Goal: Communication & Community: Answer question/provide support

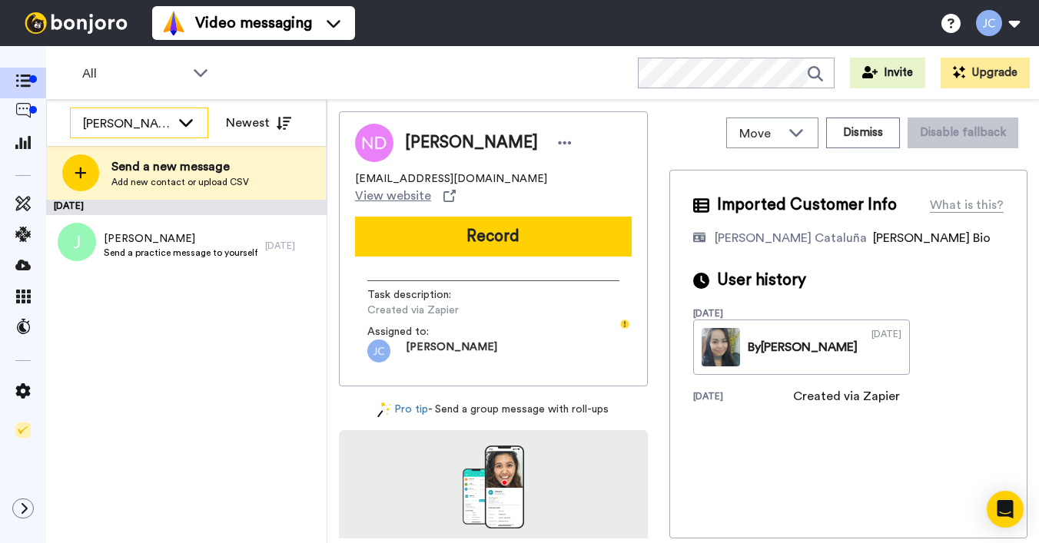
click at [184, 125] on icon at bounding box center [186, 123] width 14 height 8
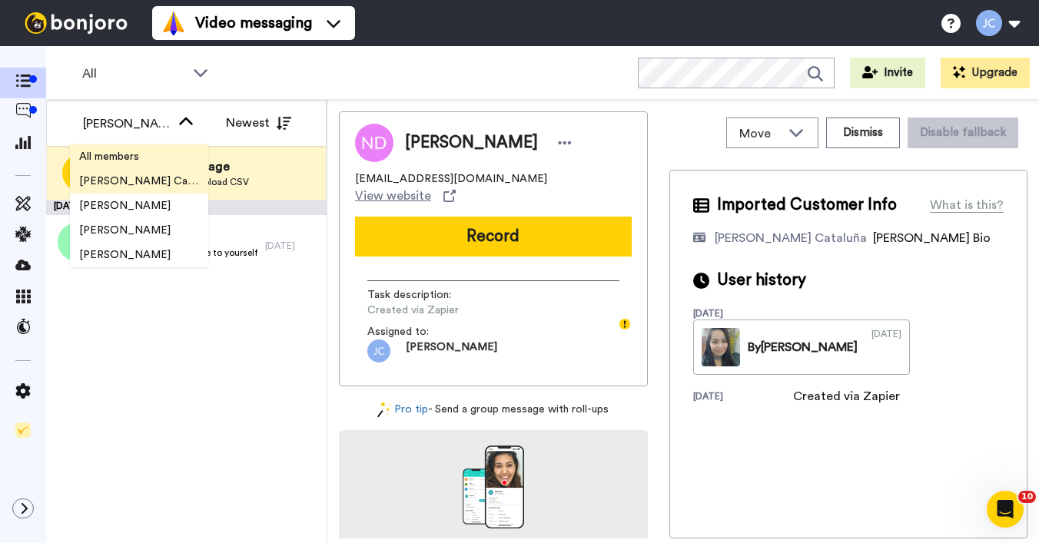
click at [152, 161] on li "All members" at bounding box center [139, 157] width 138 height 25
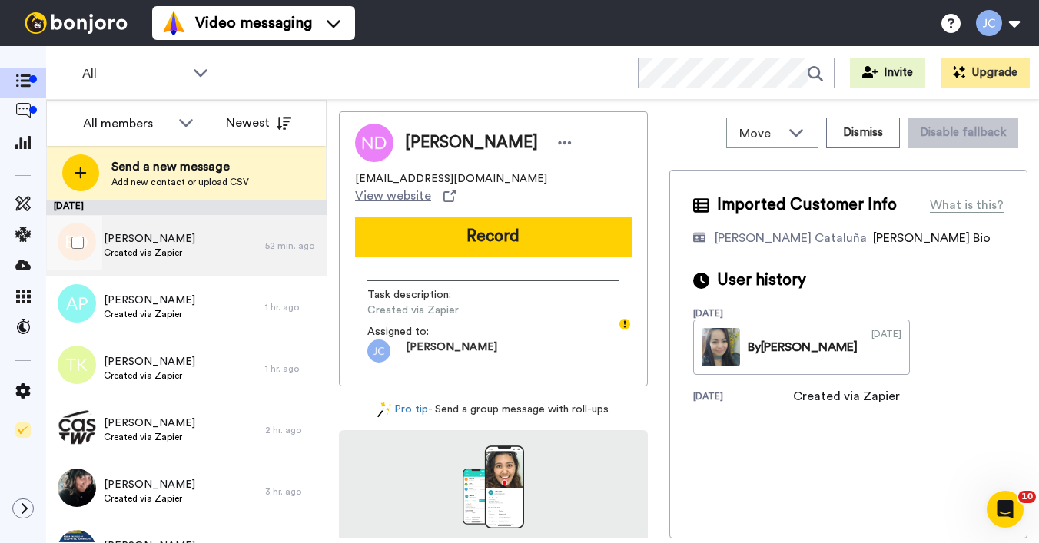
click at [155, 254] on span "Created via Zapier" at bounding box center [149, 253] width 91 height 12
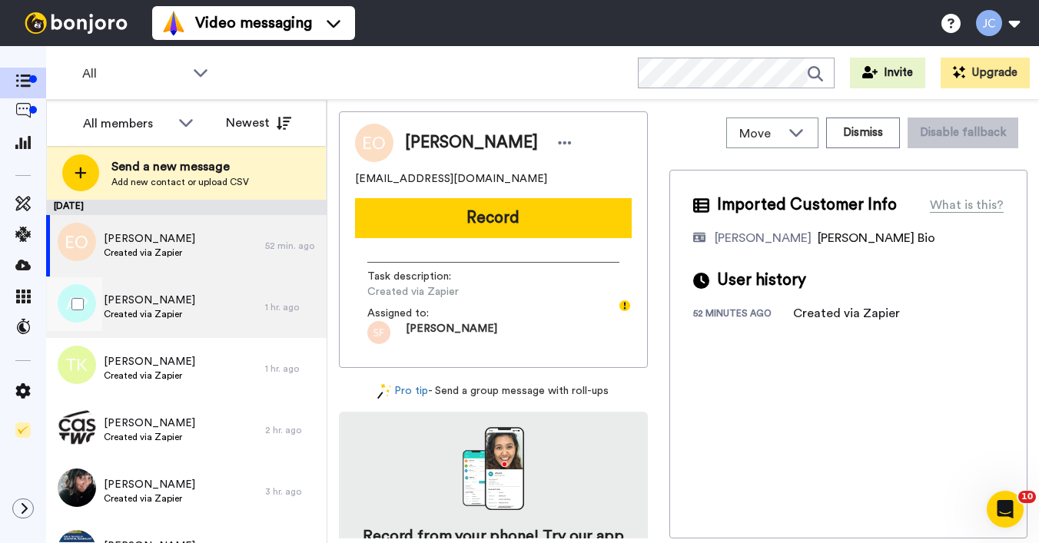
click at [147, 317] on span "Created via Zapier" at bounding box center [149, 314] width 91 height 12
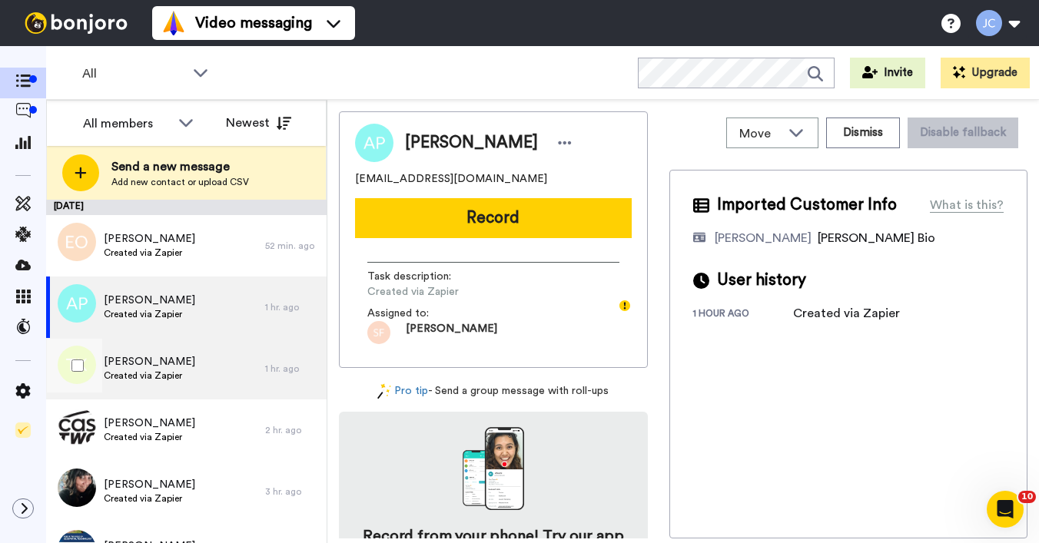
click at [132, 374] on span "Created via Zapier" at bounding box center [149, 376] width 91 height 12
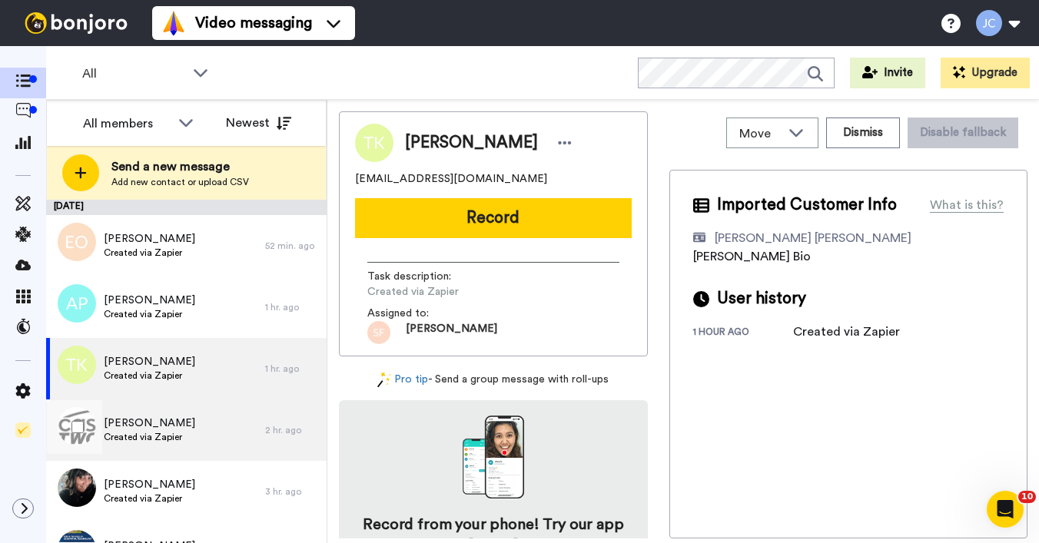
click at [128, 436] on span "Created via Zapier" at bounding box center [149, 437] width 91 height 12
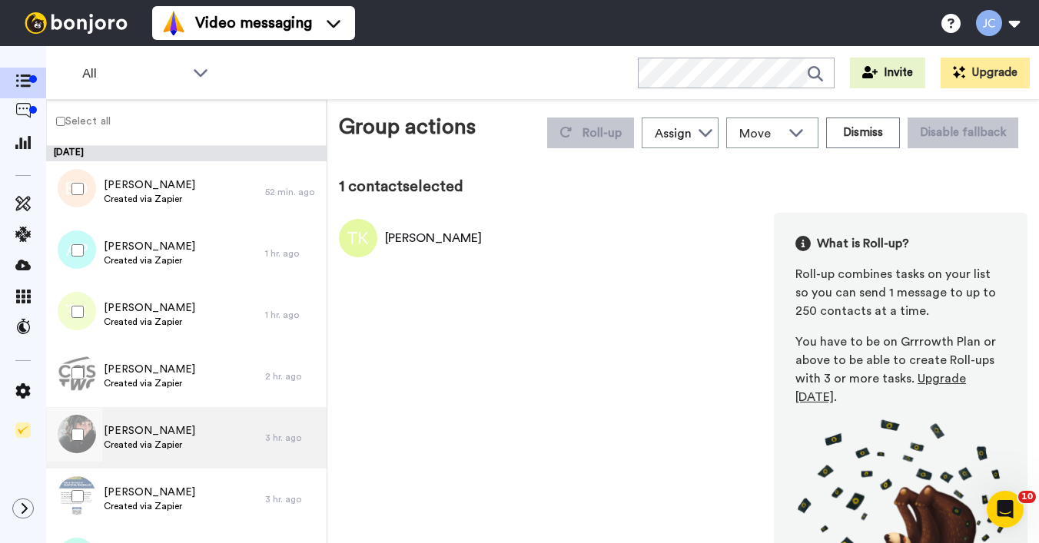
click at [127, 430] on span "[PERSON_NAME]" at bounding box center [149, 431] width 91 height 15
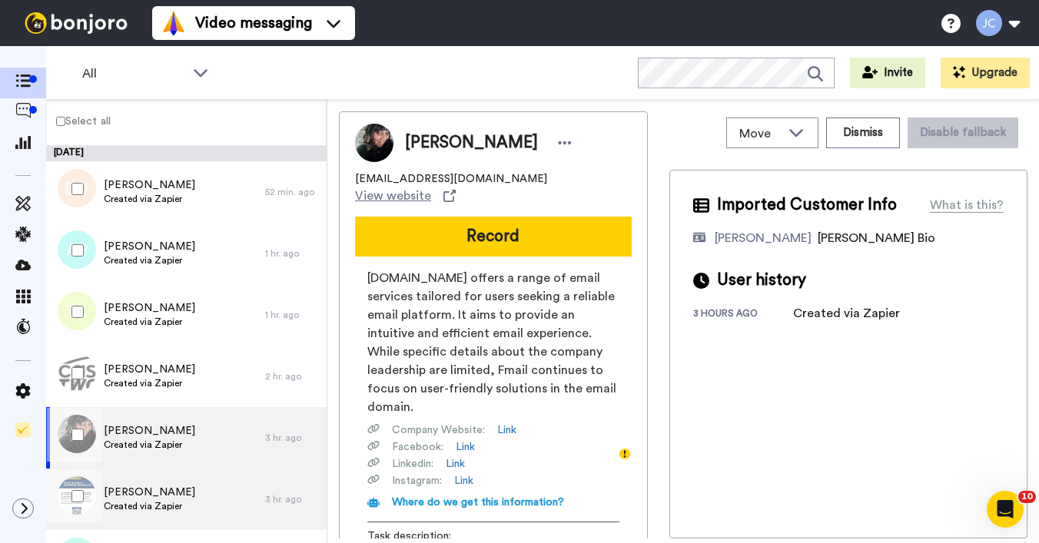
click at [123, 503] on span "Created via Zapier" at bounding box center [149, 506] width 91 height 12
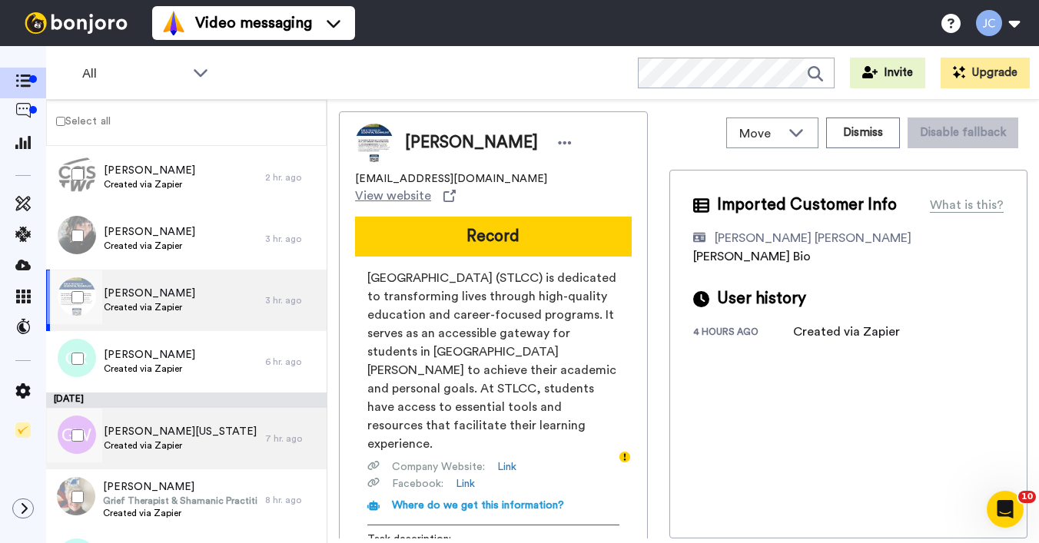
scroll to position [218, 0]
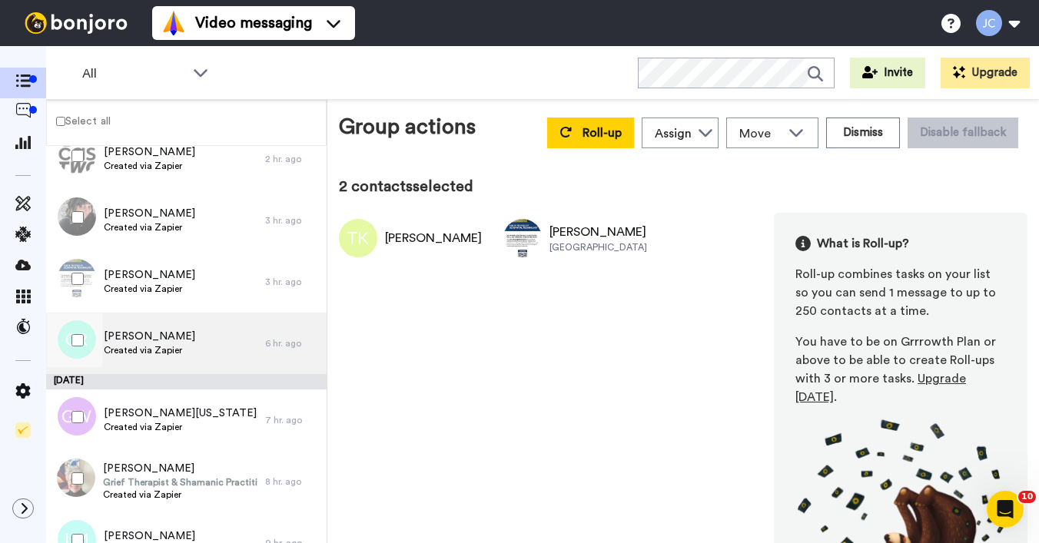
click at [140, 341] on span "[PERSON_NAME]" at bounding box center [149, 336] width 91 height 15
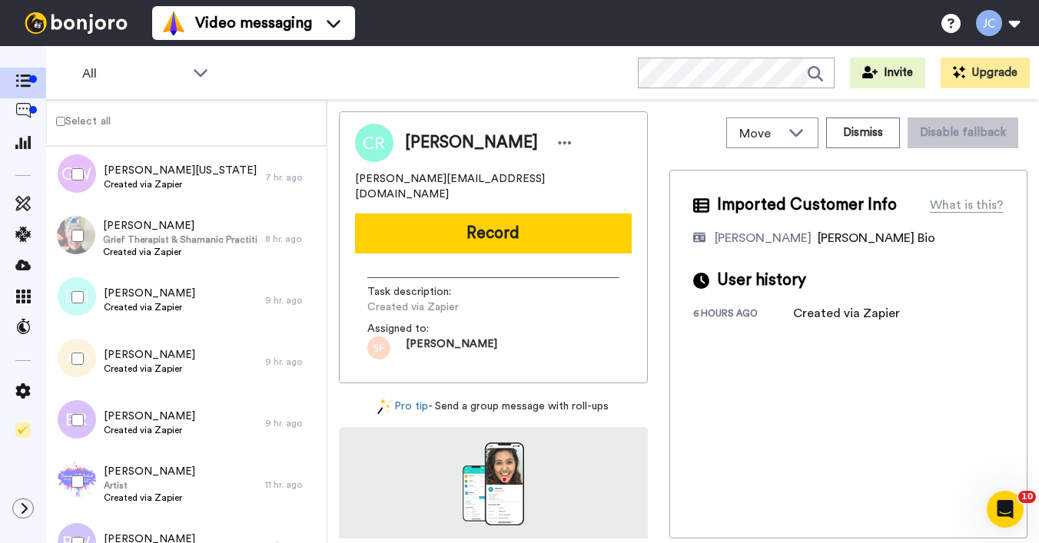
scroll to position [462, 0]
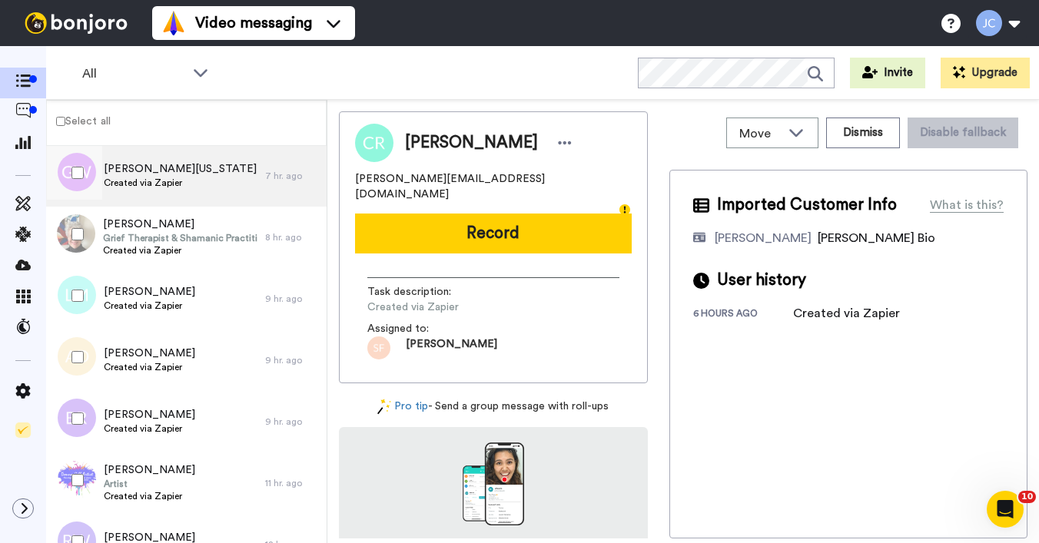
click at [174, 191] on div "[PERSON_NAME][US_STATE] Created via Zapier" at bounding box center [155, 175] width 219 height 61
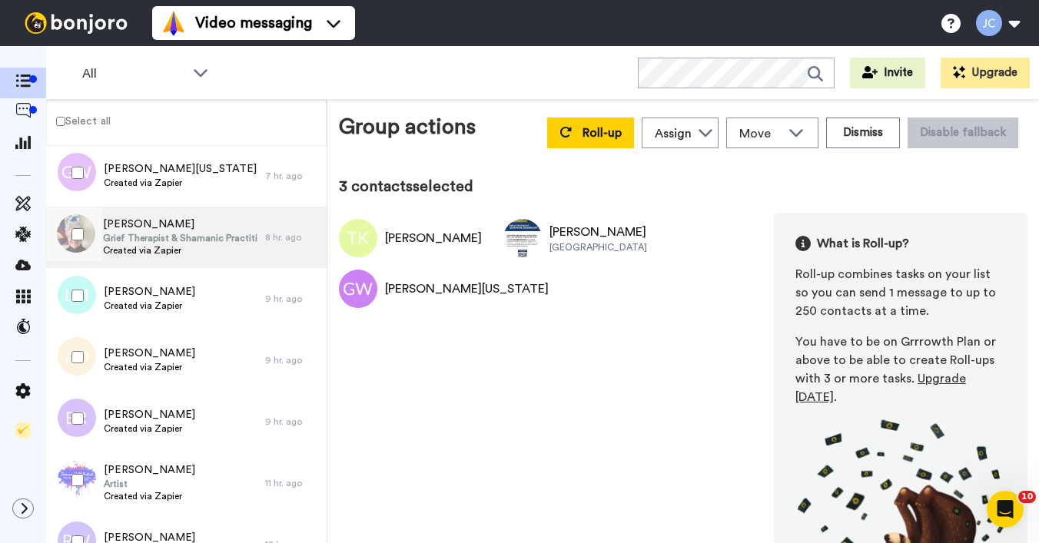
click at [138, 227] on span "[PERSON_NAME]" at bounding box center [180, 224] width 155 height 15
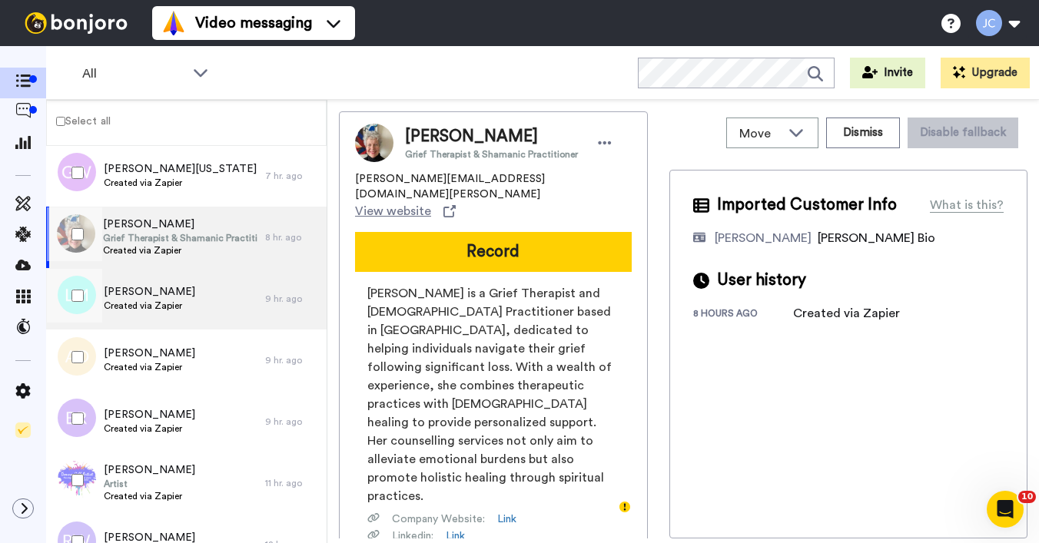
click at [154, 291] on span "[PERSON_NAME]" at bounding box center [149, 291] width 91 height 15
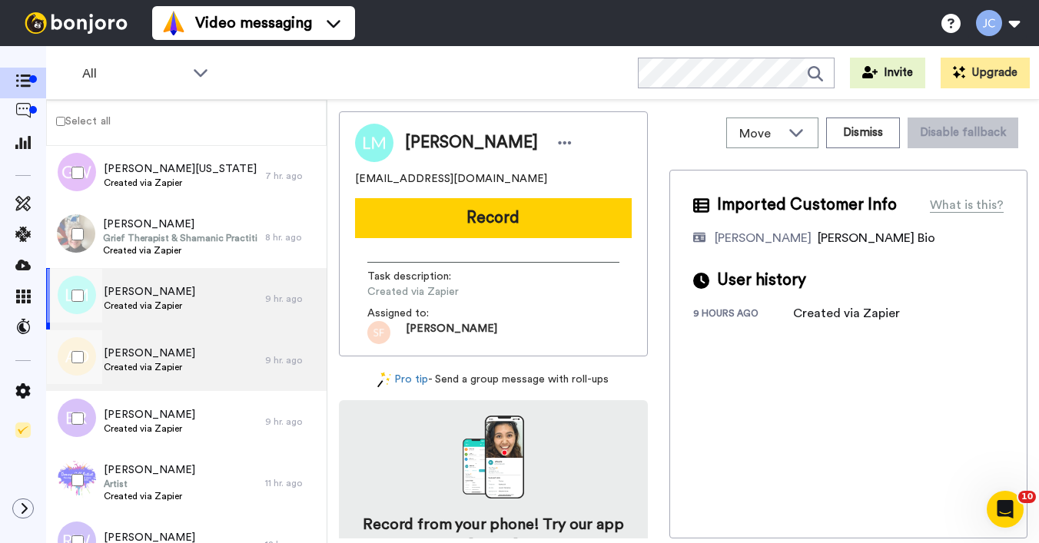
click at [149, 374] on div "[PERSON_NAME] Created via Zapier" at bounding box center [149, 360] width 91 height 29
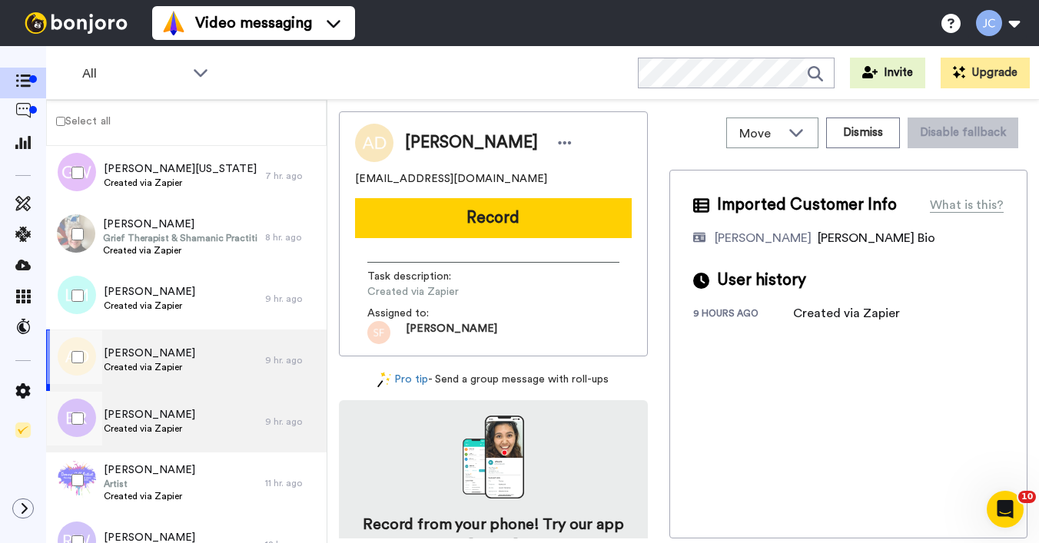
click at [143, 428] on span "Created via Zapier" at bounding box center [149, 429] width 91 height 12
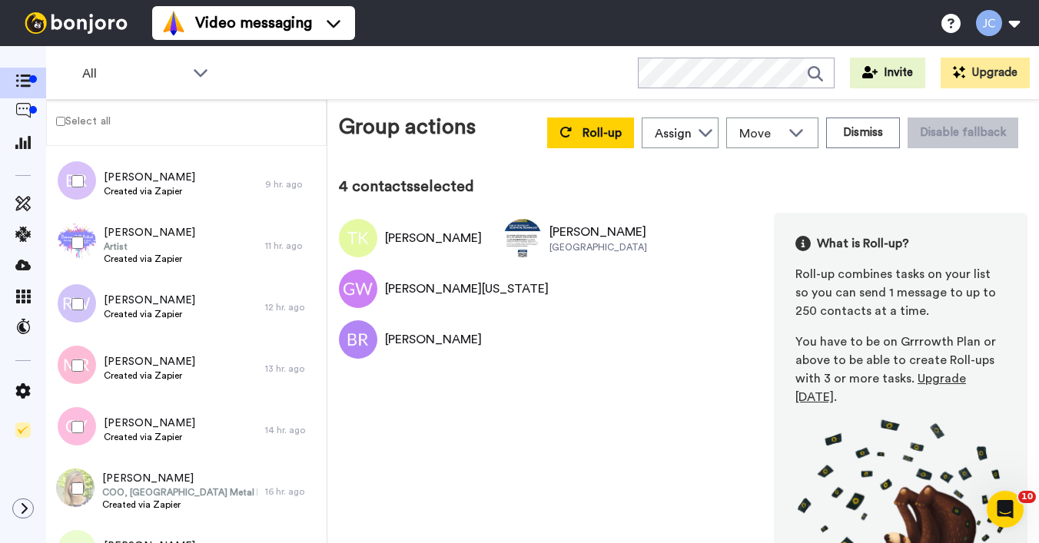
scroll to position [700, 0]
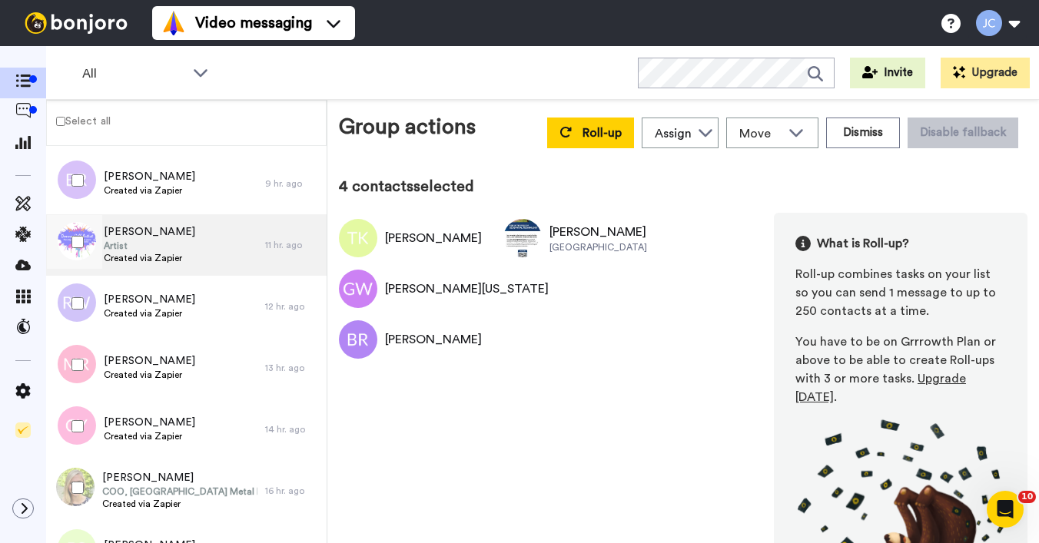
click at [159, 251] on span "Artist" at bounding box center [149, 246] width 91 height 12
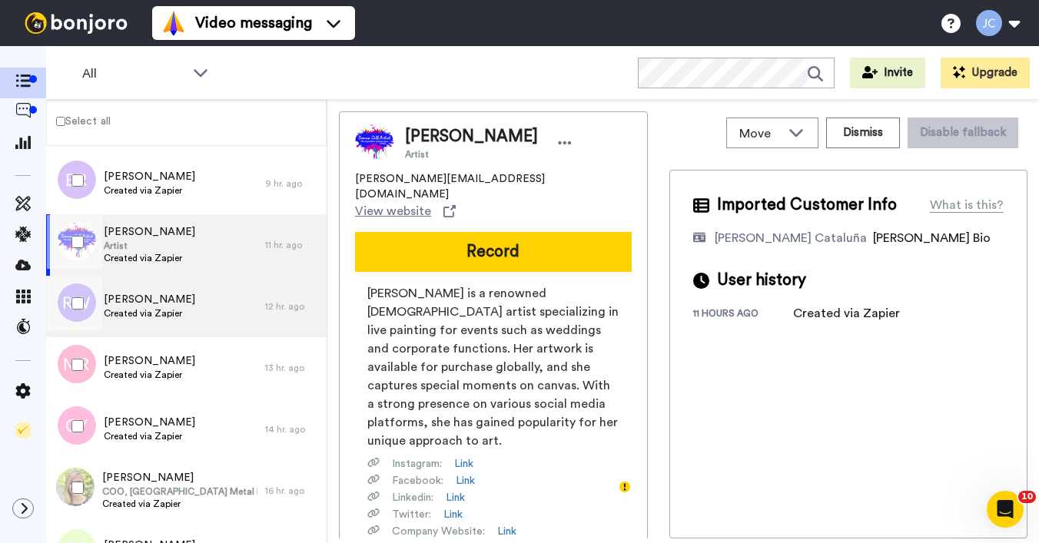
click at [141, 307] on span "Created via Zapier" at bounding box center [149, 313] width 91 height 12
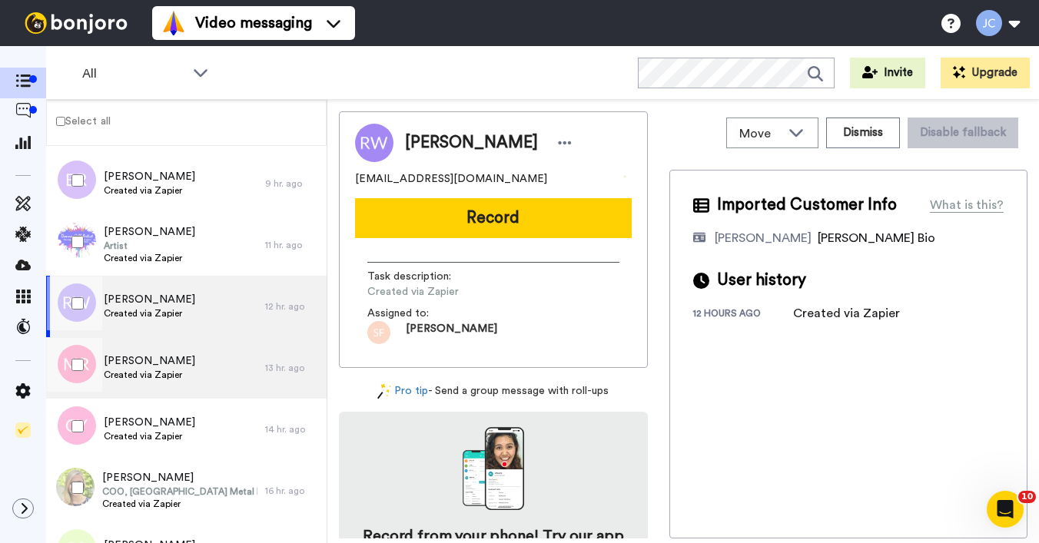
click at [128, 373] on span "Created via Zapier" at bounding box center [149, 375] width 91 height 12
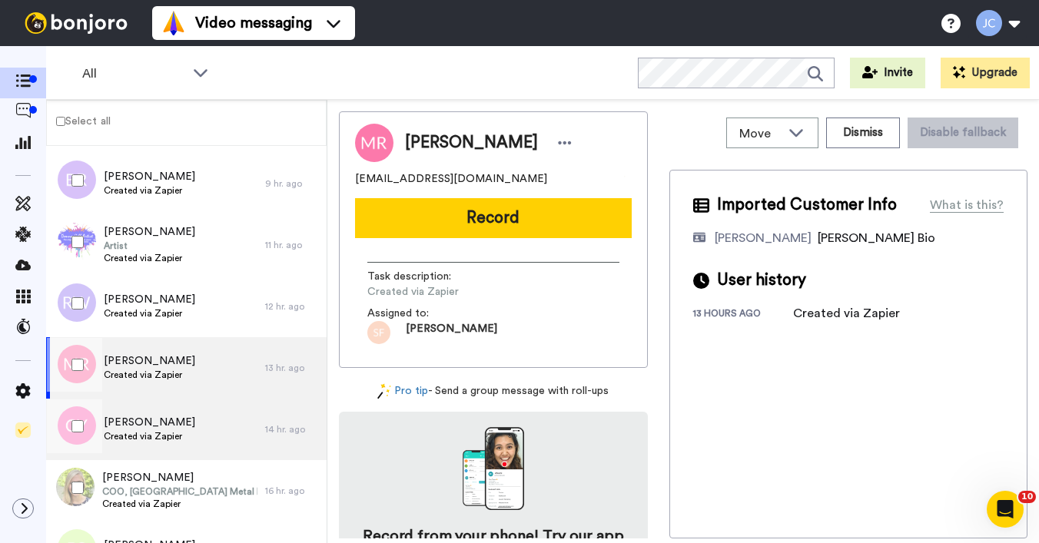
click at [117, 434] on span "Created via Zapier" at bounding box center [149, 436] width 91 height 12
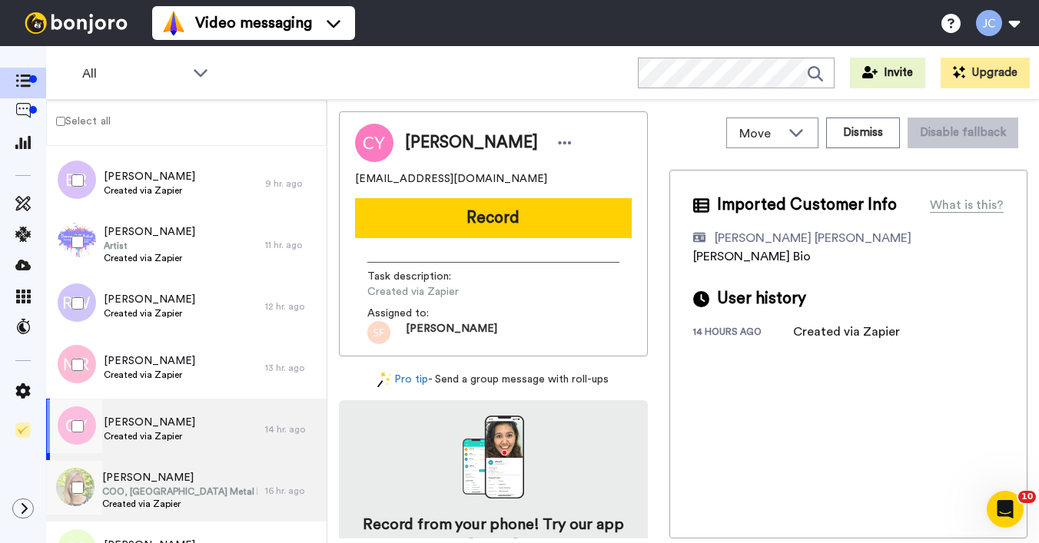
click at [126, 483] on span "Vickey Ryan" at bounding box center [179, 477] width 155 height 15
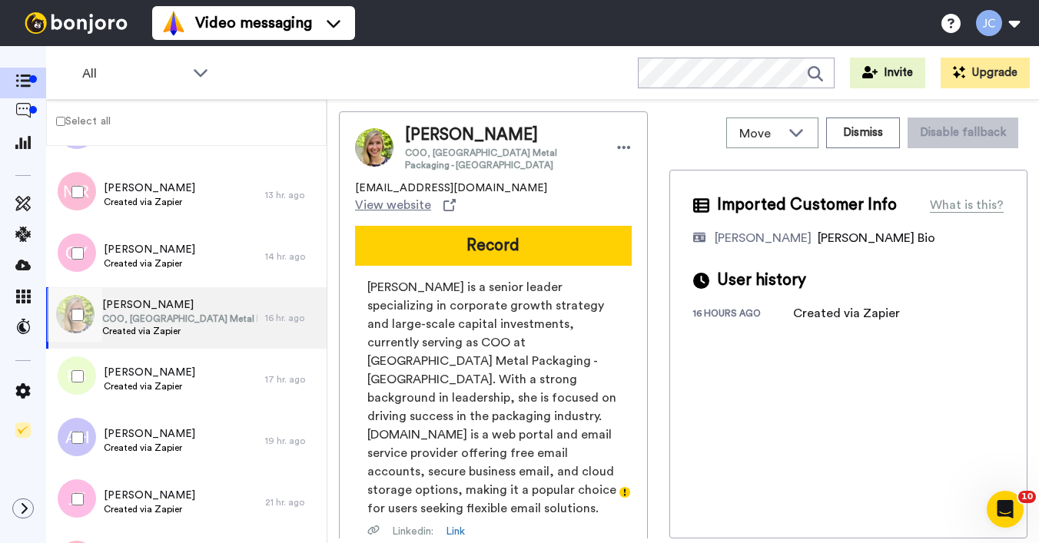
scroll to position [890, 0]
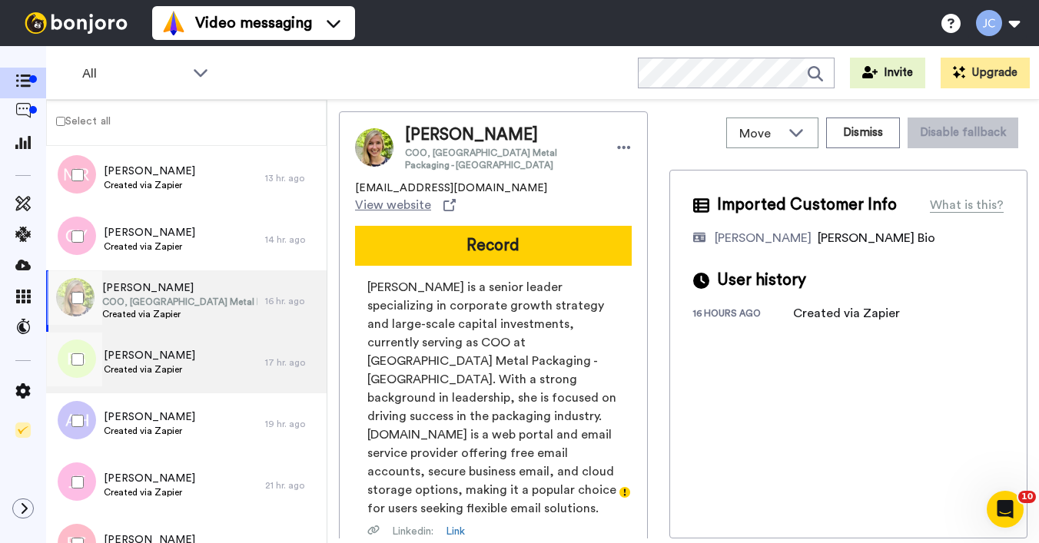
click at [143, 375] on span "Created via Zapier" at bounding box center [149, 370] width 91 height 12
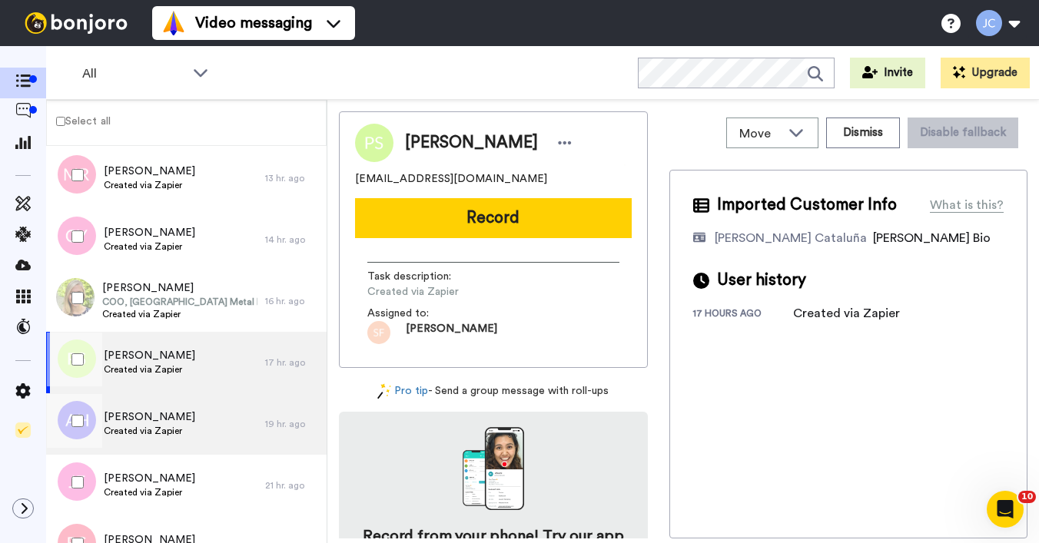
click at [144, 432] on span "Created via Zapier" at bounding box center [149, 431] width 91 height 12
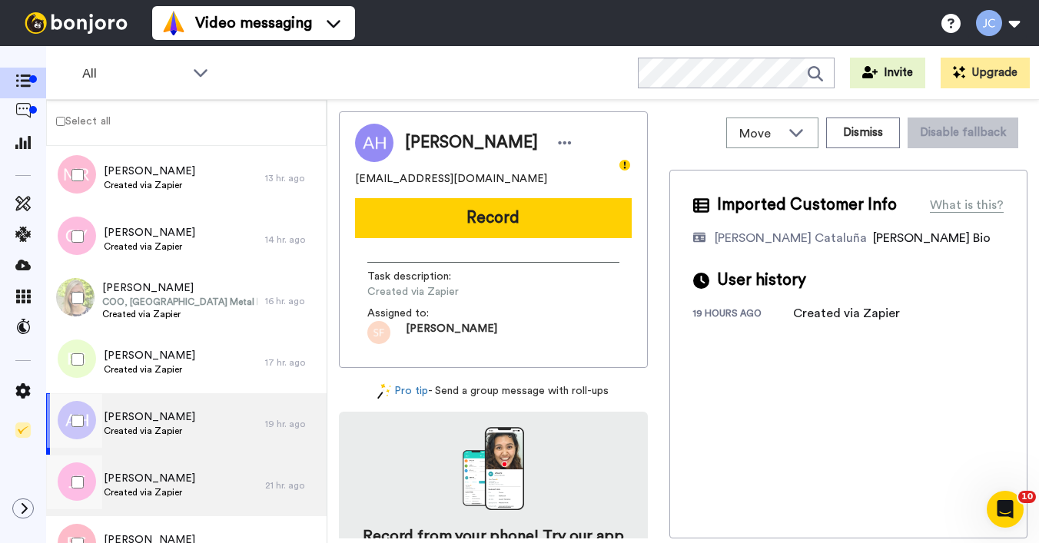
click at [133, 478] on span "Jennifer Fripp" at bounding box center [149, 478] width 91 height 15
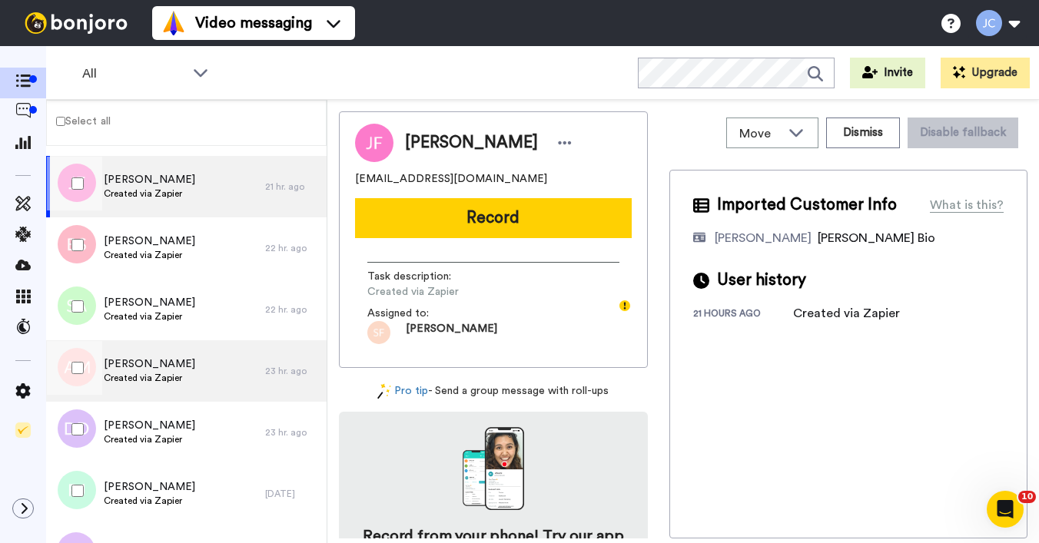
scroll to position [1280, 0]
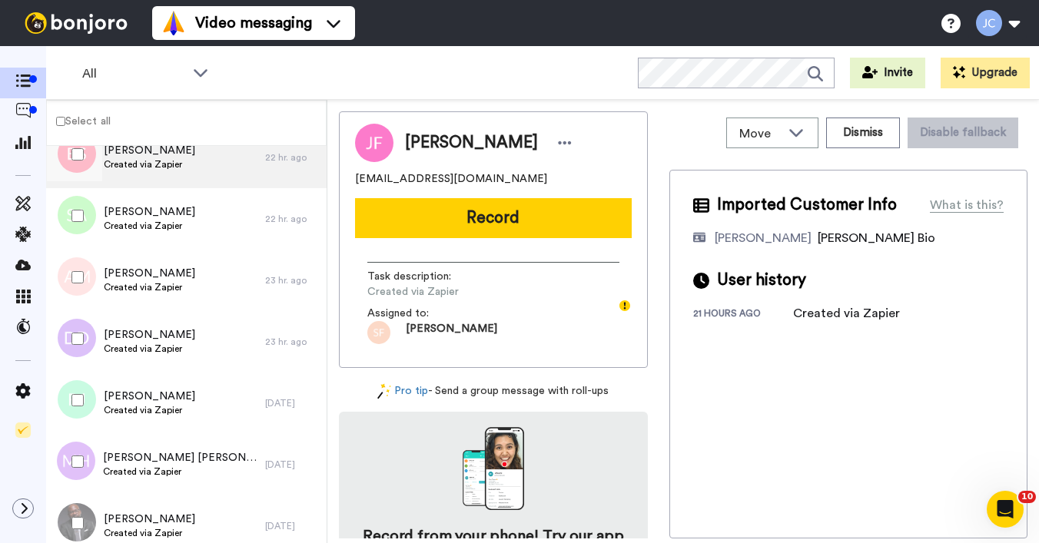
click at [161, 168] on span "Created via Zapier" at bounding box center [149, 164] width 91 height 12
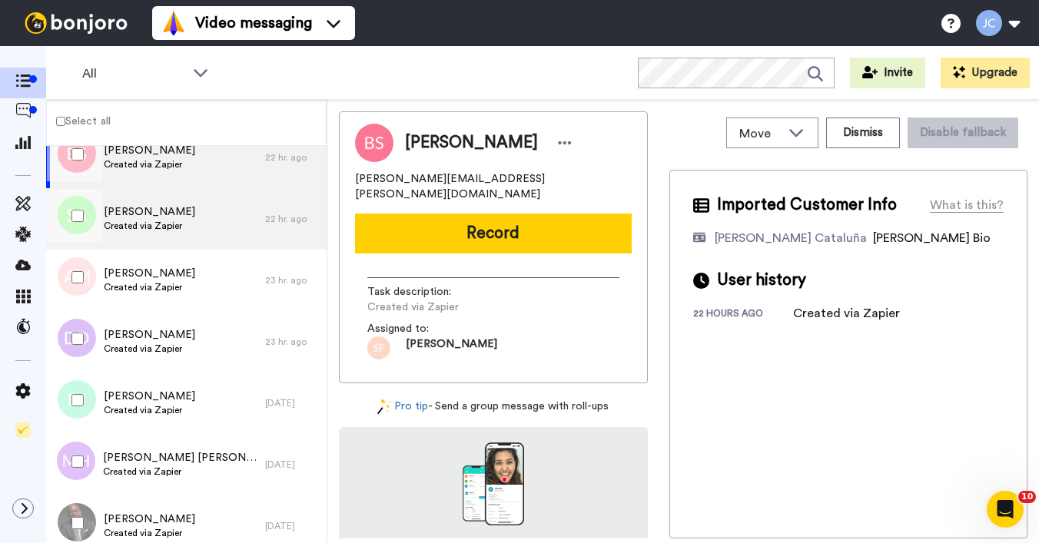
click at [151, 224] on span "Created via Zapier" at bounding box center [149, 226] width 91 height 12
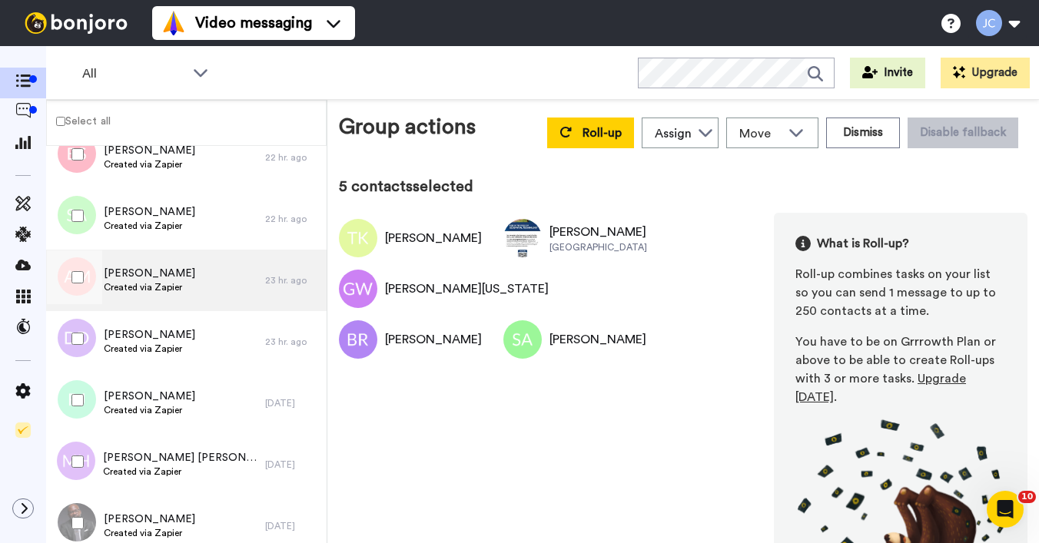
click at [127, 281] on span "Created via Zapier" at bounding box center [149, 287] width 91 height 12
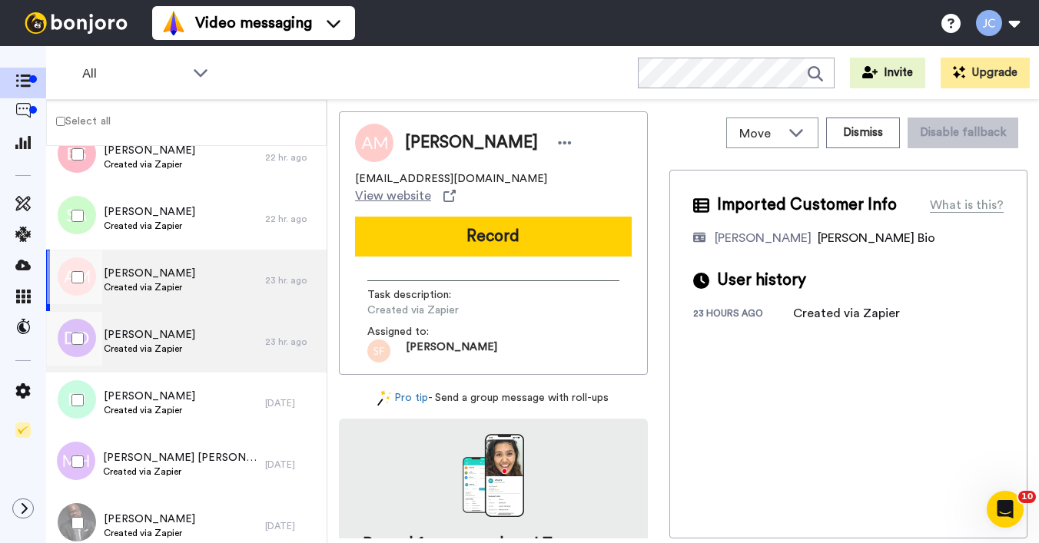
click at [129, 334] on span "Dee Dee" at bounding box center [149, 334] width 91 height 15
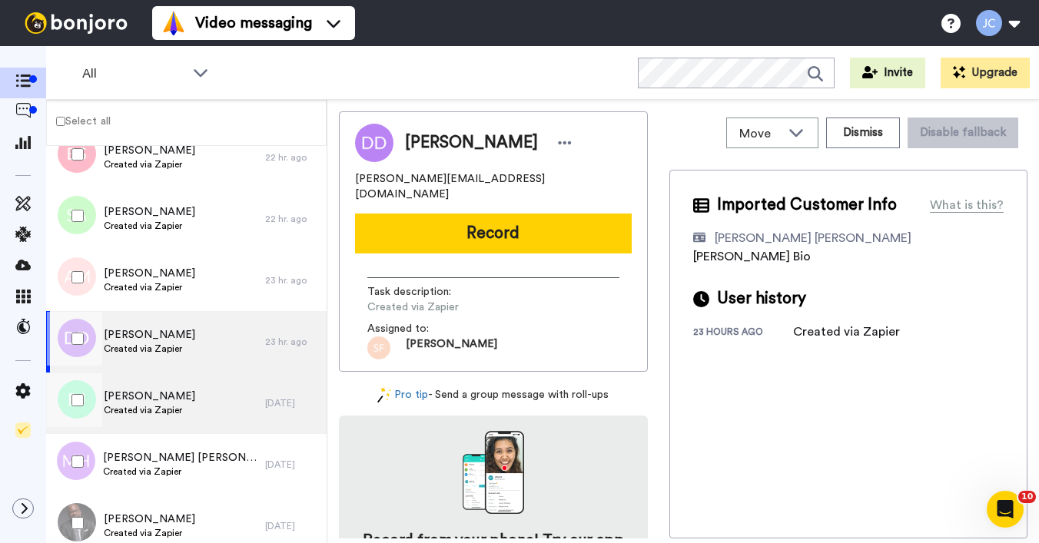
click at [134, 404] on span "Ryan Jarvis" at bounding box center [149, 396] width 91 height 15
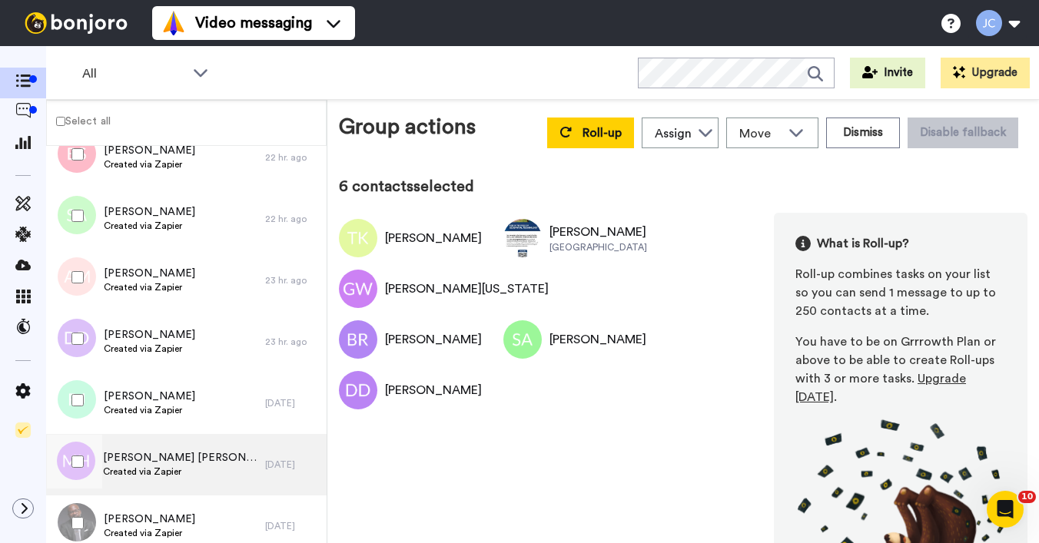
click at [108, 467] on span "Created via Zapier" at bounding box center [180, 472] width 155 height 12
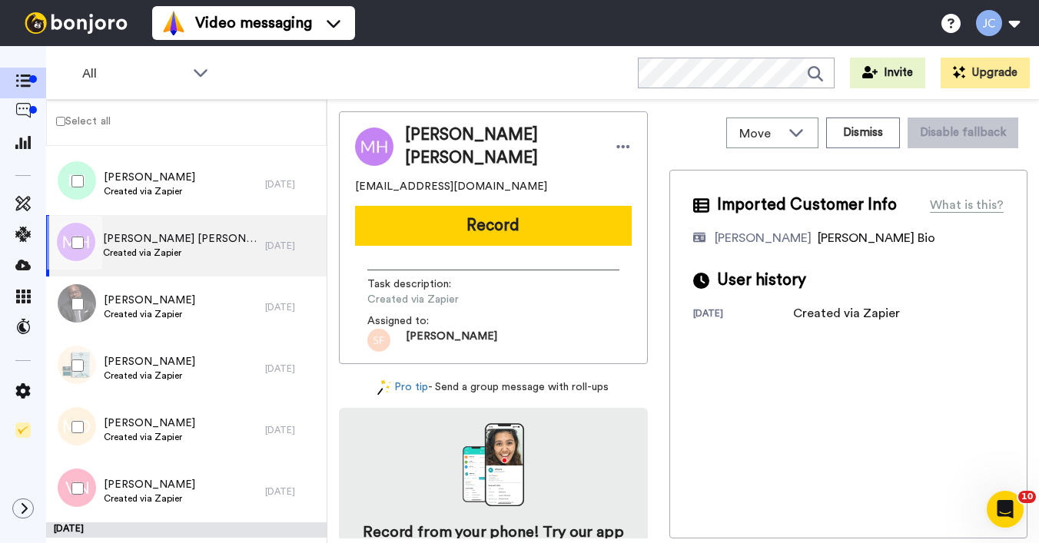
scroll to position [1507, 0]
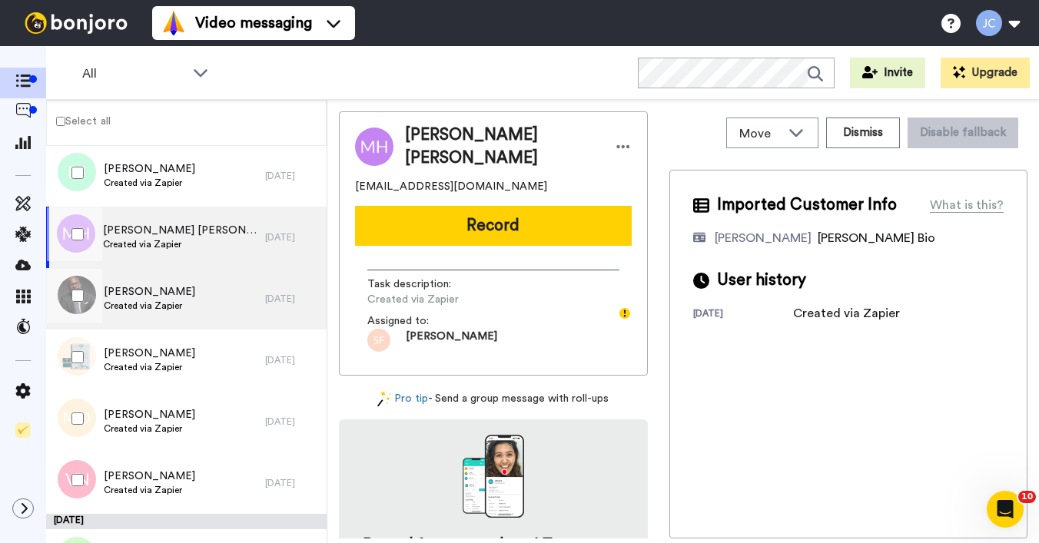
click at [176, 301] on span "Created via Zapier" at bounding box center [149, 306] width 91 height 12
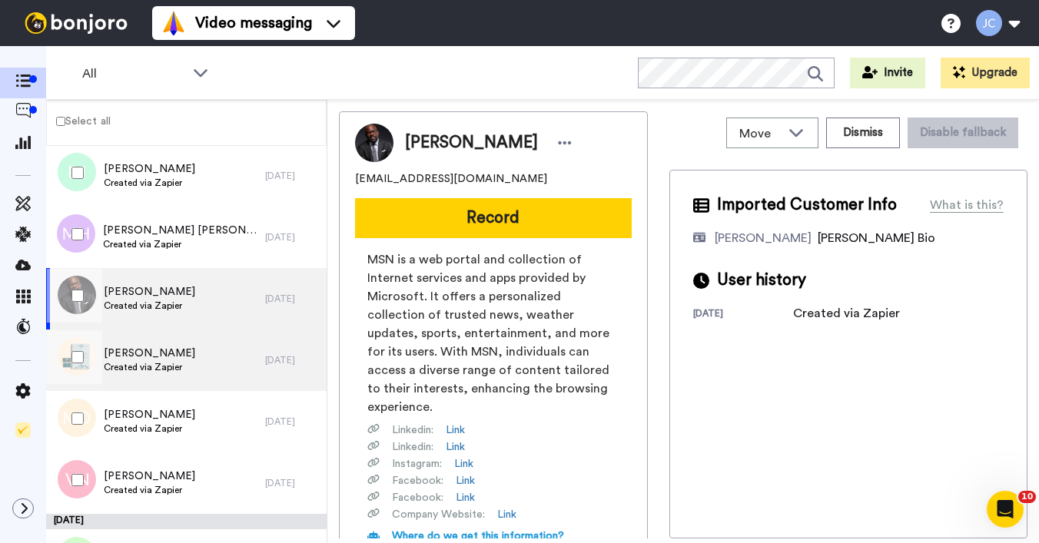
click at [155, 360] on span "Phillip Haight" at bounding box center [149, 353] width 91 height 15
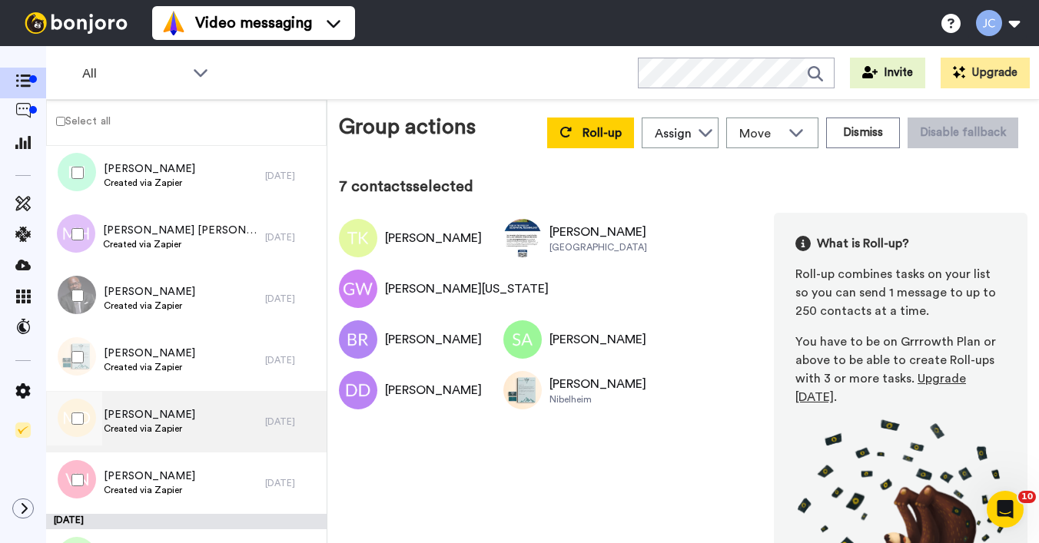
click at [135, 421] on span "Martina Dunne" at bounding box center [149, 414] width 91 height 15
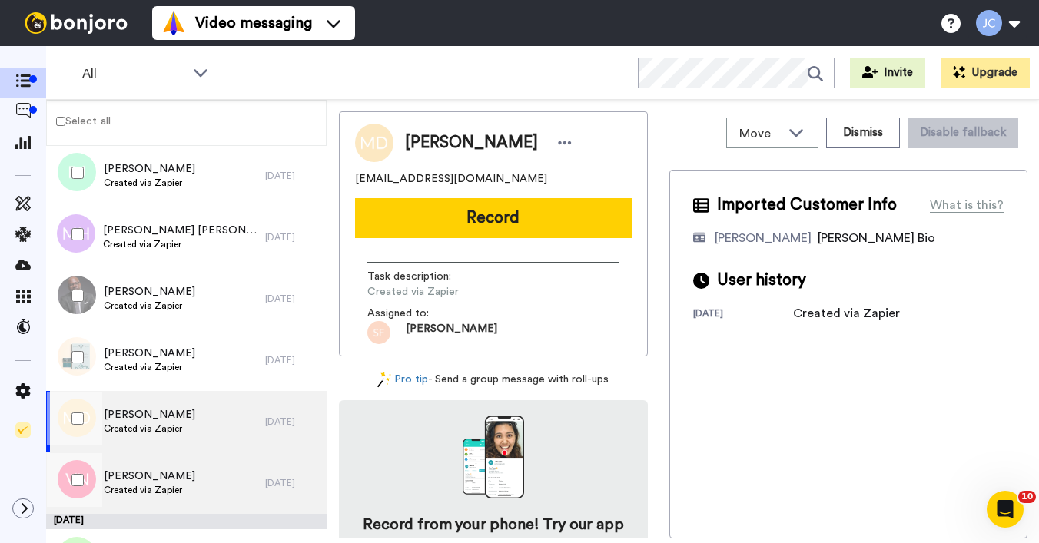
click at [136, 470] on span "[PERSON_NAME]" at bounding box center [149, 476] width 91 height 15
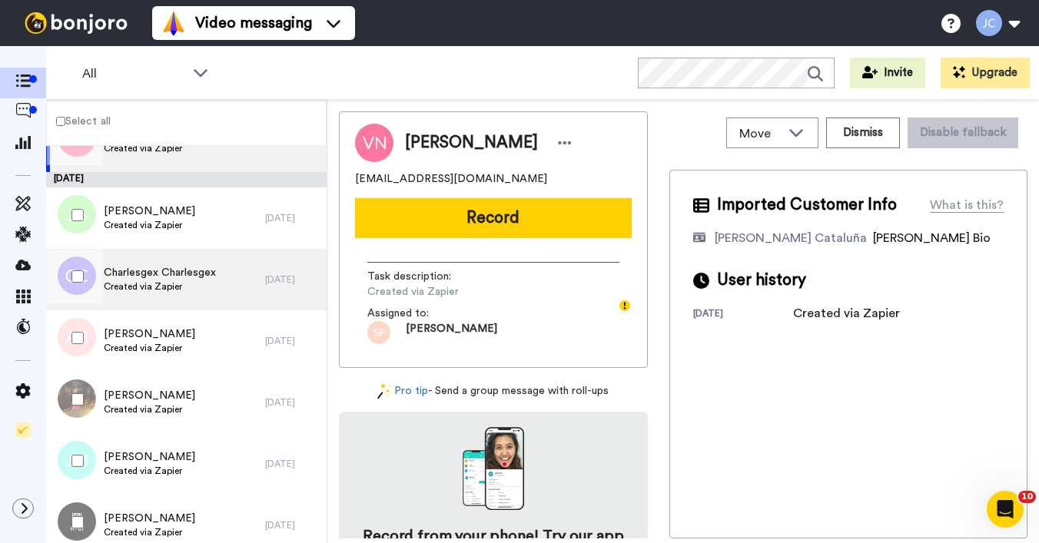
scroll to position [1850, 0]
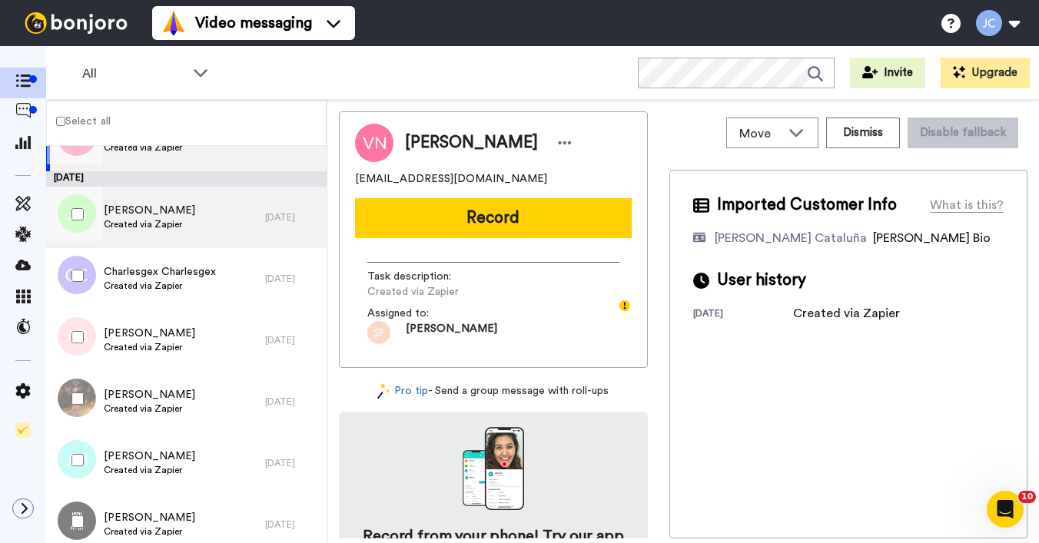
click at [178, 233] on div "Jessica Gish Created via Zapier" at bounding box center [155, 217] width 219 height 61
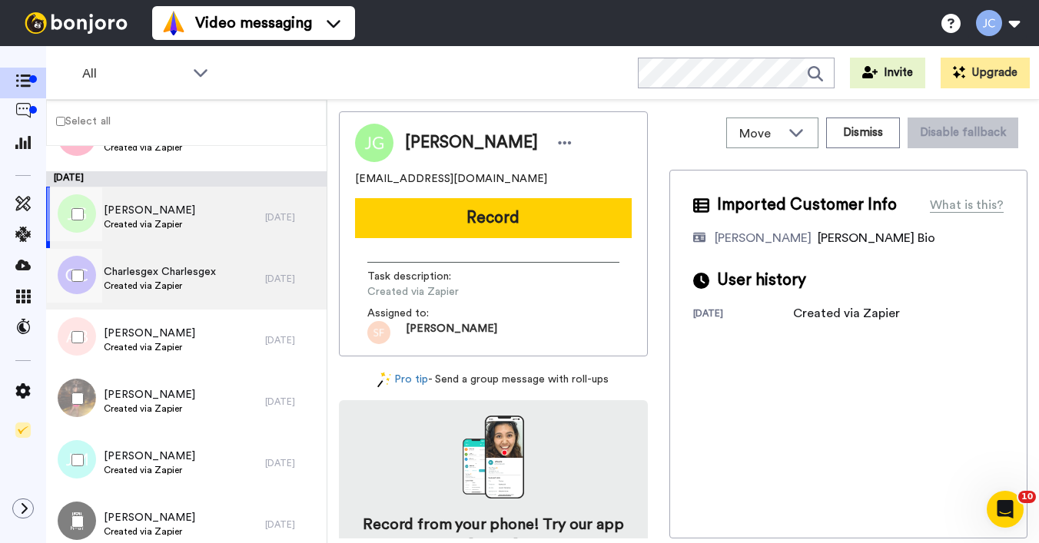
click at [158, 281] on span "Created via Zapier" at bounding box center [160, 286] width 112 height 12
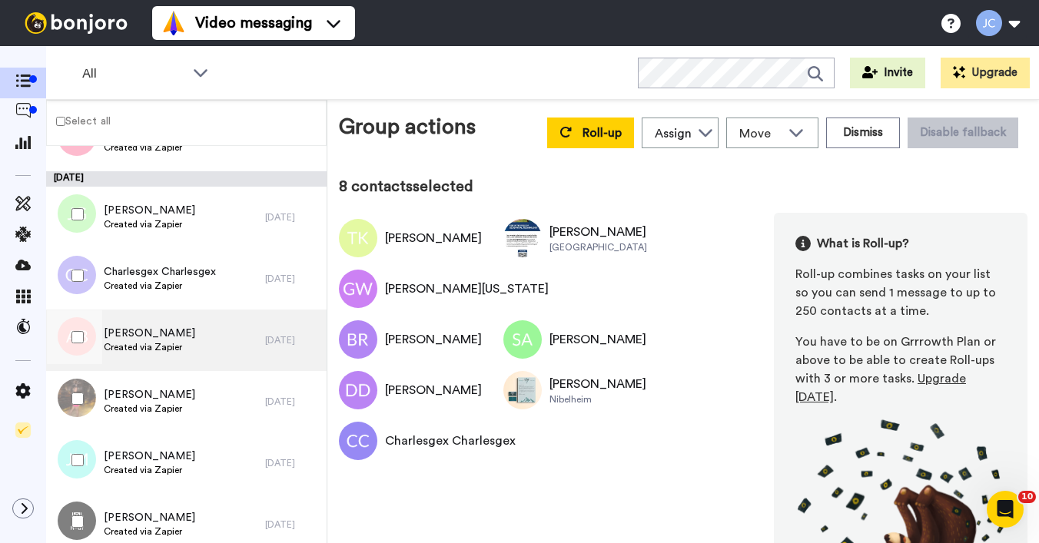
click at [136, 348] on span "Created via Zapier" at bounding box center [149, 347] width 91 height 12
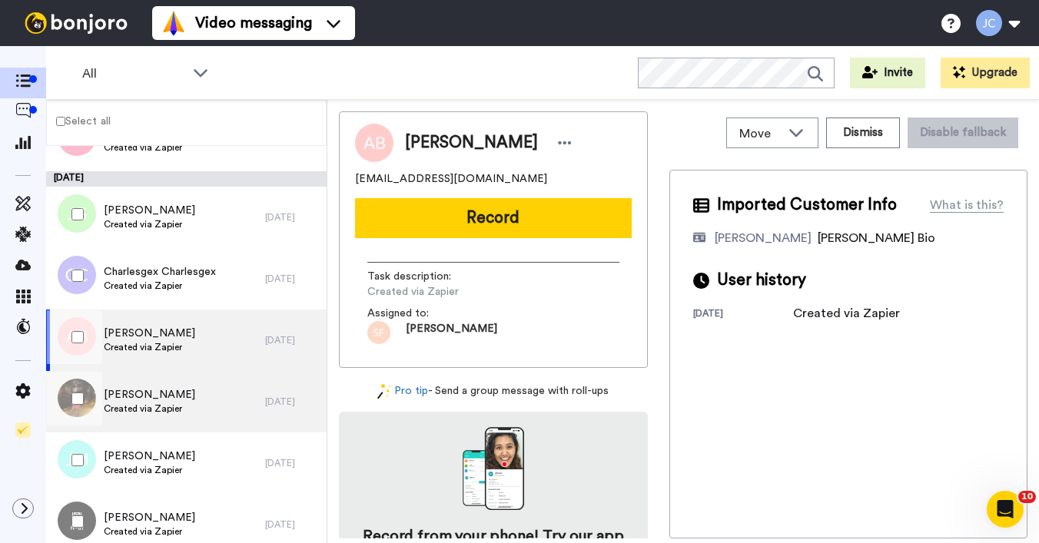
click at [129, 390] on span "Charity Alston" at bounding box center [149, 394] width 91 height 15
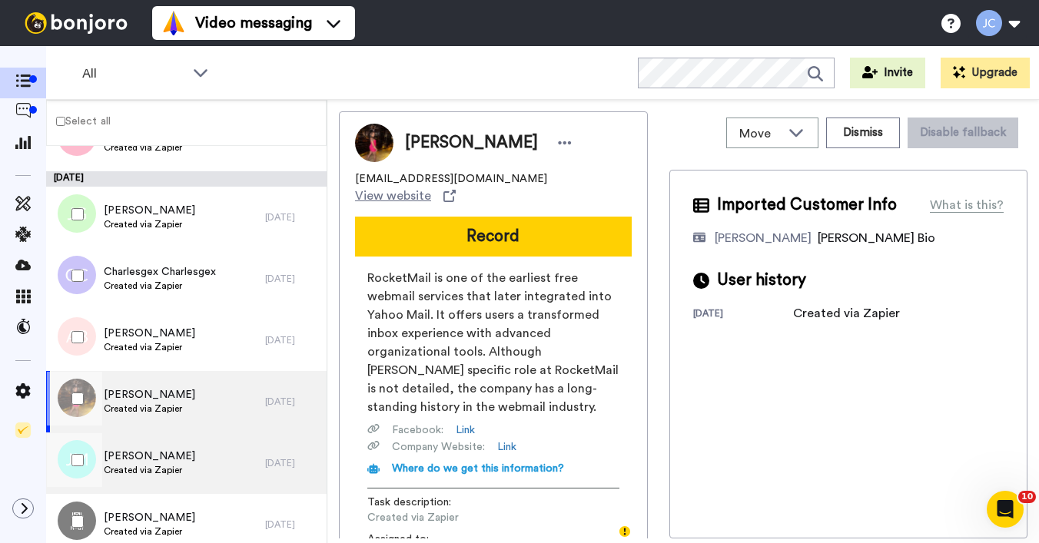
click at [131, 469] on span "Created via Zapier" at bounding box center [149, 470] width 91 height 12
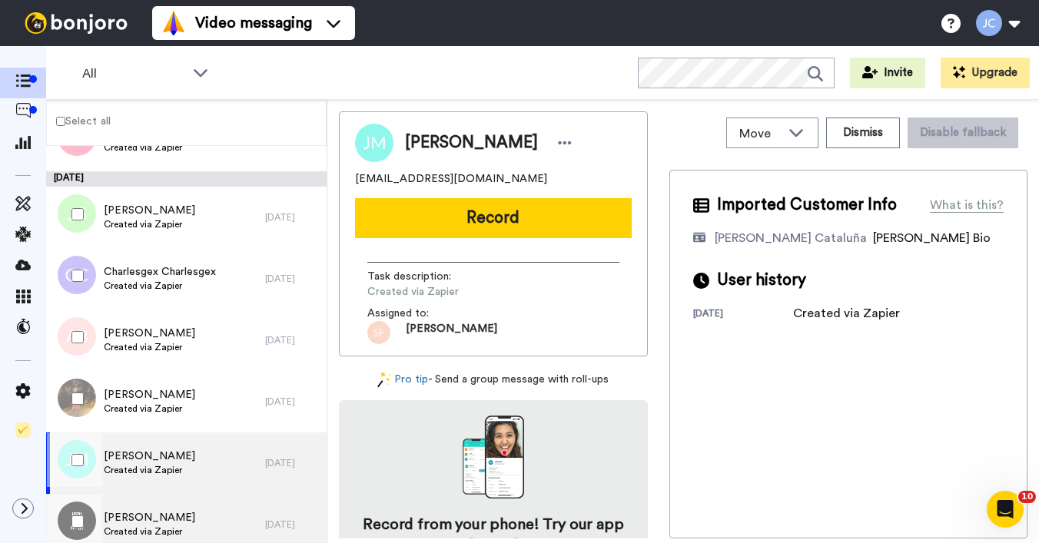
click at [131, 520] on span "Mary Ann Ventosa" at bounding box center [149, 517] width 91 height 15
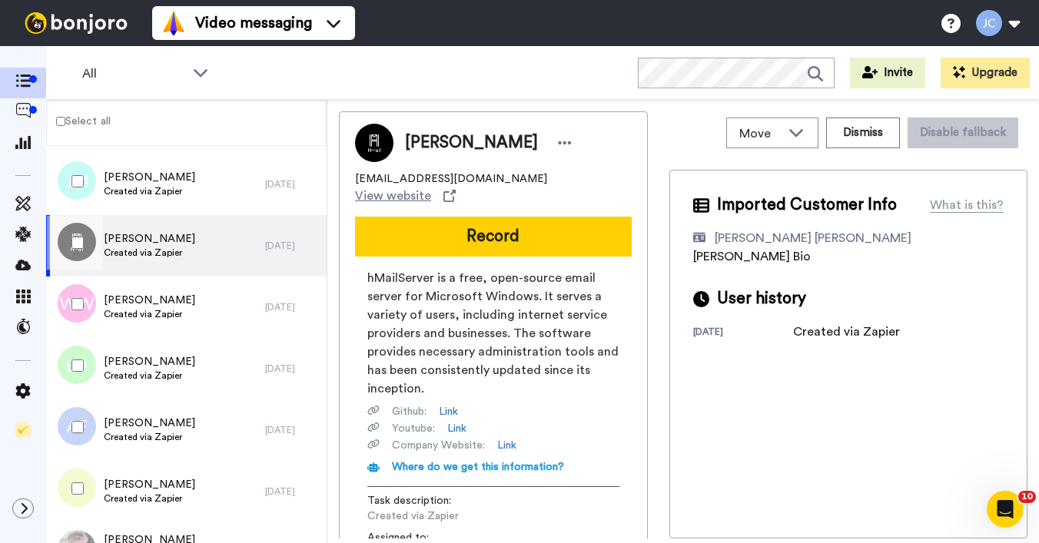
scroll to position [2130, 0]
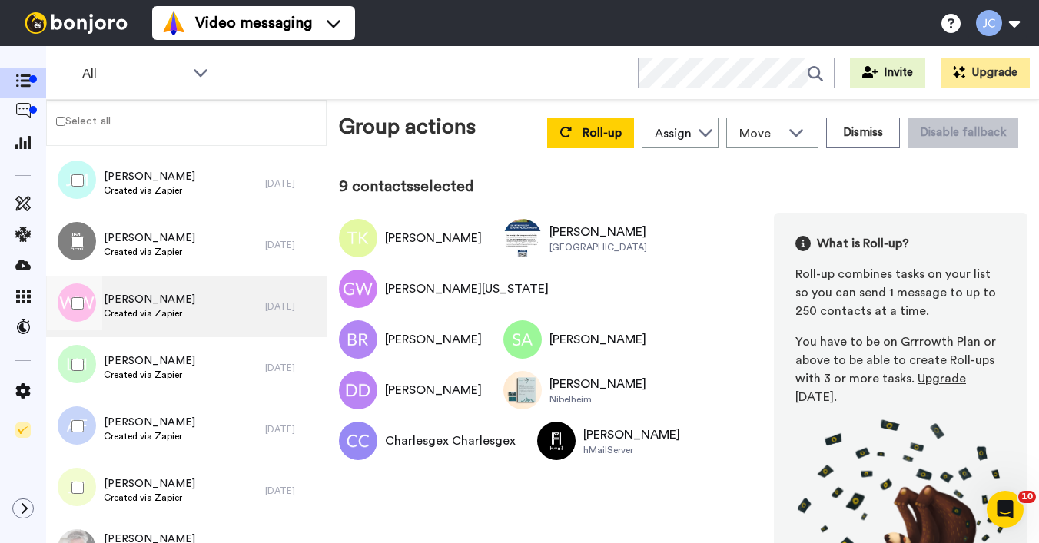
click at [118, 310] on span "Created via Zapier" at bounding box center [149, 313] width 91 height 12
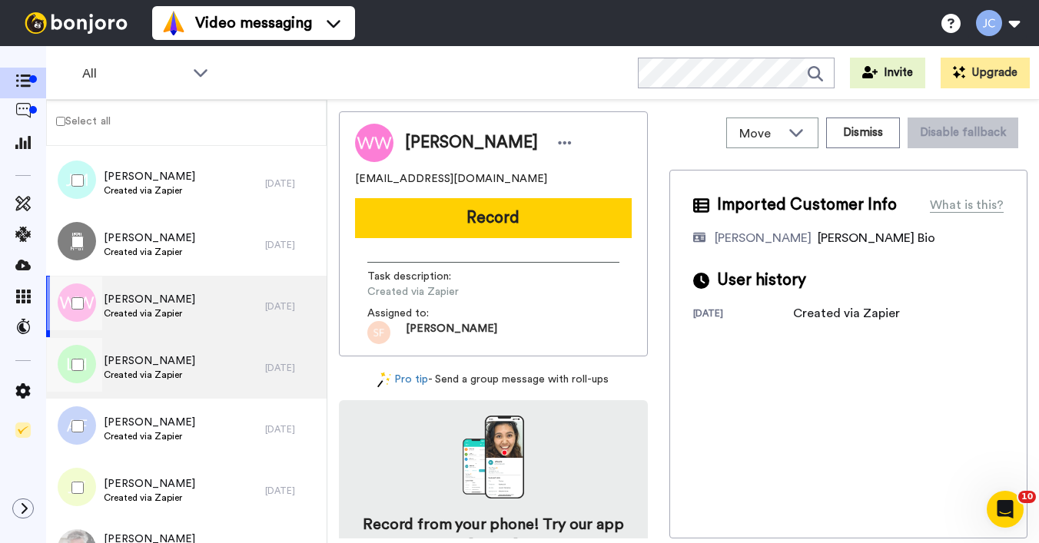
click at [132, 364] on span "Lea Hagwood" at bounding box center [149, 361] width 91 height 15
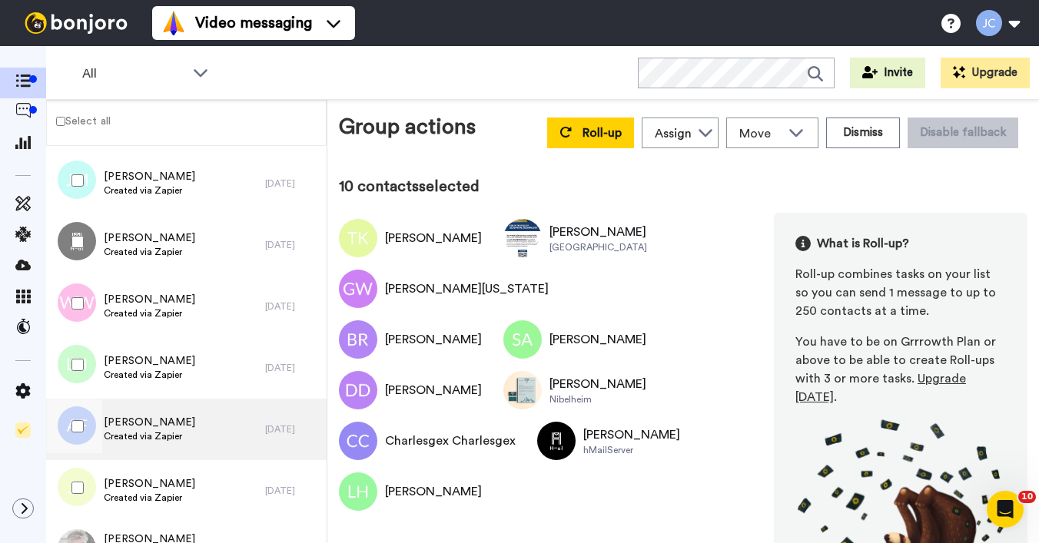
click at [136, 435] on span "Created via Zapier" at bounding box center [149, 436] width 91 height 12
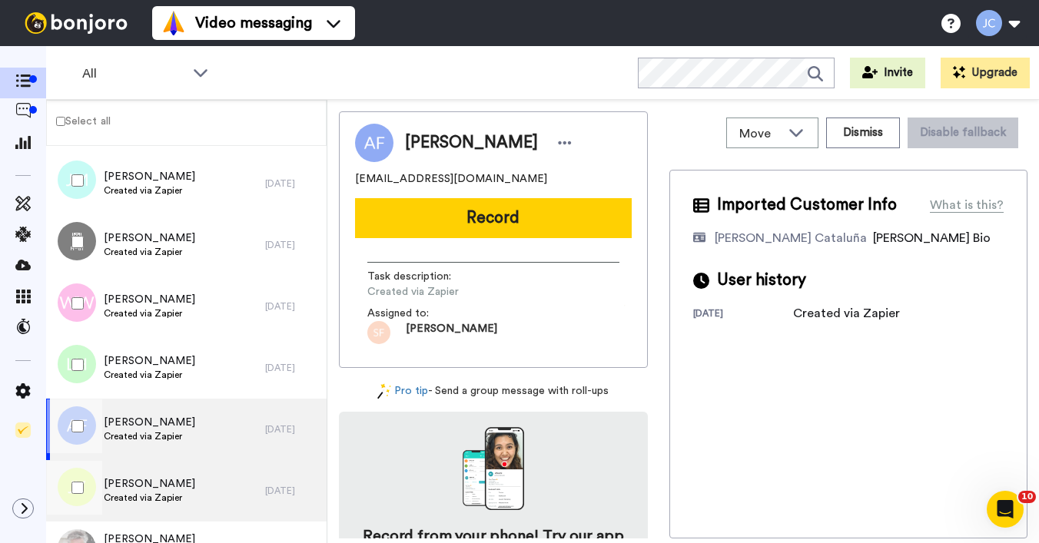
click at [139, 486] on span "[PERSON_NAME]" at bounding box center [149, 484] width 91 height 15
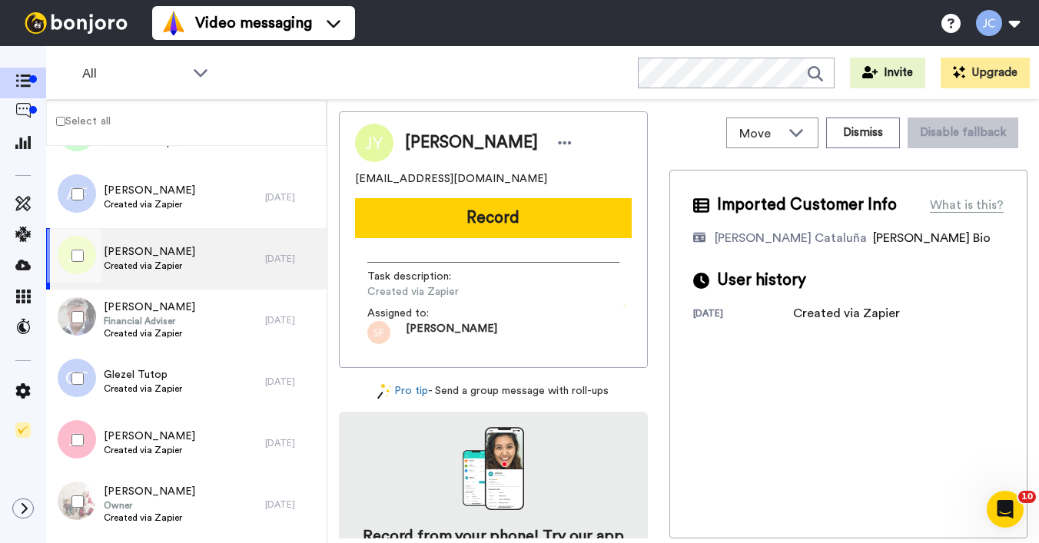
scroll to position [2366, 0]
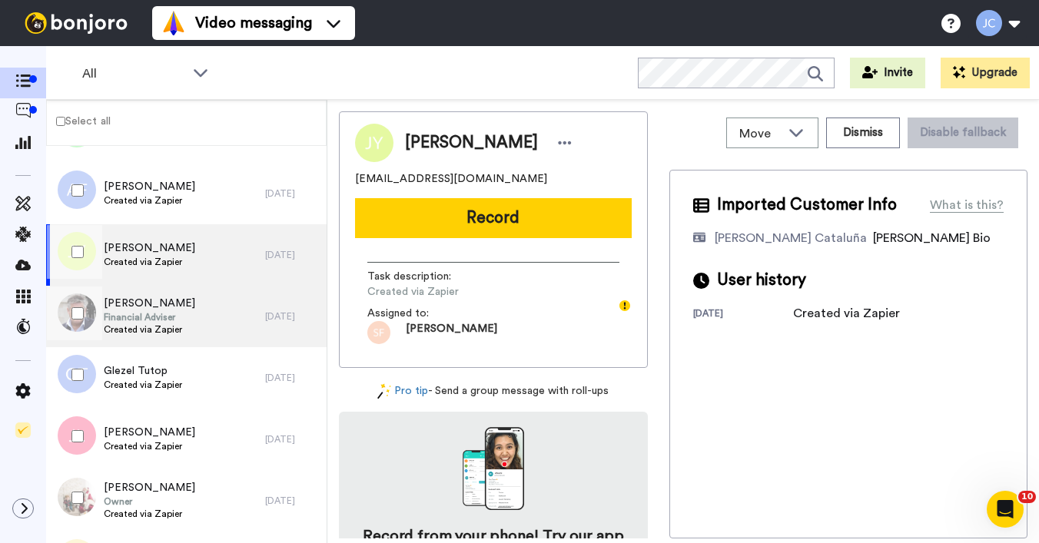
click at [148, 345] on div "Stephen Pitcher Financial Adviser Created via Zapier" at bounding box center [155, 316] width 219 height 61
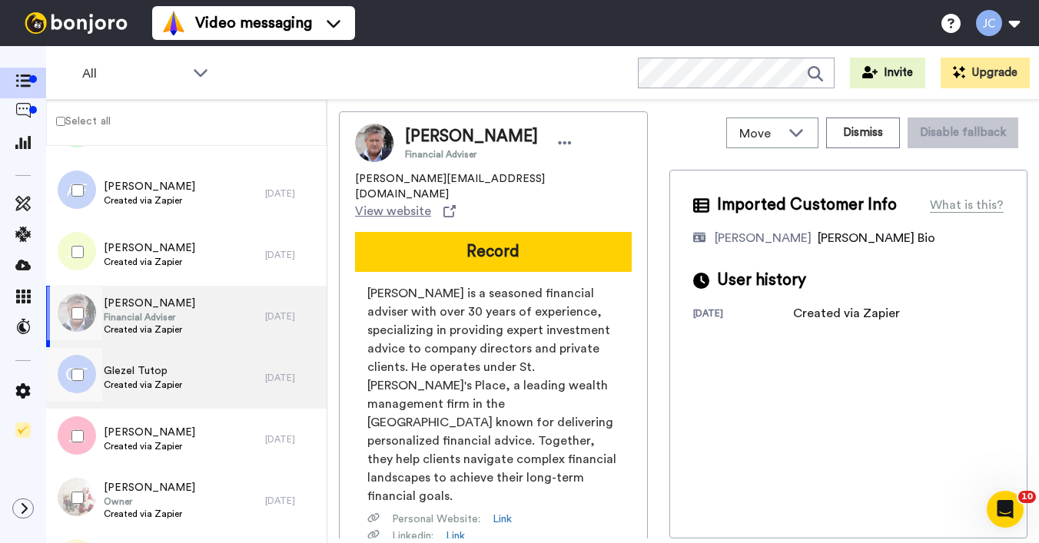
click at [161, 374] on span "Glezel Tutop" at bounding box center [143, 371] width 78 height 15
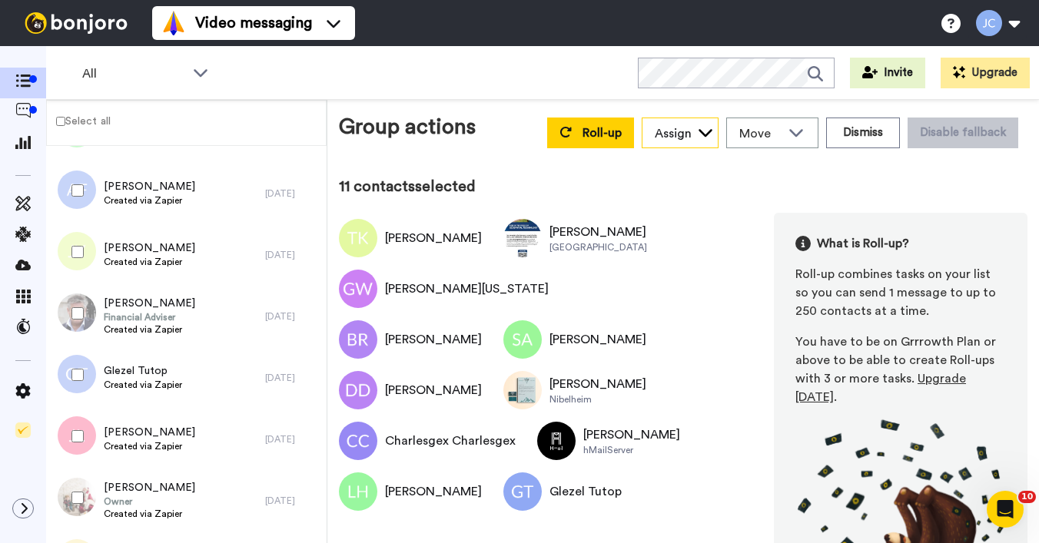
click at [679, 138] on div "Assign" at bounding box center [673, 134] width 37 height 18
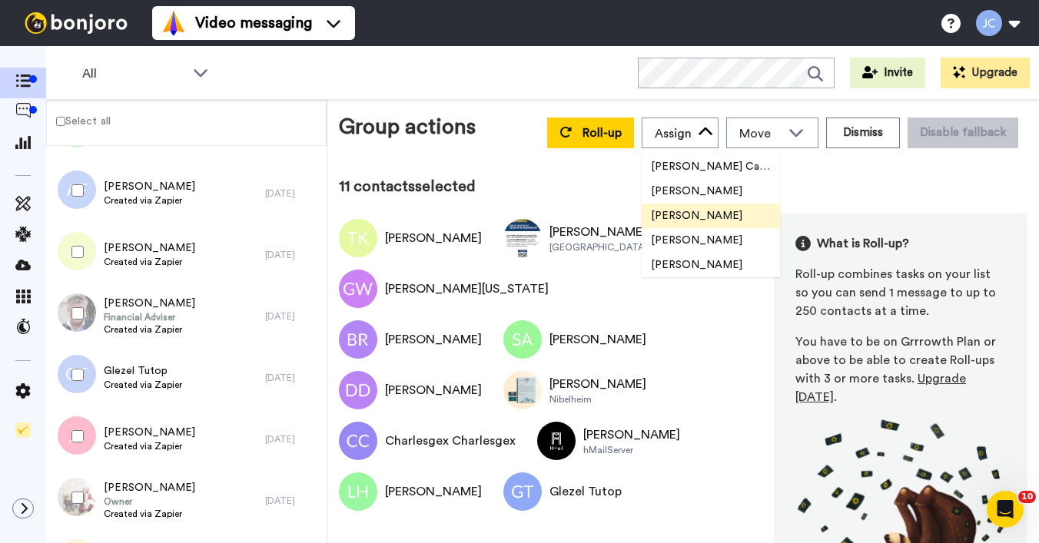
click at [667, 217] on span "Gilda Amante" at bounding box center [697, 215] width 110 height 15
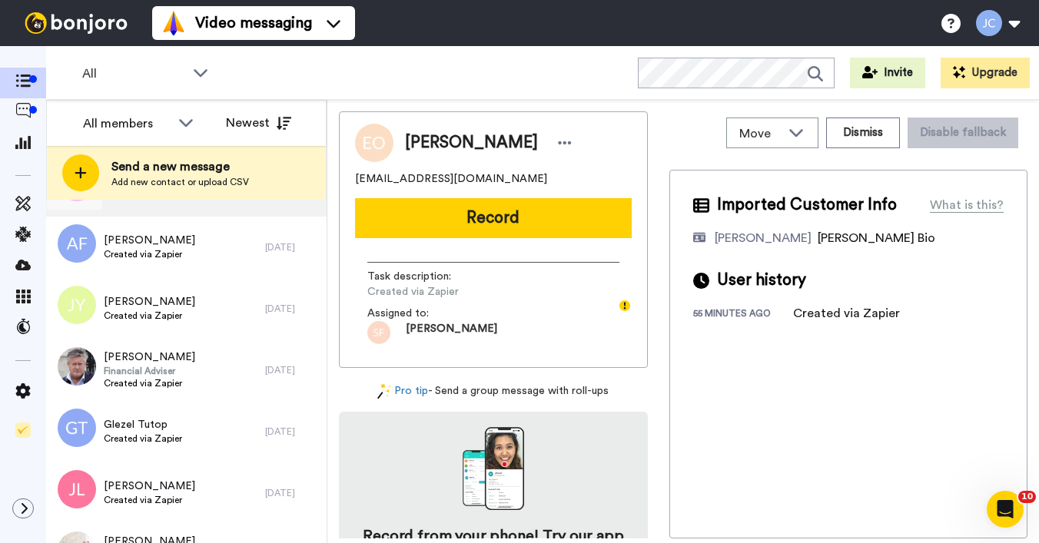
click at [260, 211] on div "Wanda Williams Created via Zapier" at bounding box center [155, 185] width 219 height 61
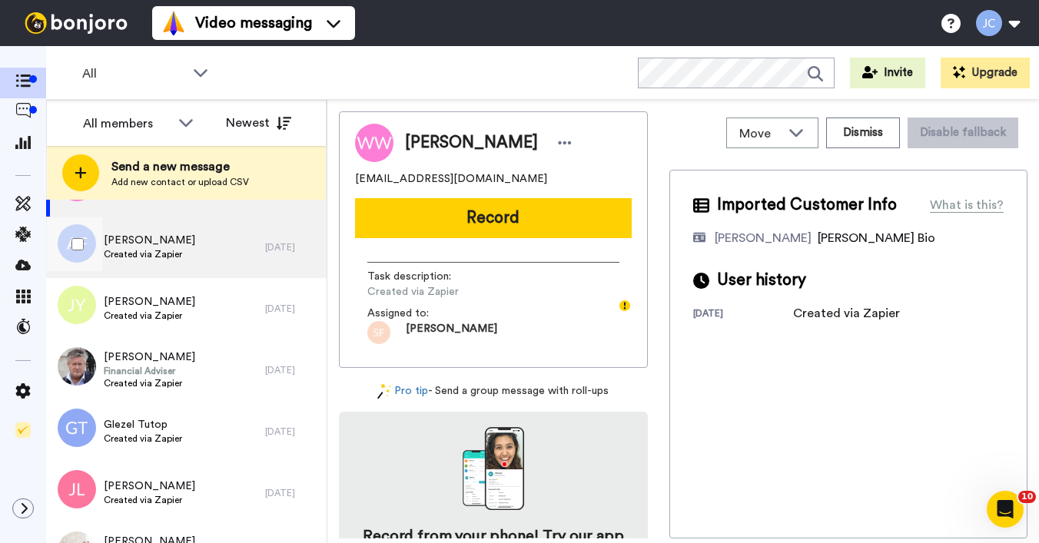
click at [201, 258] on div "Anthony Fugaro Created via Zapier" at bounding box center [155, 247] width 219 height 61
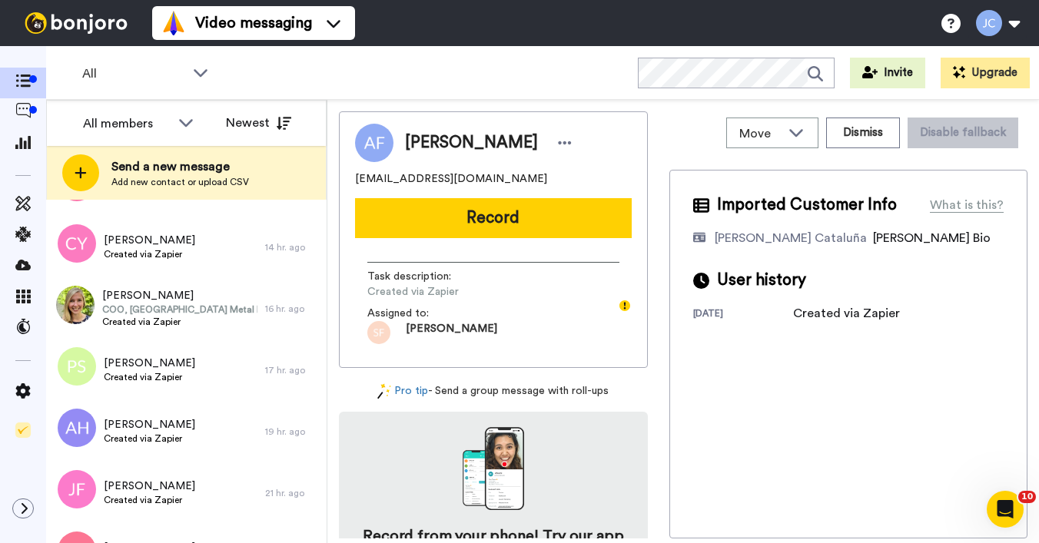
scroll to position [1319, 0]
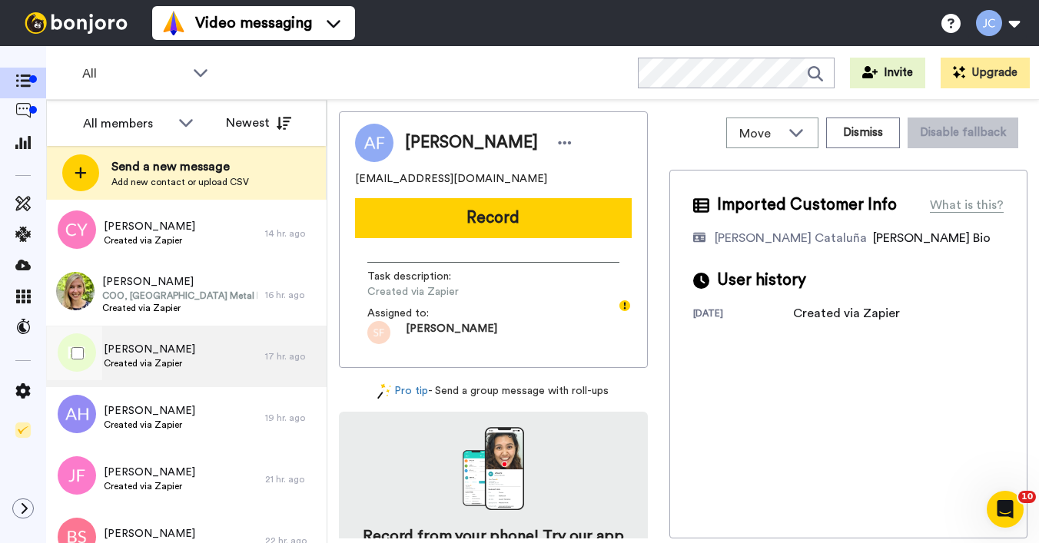
click at [204, 351] on div "Philip Schulz Created via Zapier" at bounding box center [155, 356] width 219 height 61
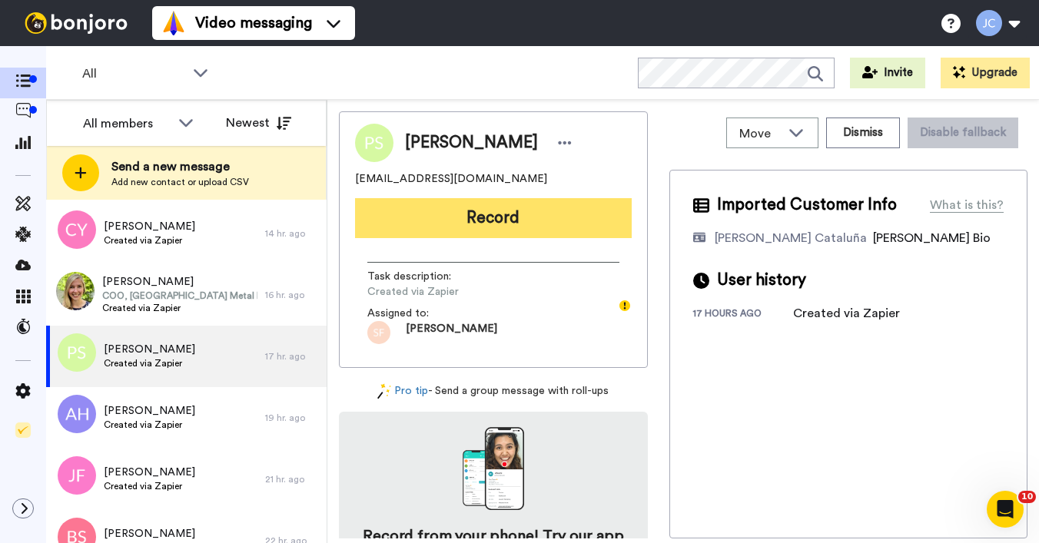
click at [473, 218] on button "Record" at bounding box center [493, 218] width 277 height 40
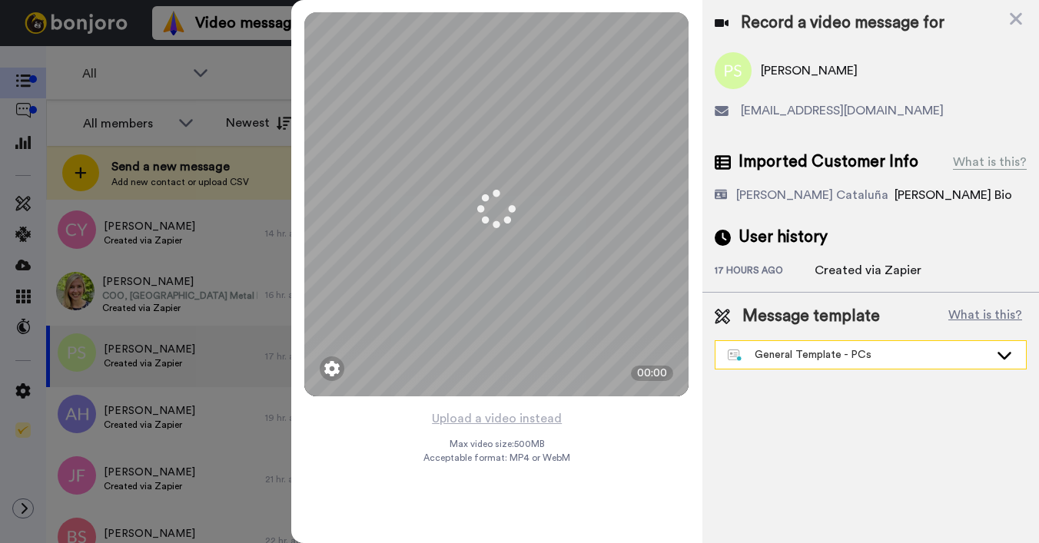
click at [790, 346] on div "General Template - PCs" at bounding box center [871, 355] width 311 height 28
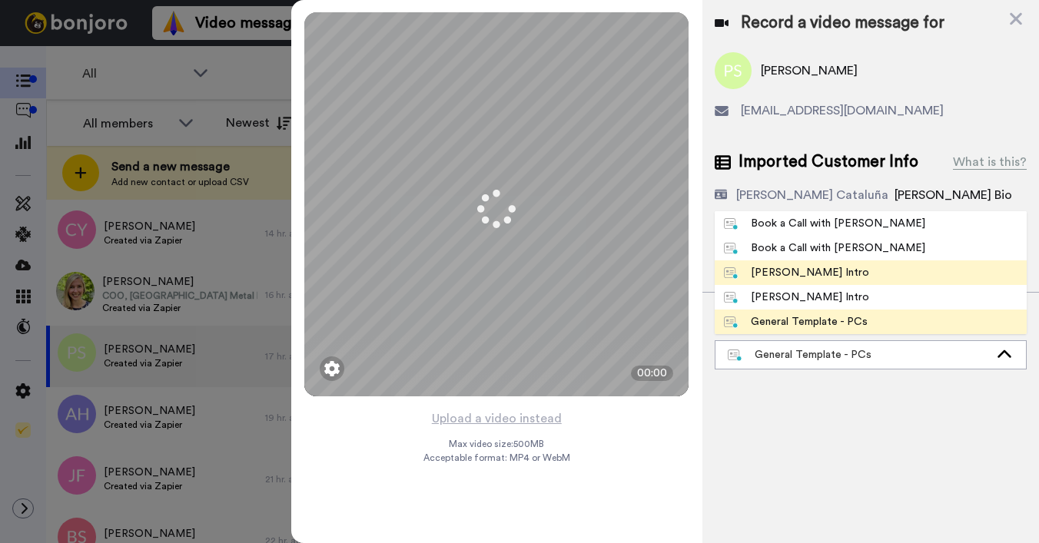
click at [799, 273] on div "Josephine Bonjoro Intro" at bounding box center [796, 272] width 145 height 15
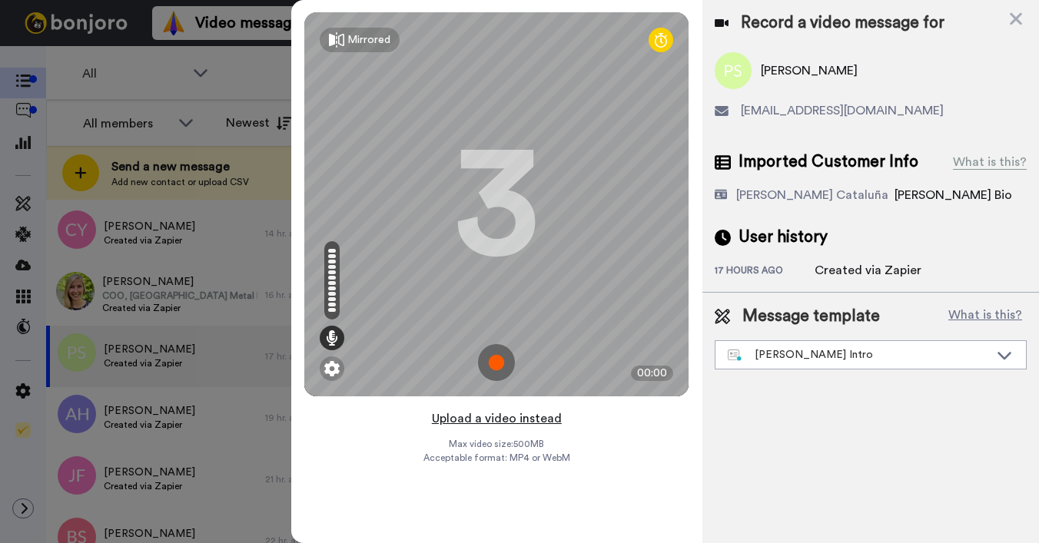
click at [487, 420] on button "Upload a video instead" at bounding box center [496, 419] width 139 height 20
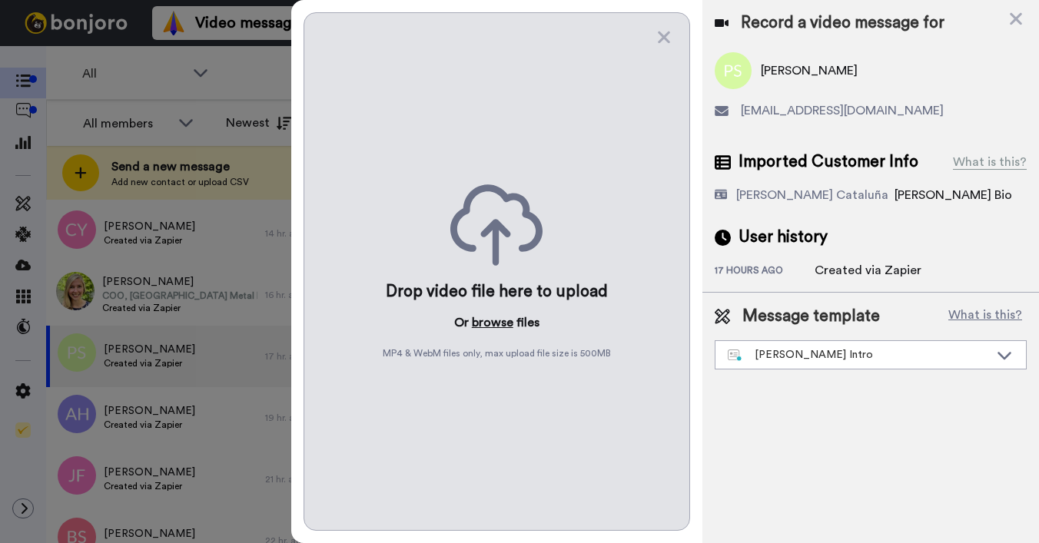
click at [493, 321] on button "browse" at bounding box center [493, 323] width 42 height 18
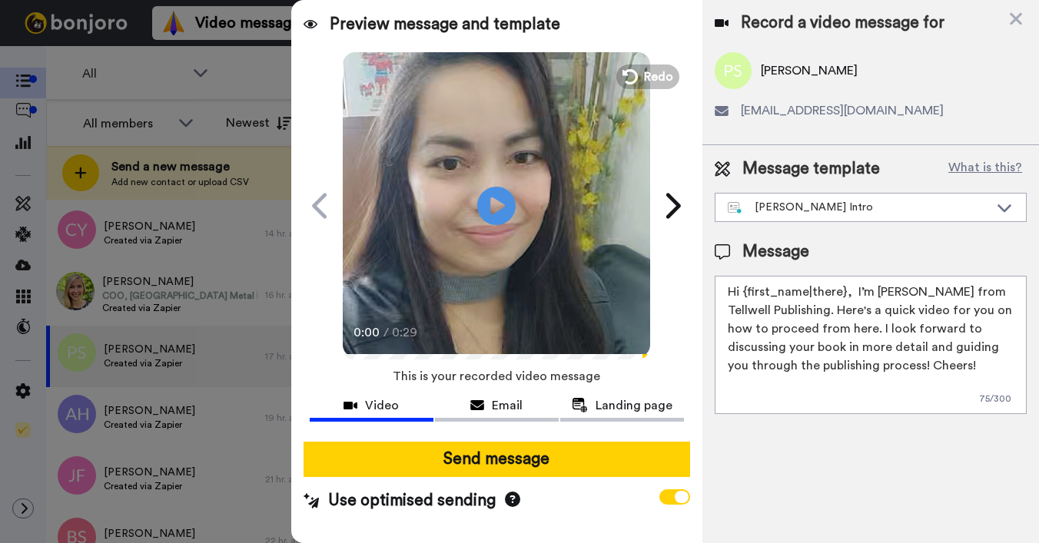
drag, startPoint x: 743, startPoint y: 294, endPoint x: 843, endPoint y: 295, distance: 100.7
click at [843, 295] on textarea "Hi {first_name|there}, I’m Joe from Tellwell Publishing. Here's a quick video f…" at bounding box center [871, 345] width 312 height 138
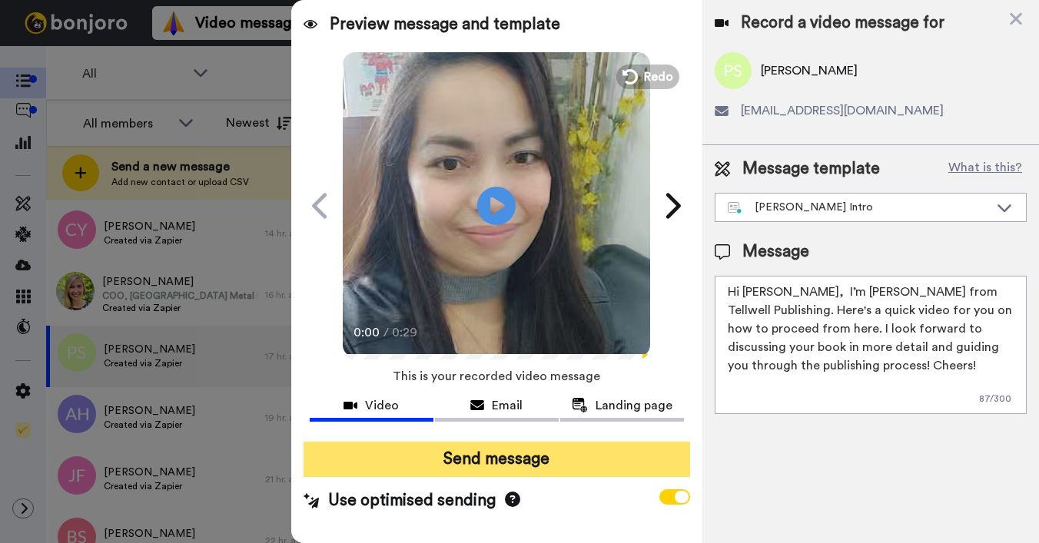
type textarea "Hi Philip, I’m Joe from Tellwell Publishing. Here's a quick video for you on ho…"
click at [480, 459] on button "Send message" at bounding box center [497, 459] width 387 height 35
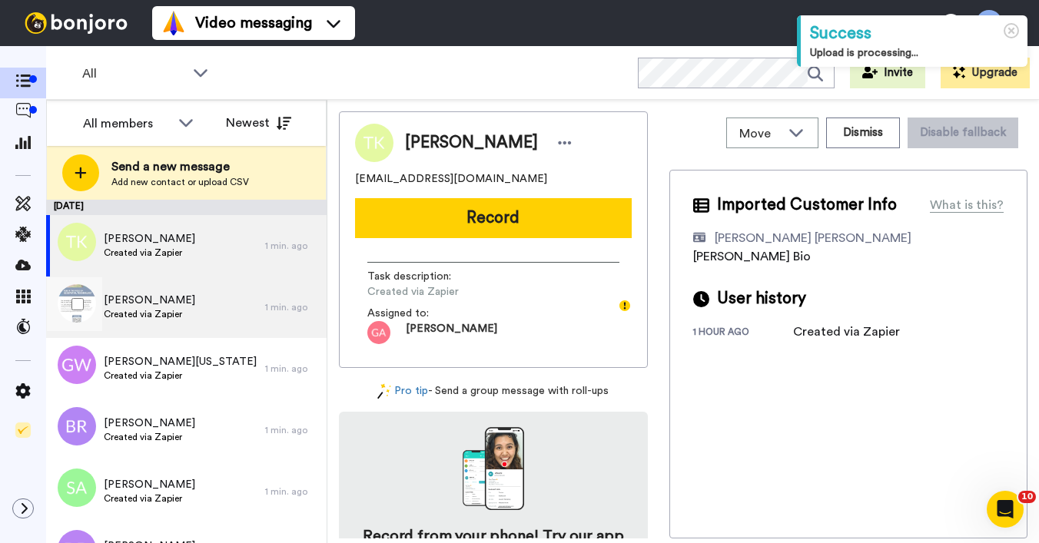
click at [238, 321] on div "Meriel Curtis Created via Zapier" at bounding box center [155, 307] width 219 height 61
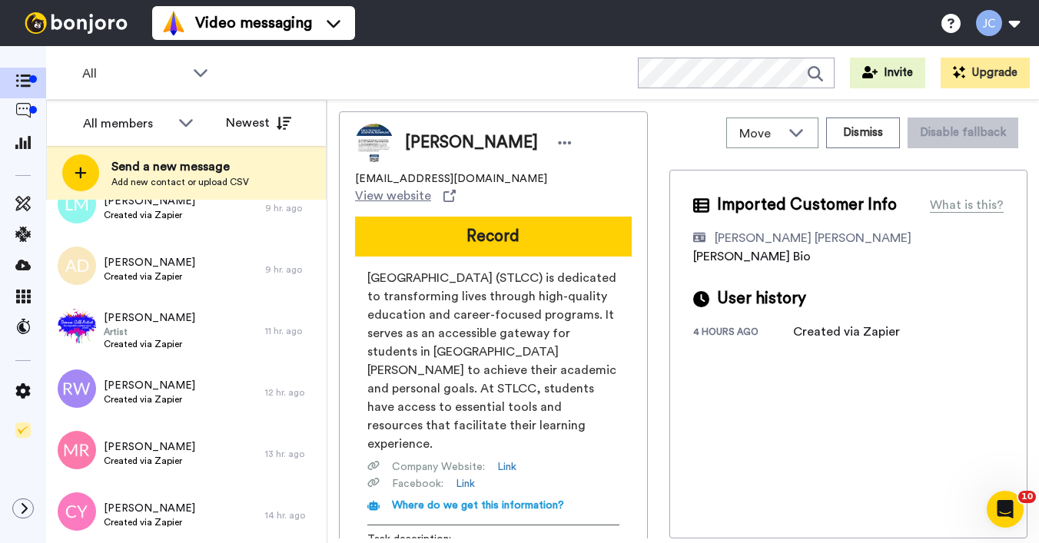
scroll to position [1124, 0]
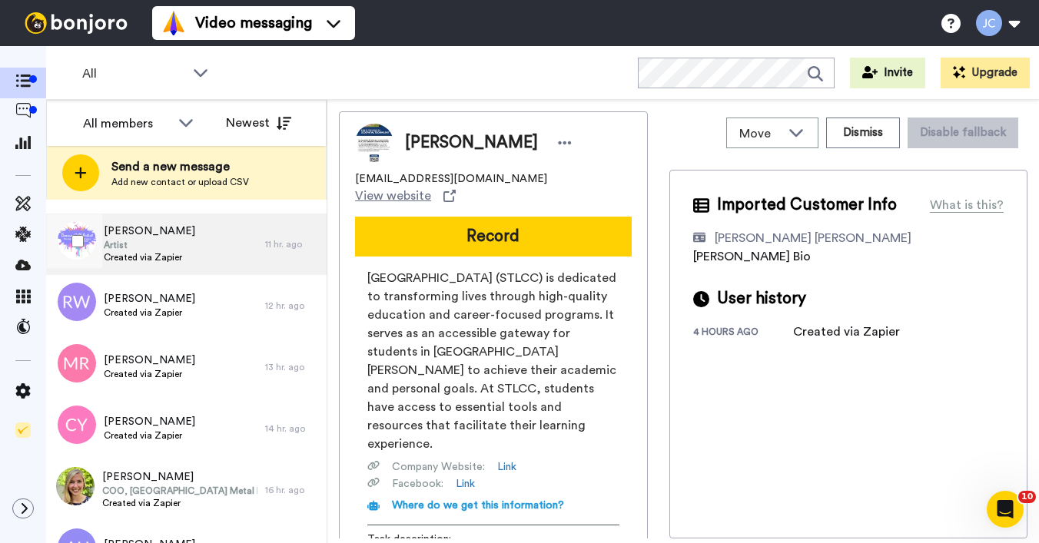
click at [186, 247] on div "Terry Golledge Artist Created via Zapier" at bounding box center [155, 244] width 219 height 61
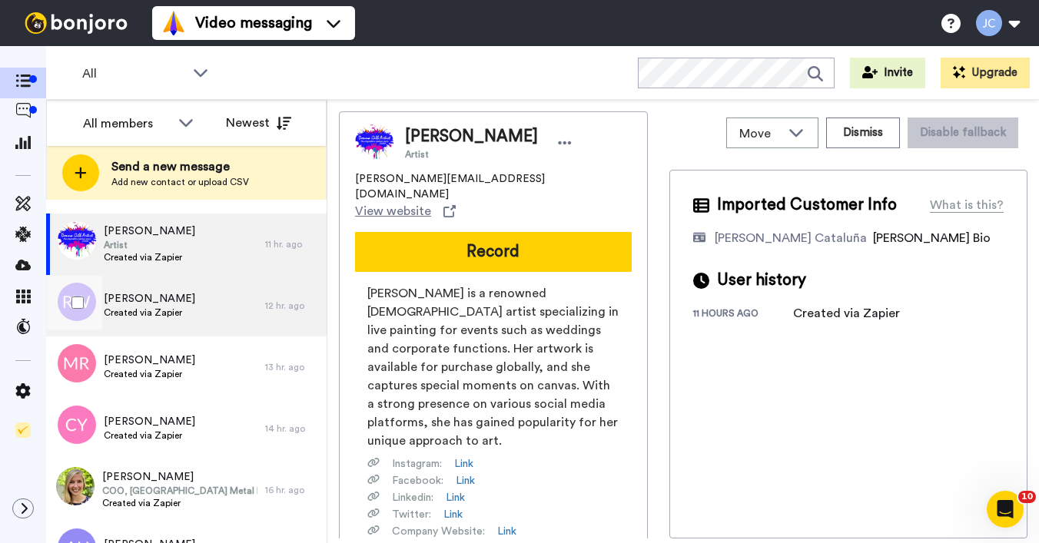
click at [174, 313] on span "Created via Zapier" at bounding box center [149, 313] width 91 height 12
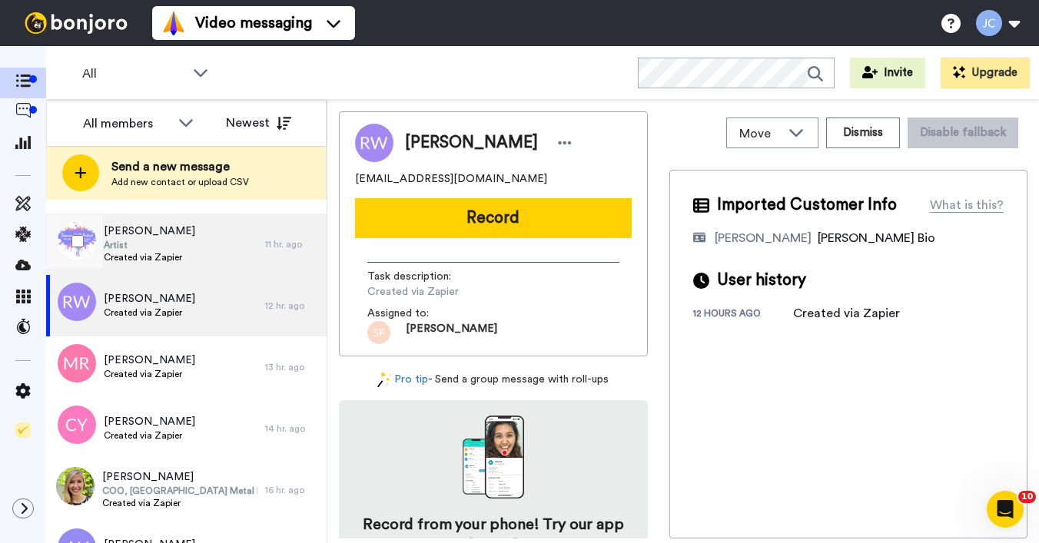
click at [171, 247] on span "Artist" at bounding box center [149, 245] width 91 height 12
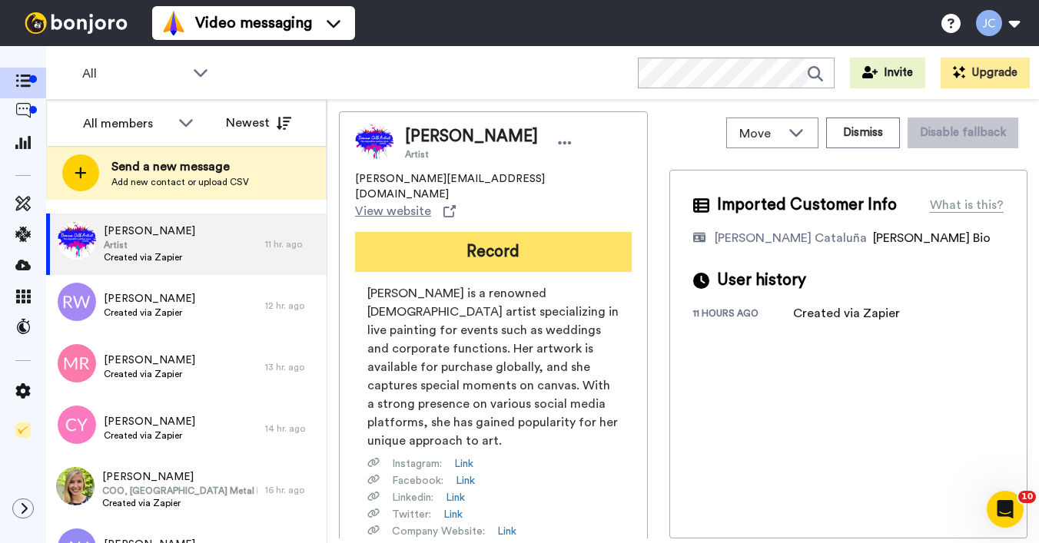
click at [458, 232] on button "Record" at bounding box center [493, 252] width 277 height 40
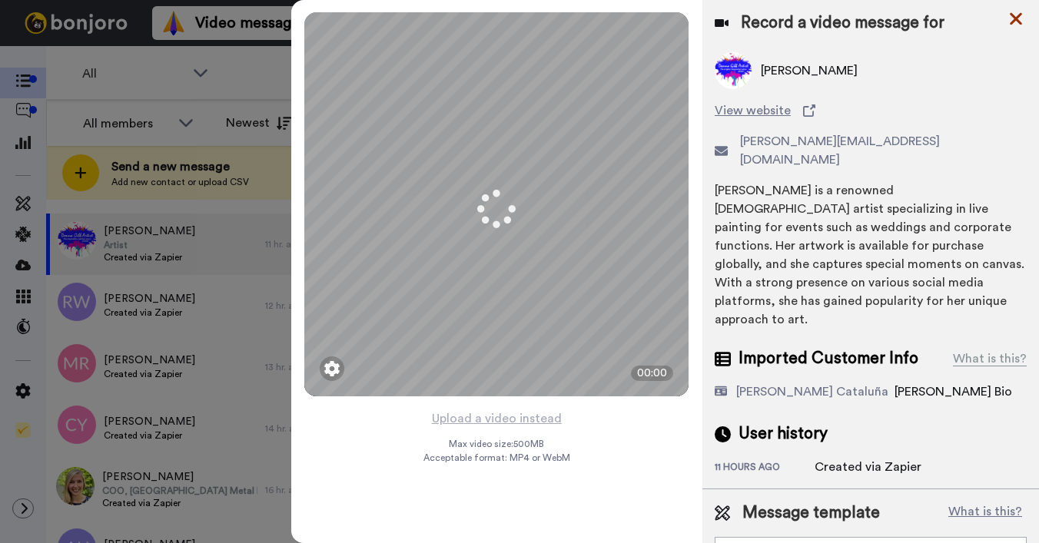
click at [1012, 20] on icon at bounding box center [1015, 18] width 15 height 19
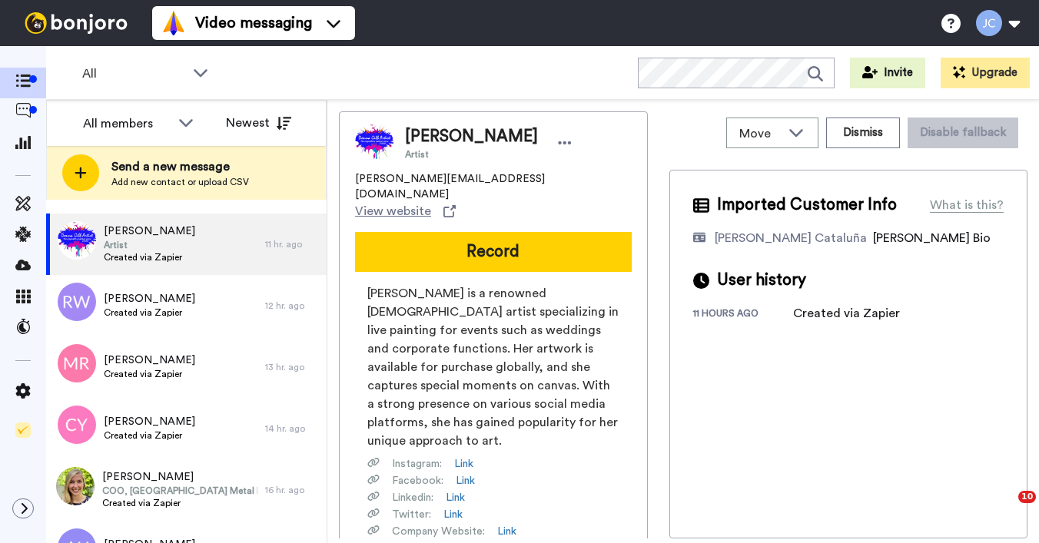
click at [1012, 20] on button at bounding box center [998, 23] width 58 height 34
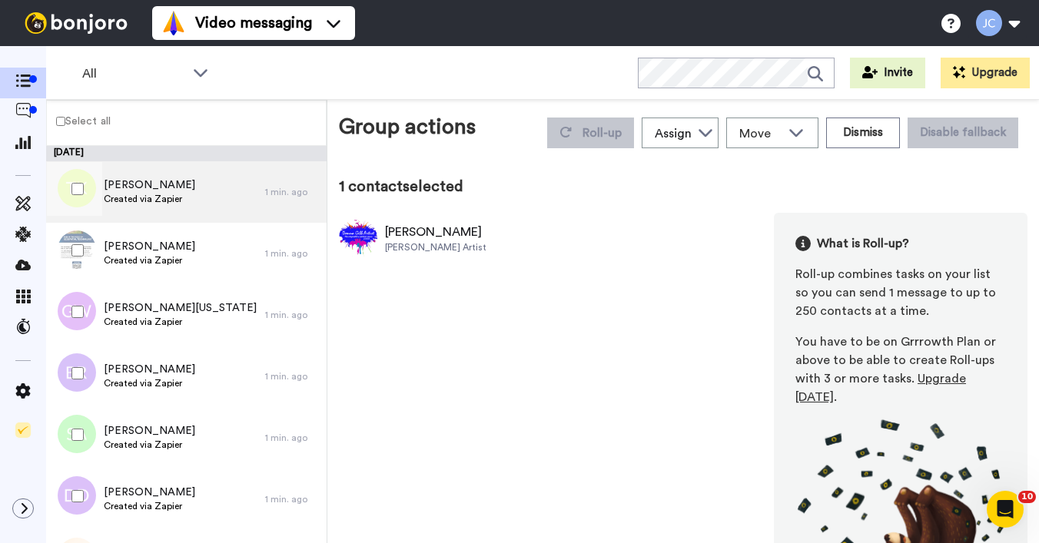
click at [123, 194] on span "Created via Zapier" at bounding box center [149, 199] width 91 height 12
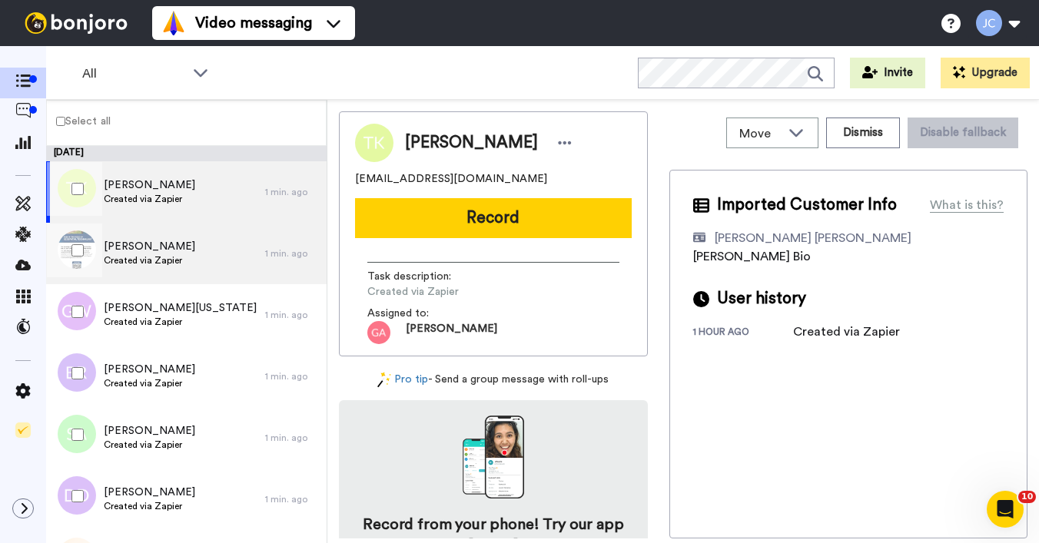
click at [134, 241] on span "[PERSON_NAME]" at bounding box center [149, 246] width 91 height 15
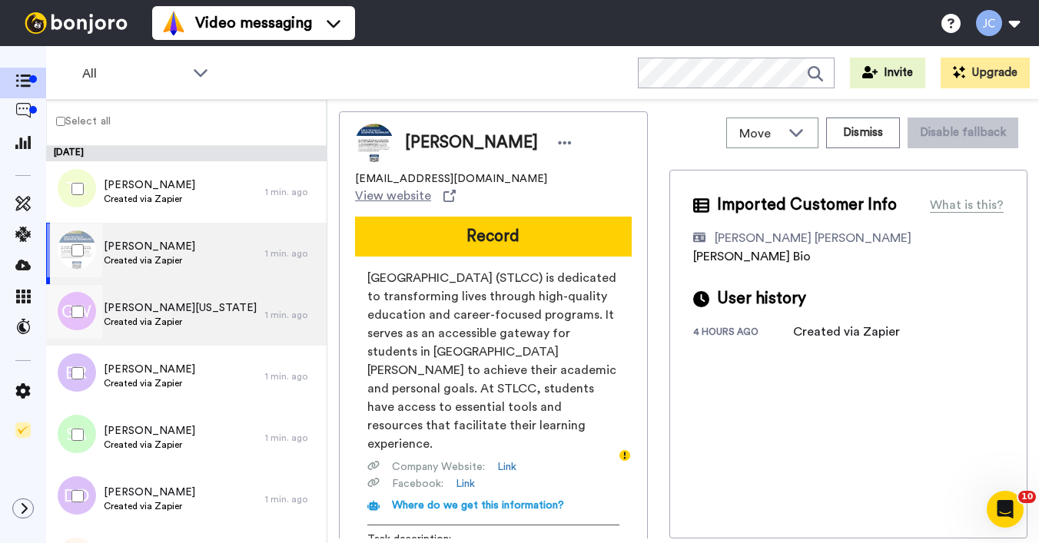
click at [144, 319] on span "Created via Zapier" at bounding box center [180, 322] width 153 height 12
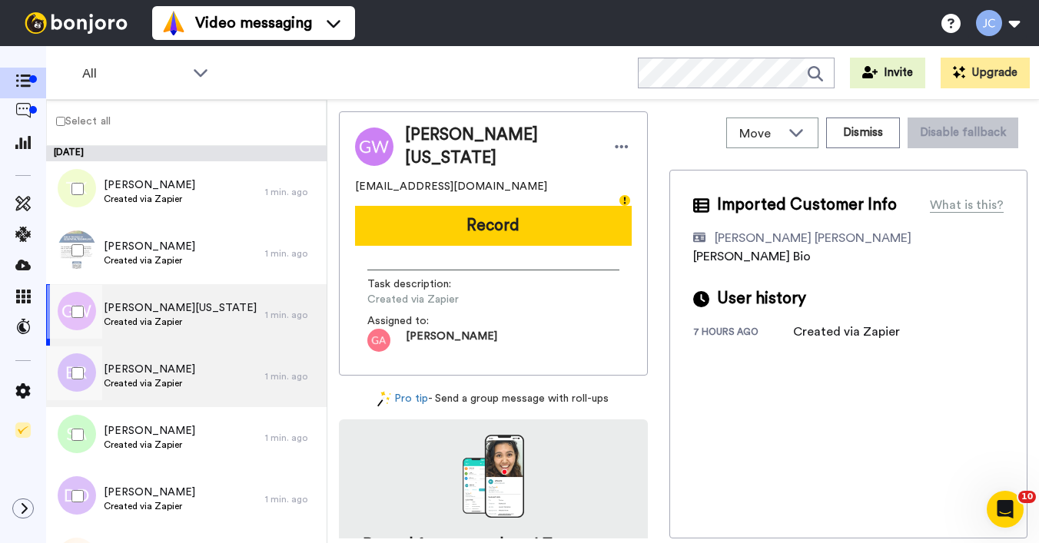
click at [131, 380] on span "Created via Zapier" at bounding box center [149, 383] width 91 height 12
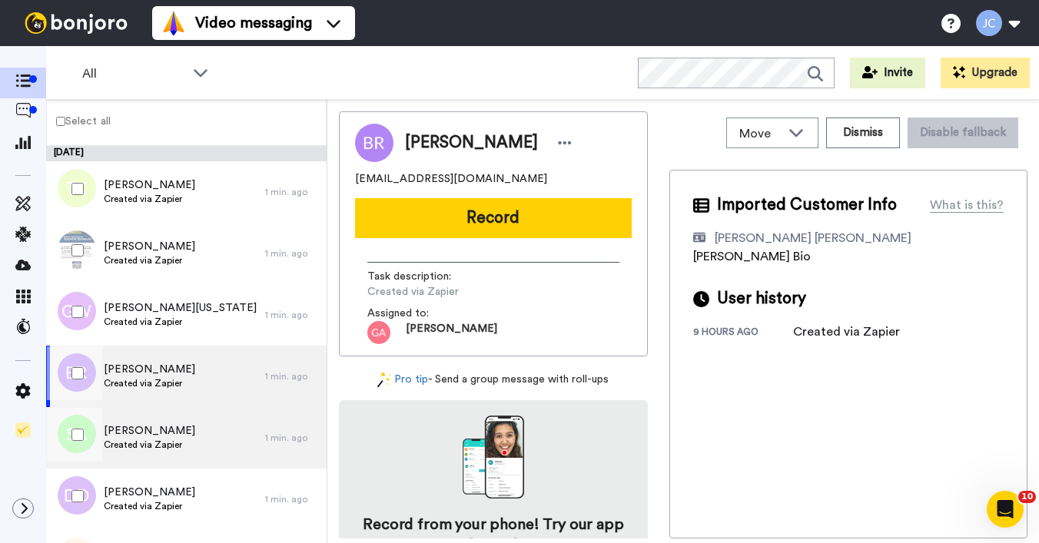
click at [128, 434] on span "[PERSON_NAME]" at bounding box center [149, 431] width 91 height 15
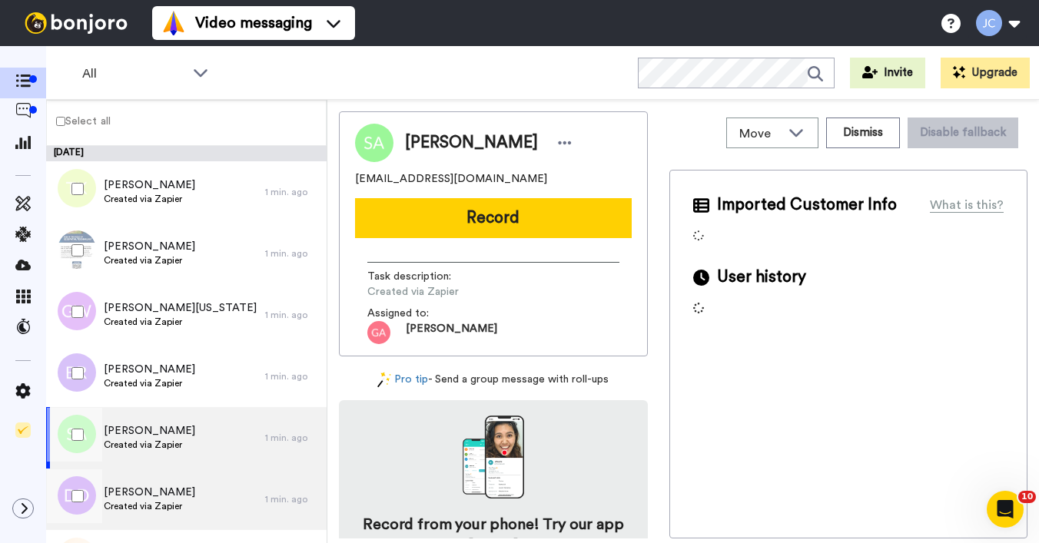
click at [128, 503] on span "Created via Zapier" at bounding box center [149, 506] width 91 height 12
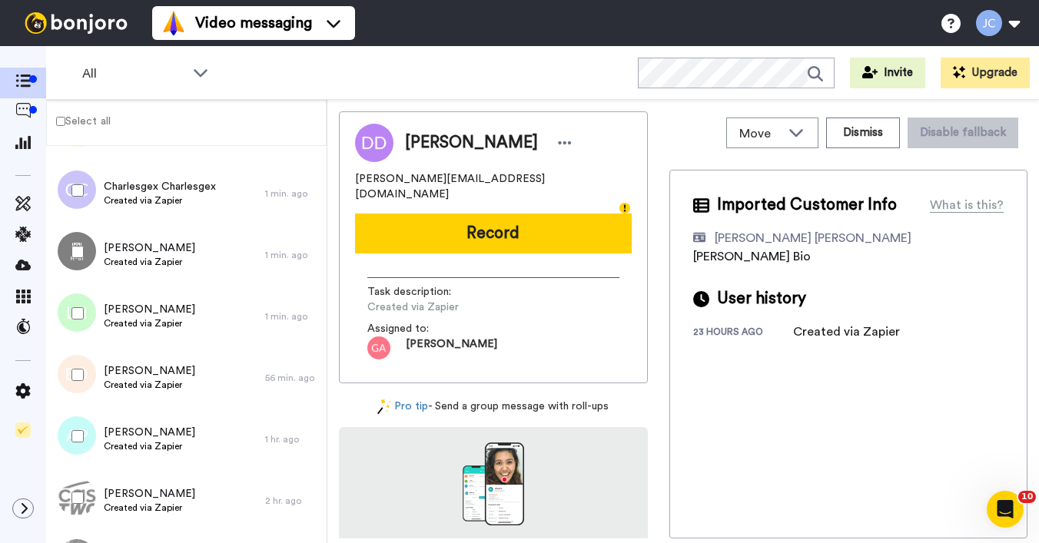
scroll to position [434, 0]
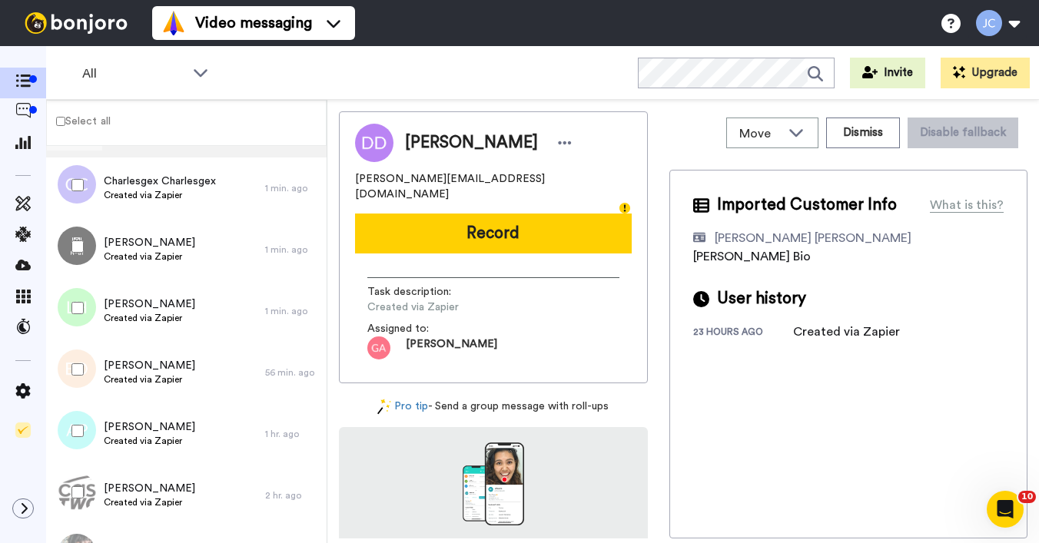
click at [175, 153] on div "Phillip Haight Created via Zapier" at bounding box center [155, 126] width 219 height 61
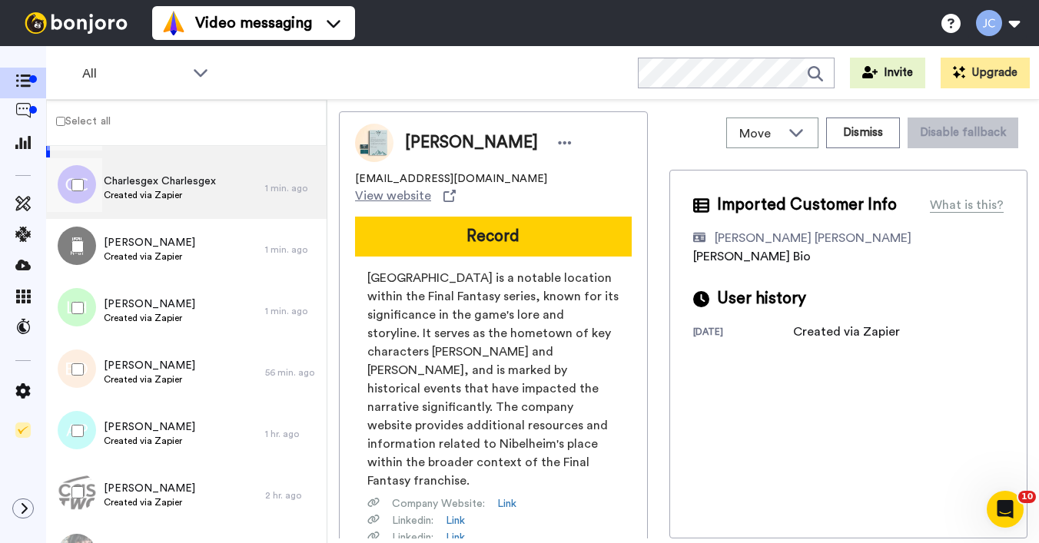
click at [164, 191] on span "Created via Zapier" at bounding box center [160, 195] width 112 height 12
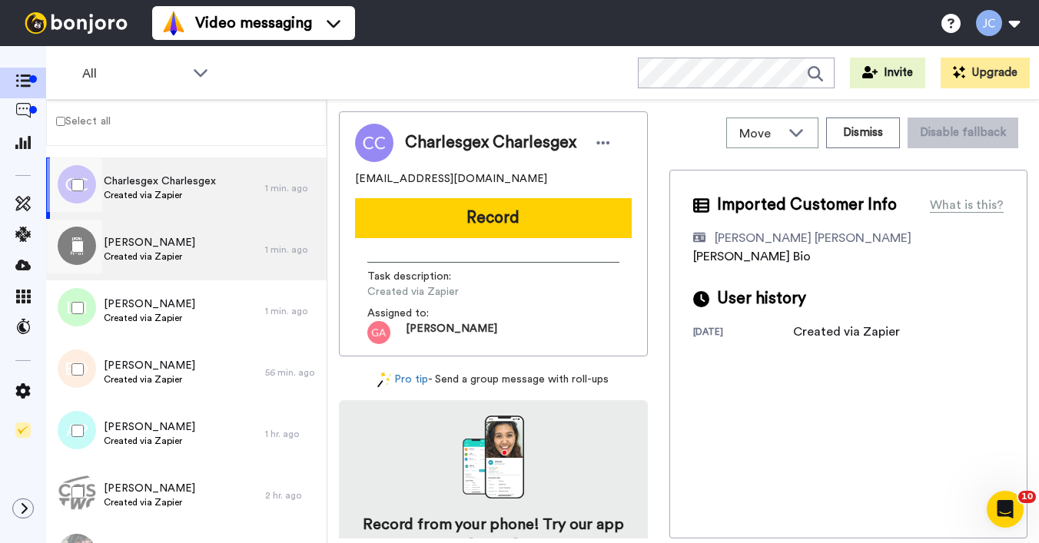
click at [158, 256] on span "Created via Zapier" at bounding box center [149, 257] width 91 height 12
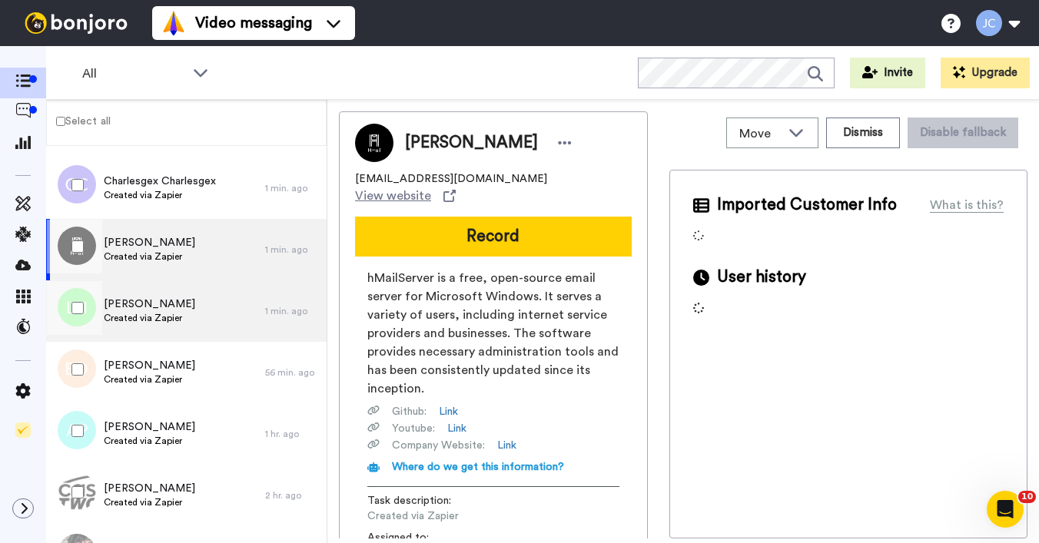
click at [156, 317] on span "Created via Zapier" at bounding box center [149, 318] width 91 height 12
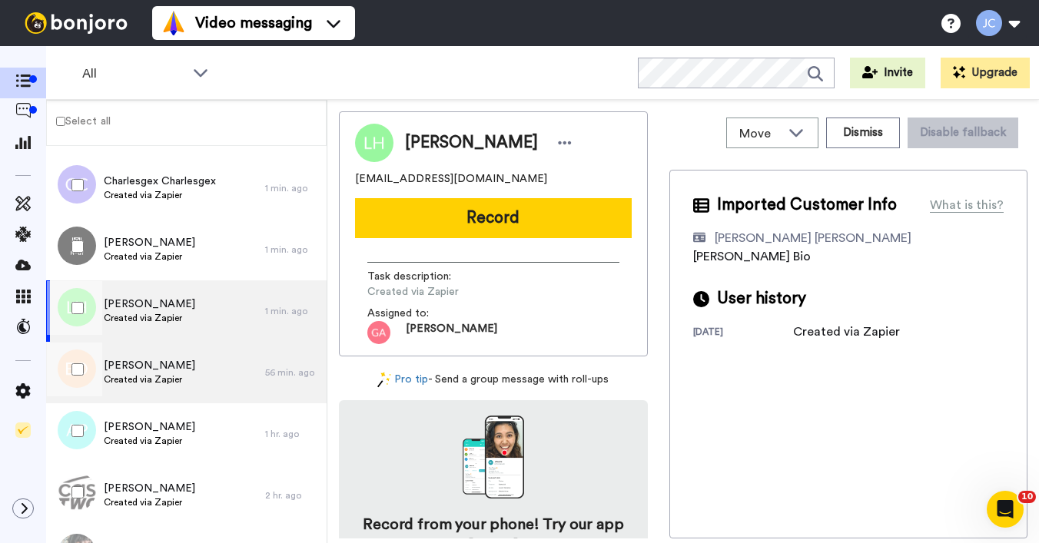
click at [137, 380] on span "Created via Zapier" at bounding box center [149, 380] width 91 height 12
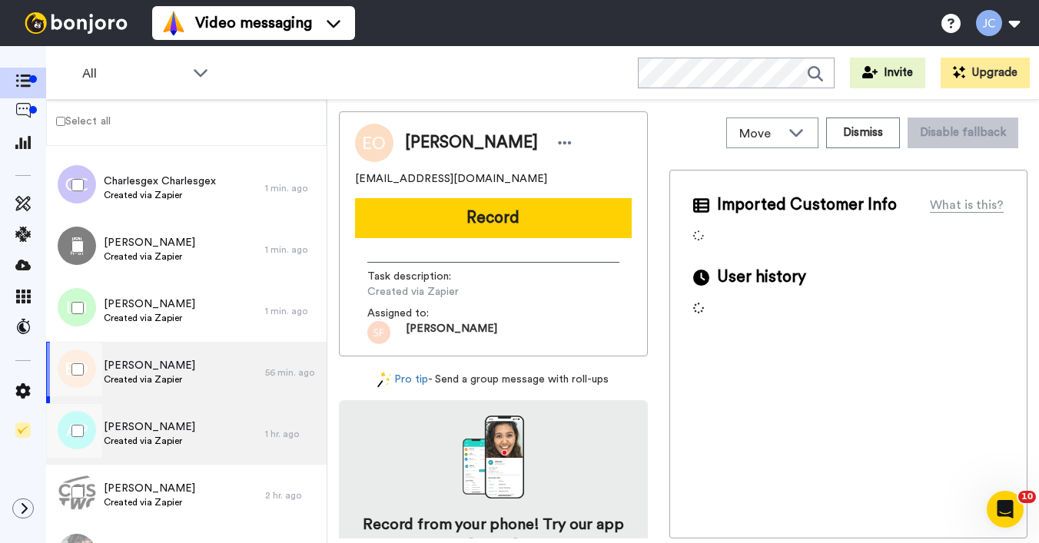
click at [131, 447] on div "Antonio Ponder Created via Zapier" at bounding box center [149, 434] width 91 height 29
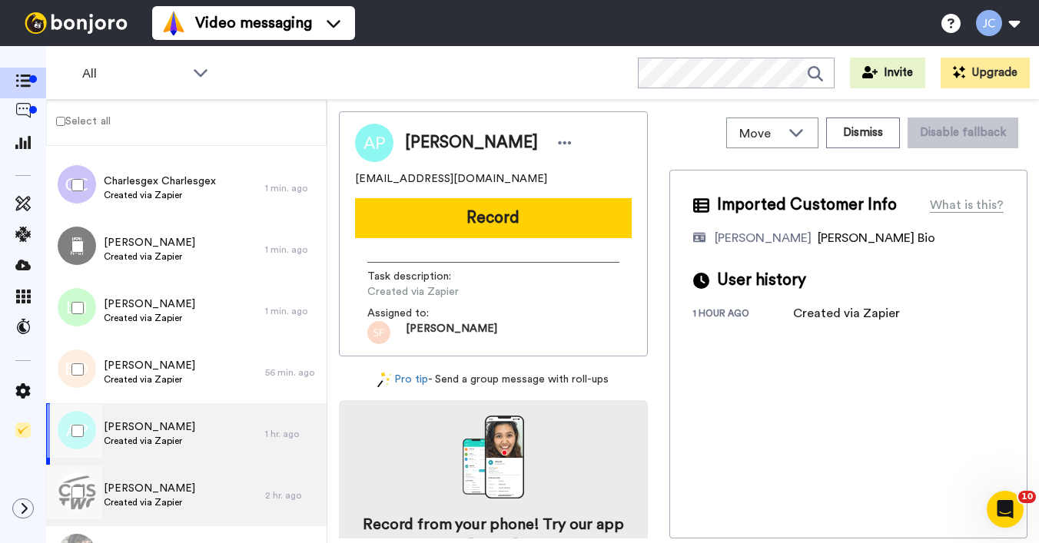
click at [134, 497] on span "Created via Zapier" at bounding box center [149, 503] width 91 height 12
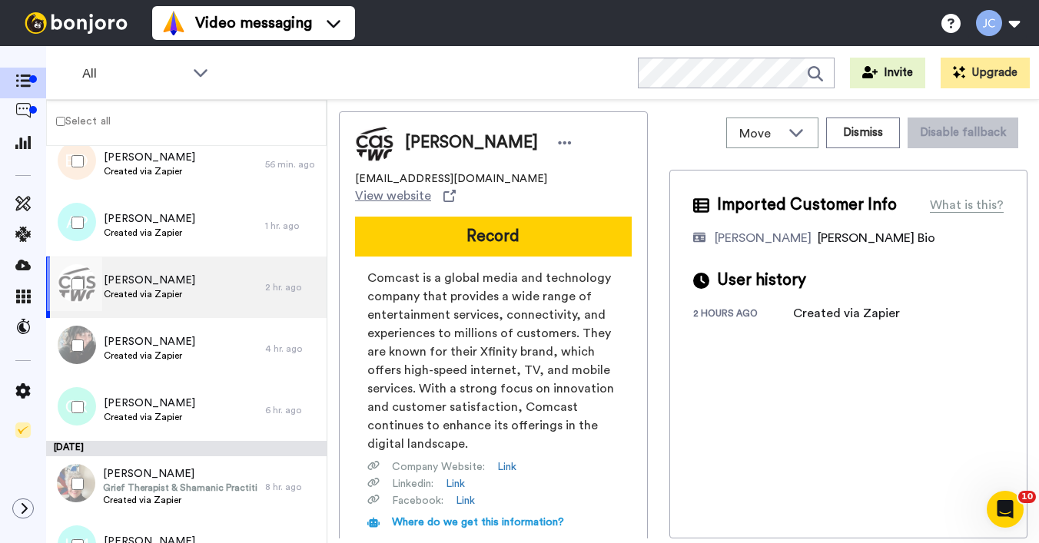
scroll to position [649, 0]
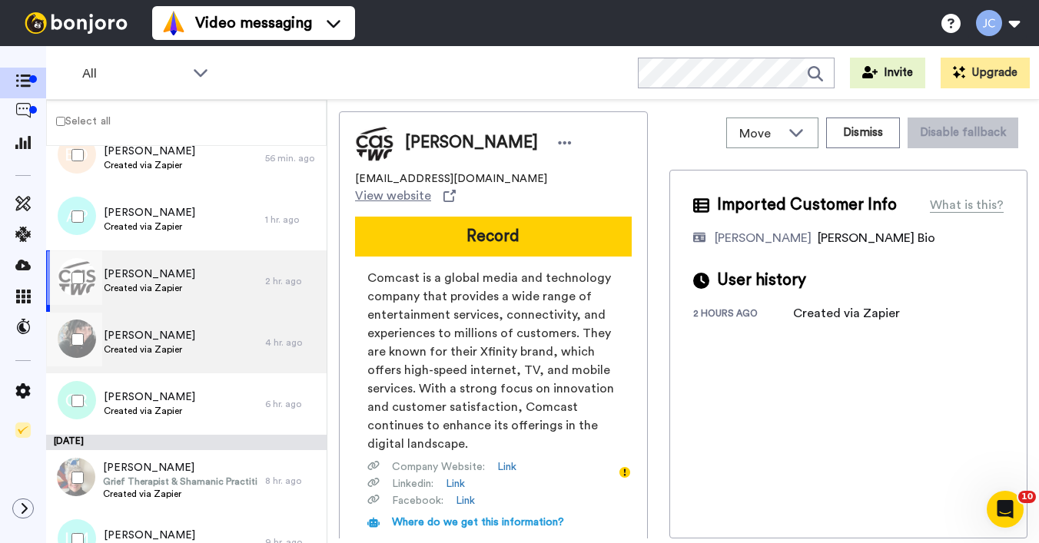
click at [152, 356] on div "Angela Bernard Created via Zapier" at bounding box center [149, 342] width 91 height 29
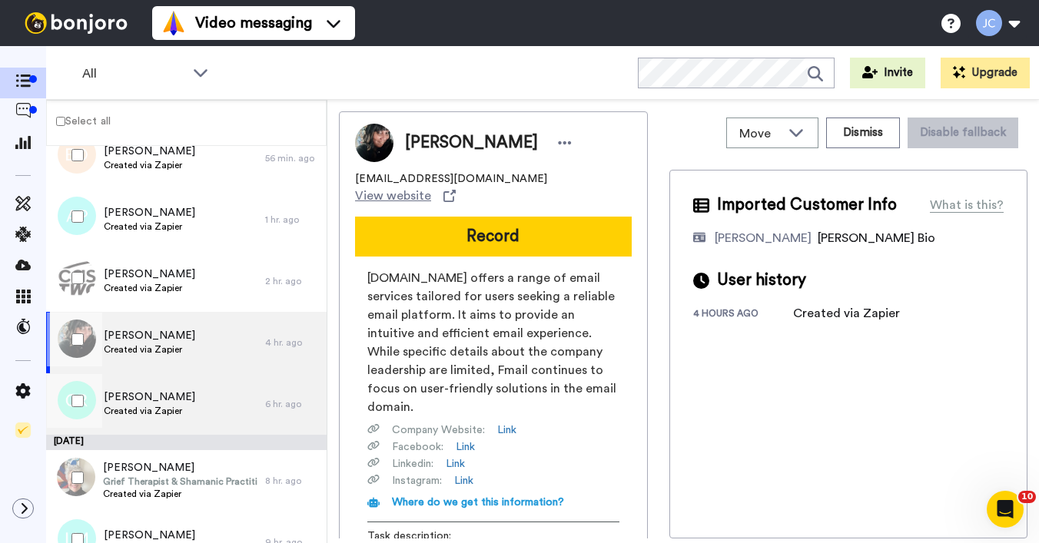
click at [155, 397] on span "Cora Ryan" at bounding box center [149, 397] width 91 height 15
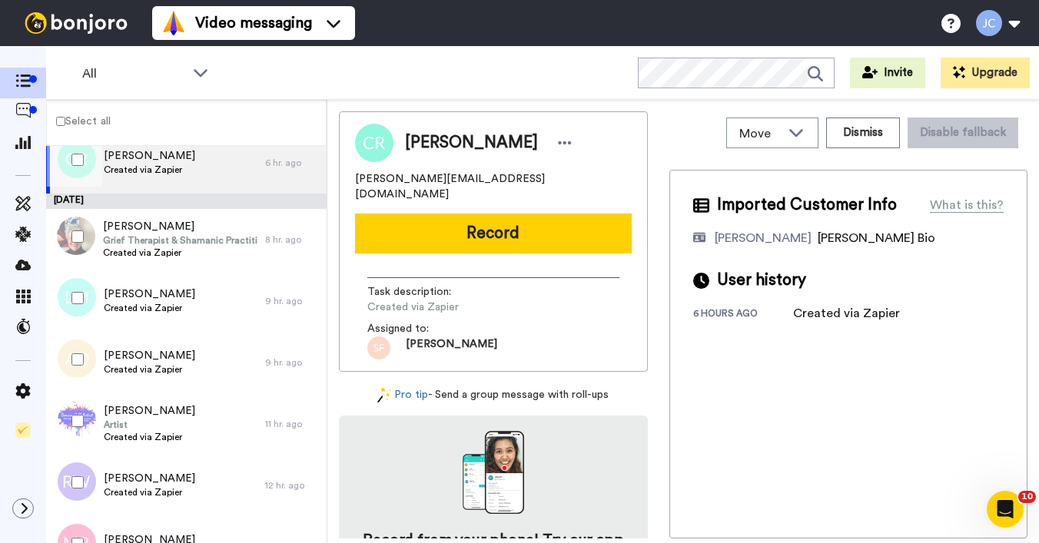
scroll to position [921, 0]
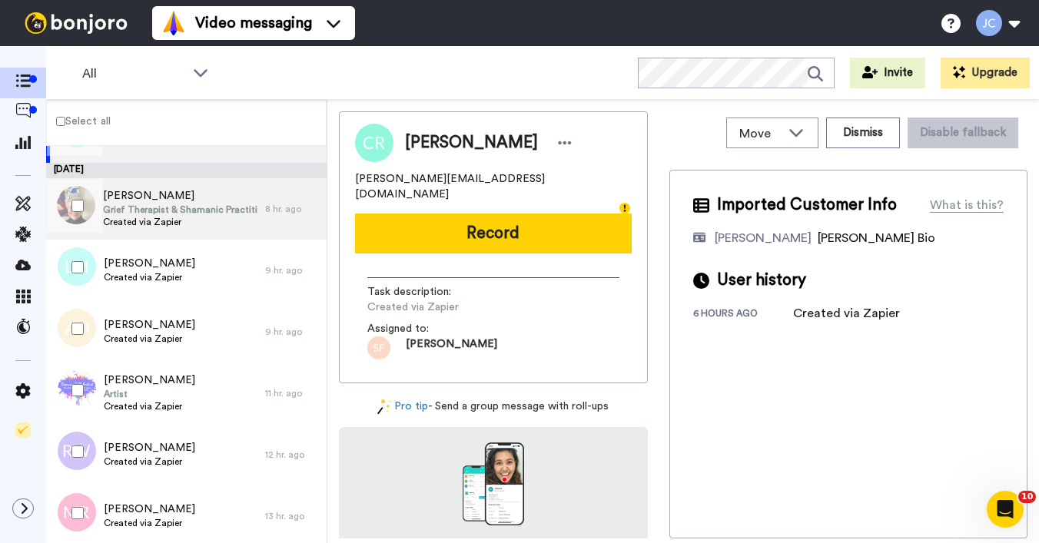
click at [174, 218] on span "Created via Zapier" at bounding box center [180, 222] width 155 height 12
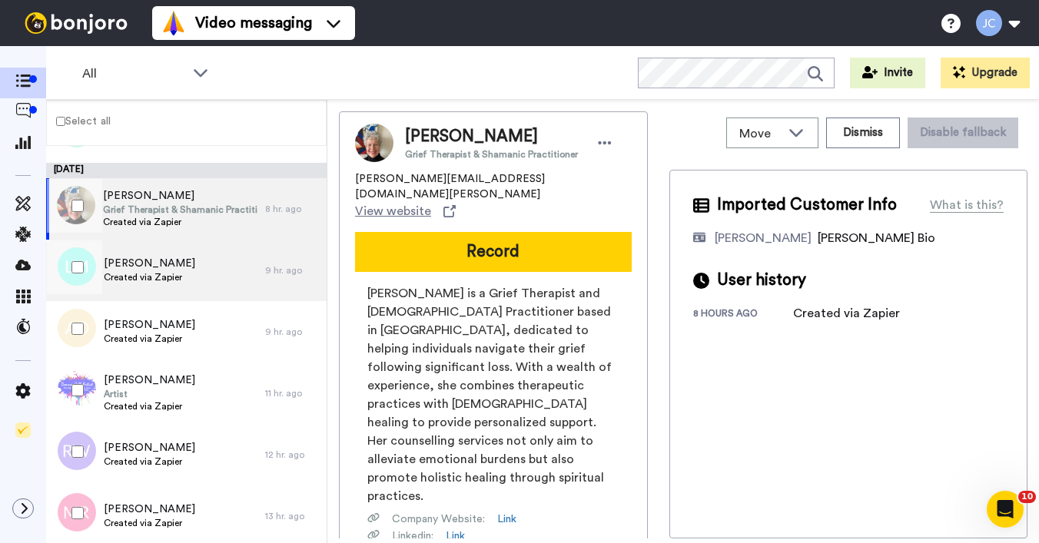
click at [142, 271] on span "Created via Zapier" at bounding box center [149, 277] width 91 height 12
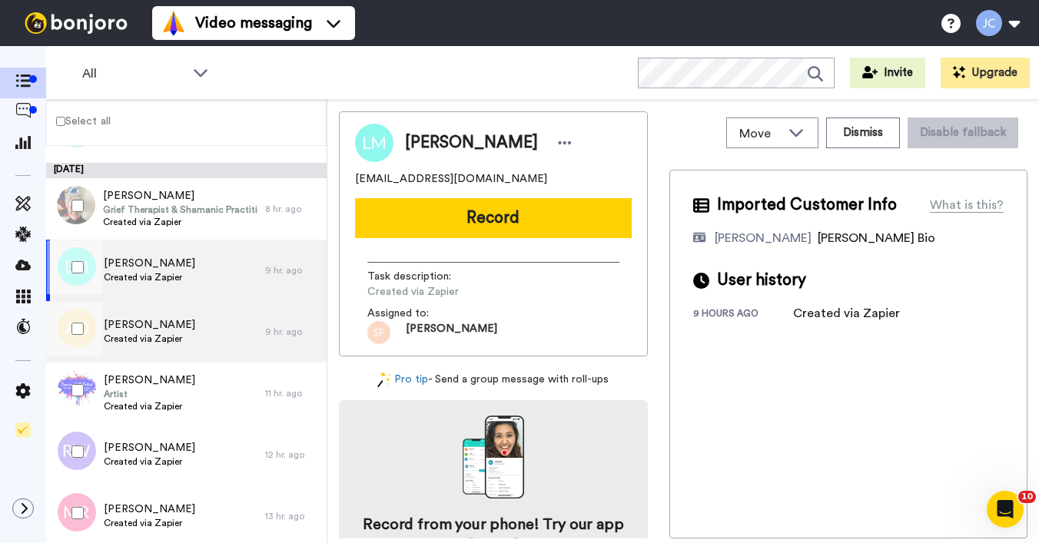
click at [137, 335] on span "Created via Zapier" at bounding box center [149, 339] width 91 height 12
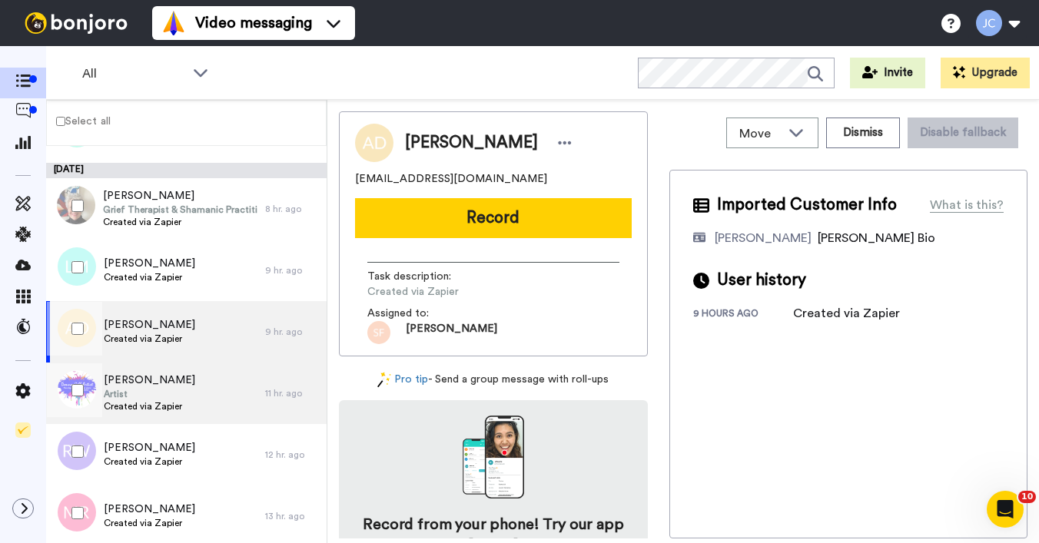
click at [137, 390] on span "Artist" at bounding box center [149, 394] width 91 height 12
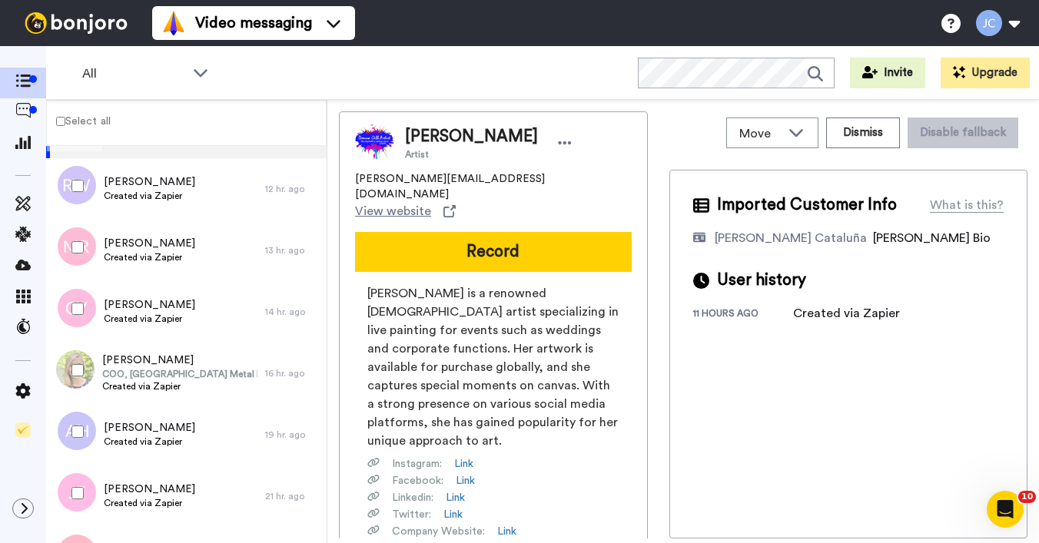
scroll to position [1188, 0]
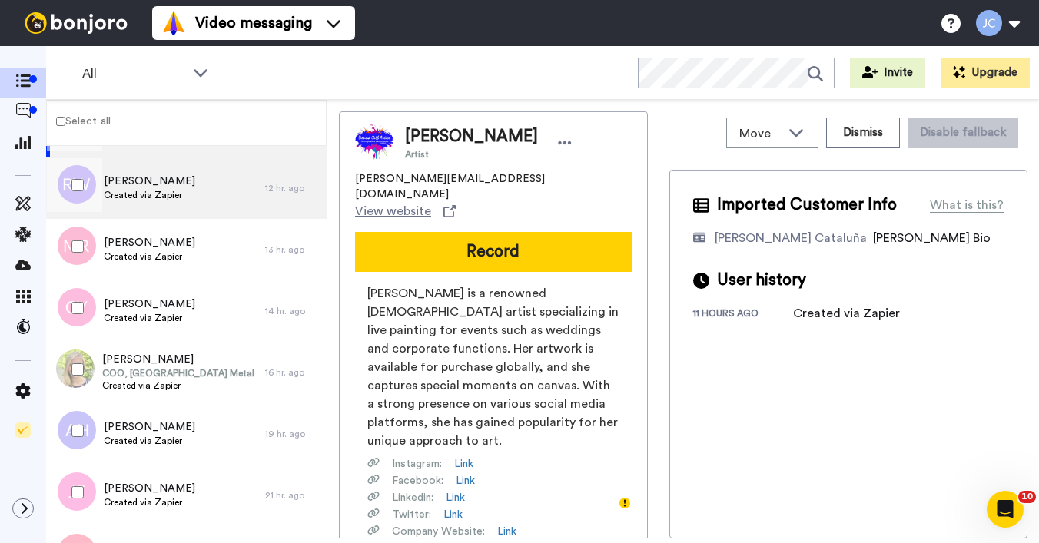
click at [161, 204] on div "Rachel Witton Created via Zapier" at bounding box center [155, 188] width 219 height 61
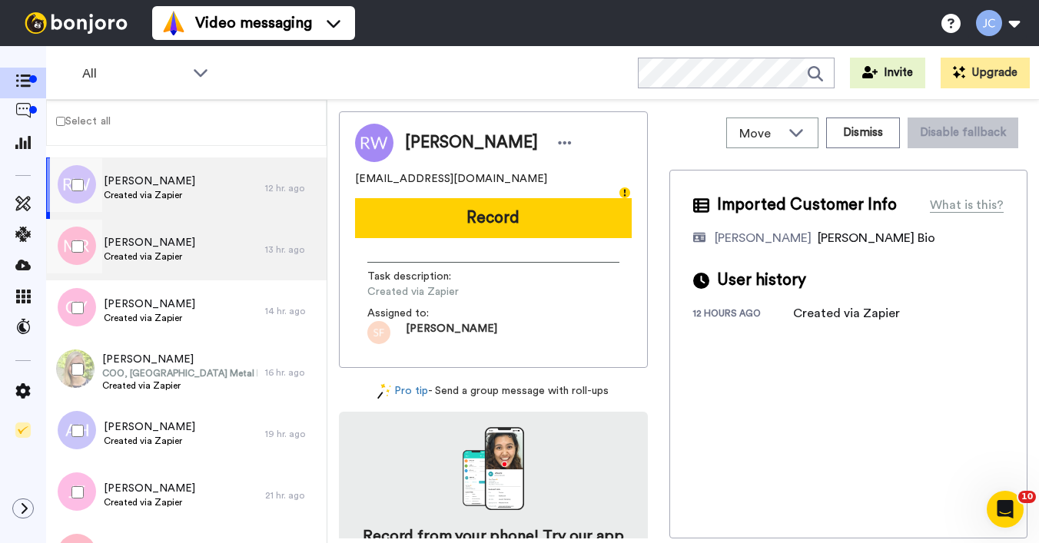
click at [149, 254] on span "Created via Zapier" at bounding box center [149, 257] width 91 height 12
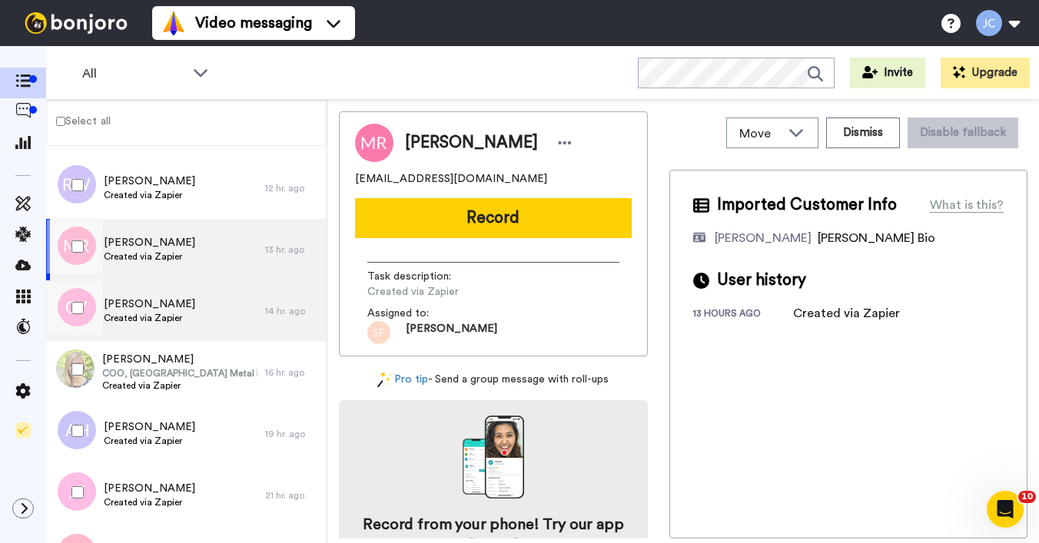
click at [153, 314] on span "Created via Zapier" at bounding box center [149, 318] width 91 height 12
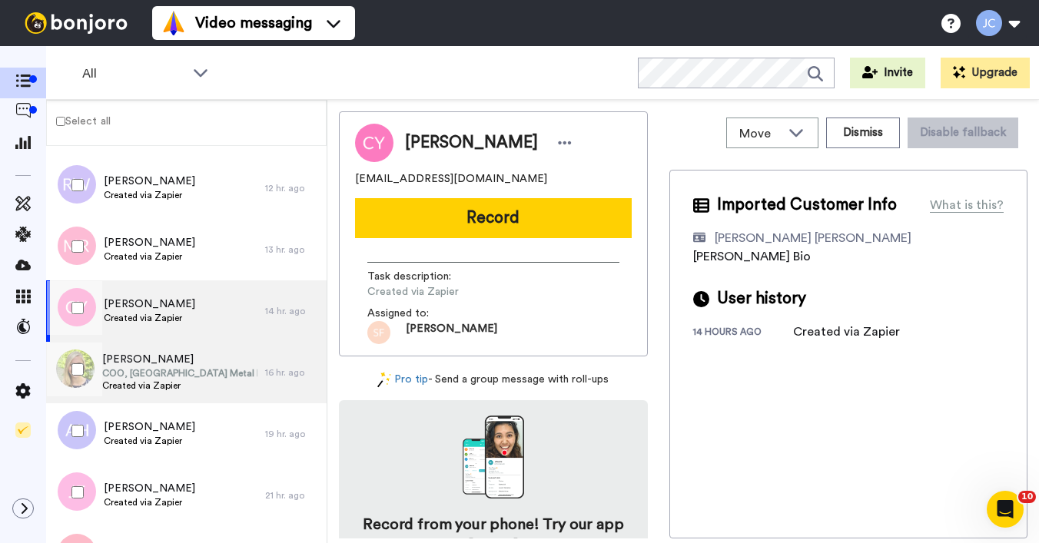
click at [153, 367] on span "COO, Ardagh Metal Packaging - North America" at bounding box center [179, 373] width 155 height 12
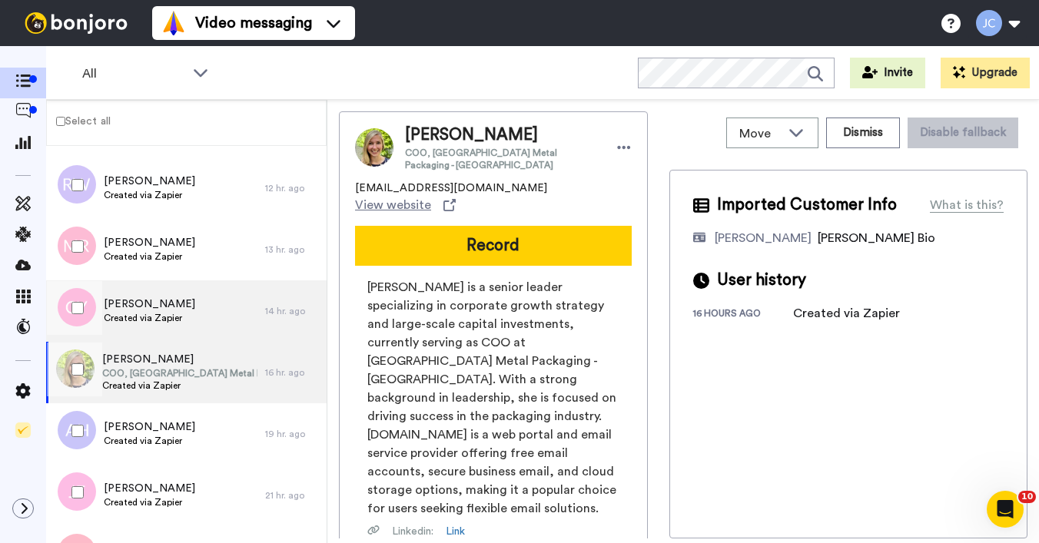
click at [138, 304] on span "Corine Young" at bounding box center [149, 304] width 91 height 15
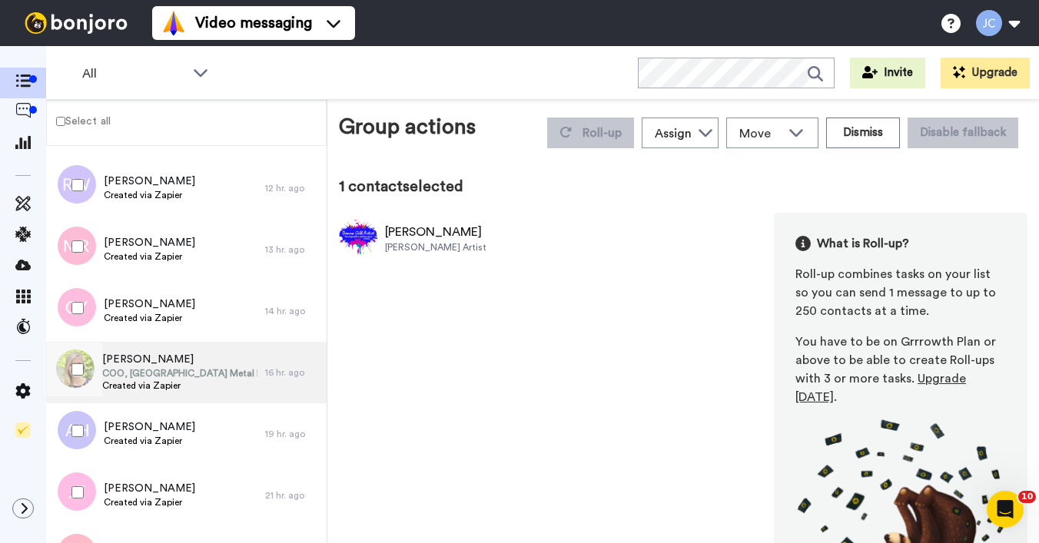
click at [121, 388] on span "Created via Zapier" at bounding box center [179, 386] width 155 height 12
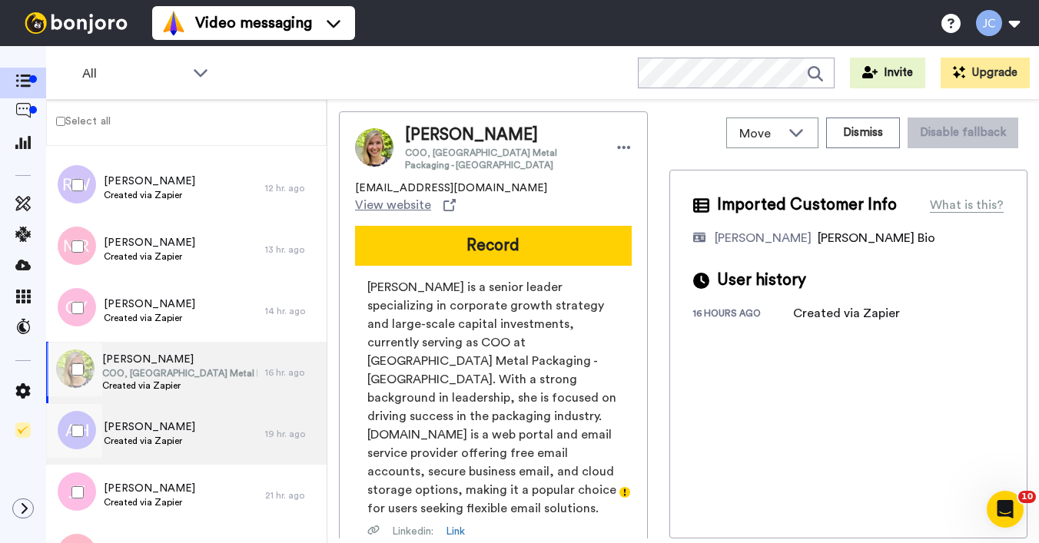
click at [131, 448] on div "Alicia Harvie Created via Zapier" at bounding box center [149, 434] width 91 height 29
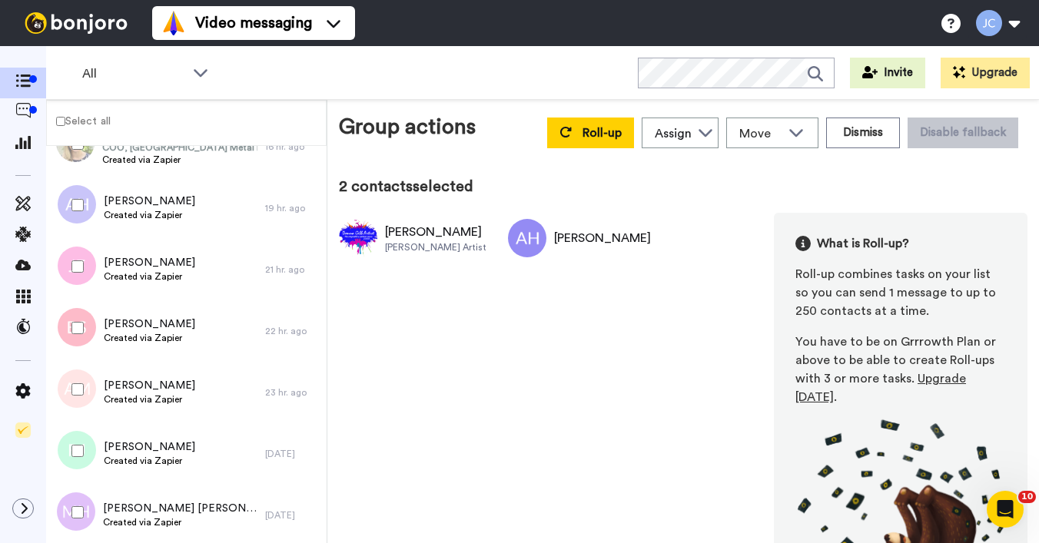
scroll to position [1439, 0]
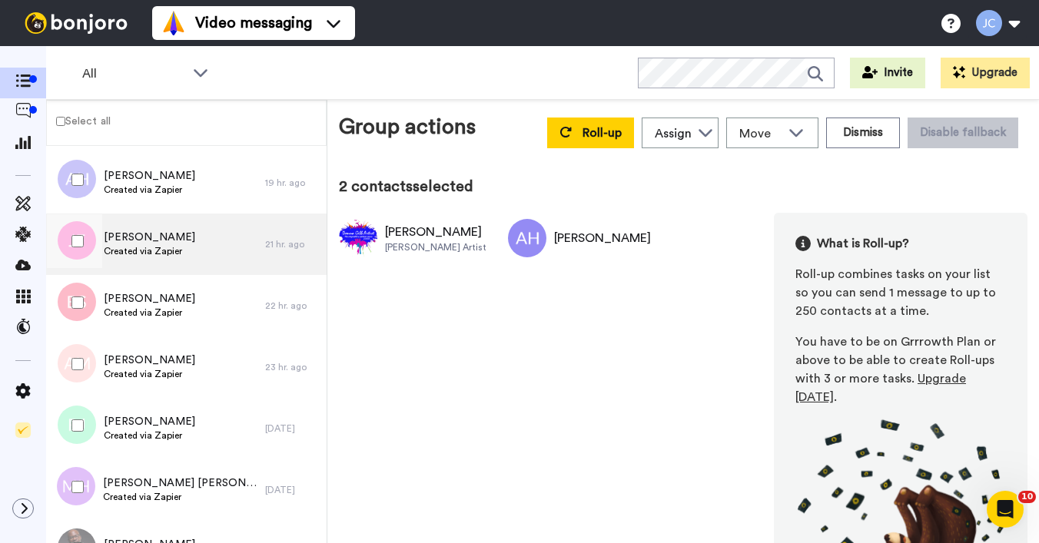
click at [156, 241] on span "Jennifer Fripp" at bounding box center [149, 237] width 91 height 15
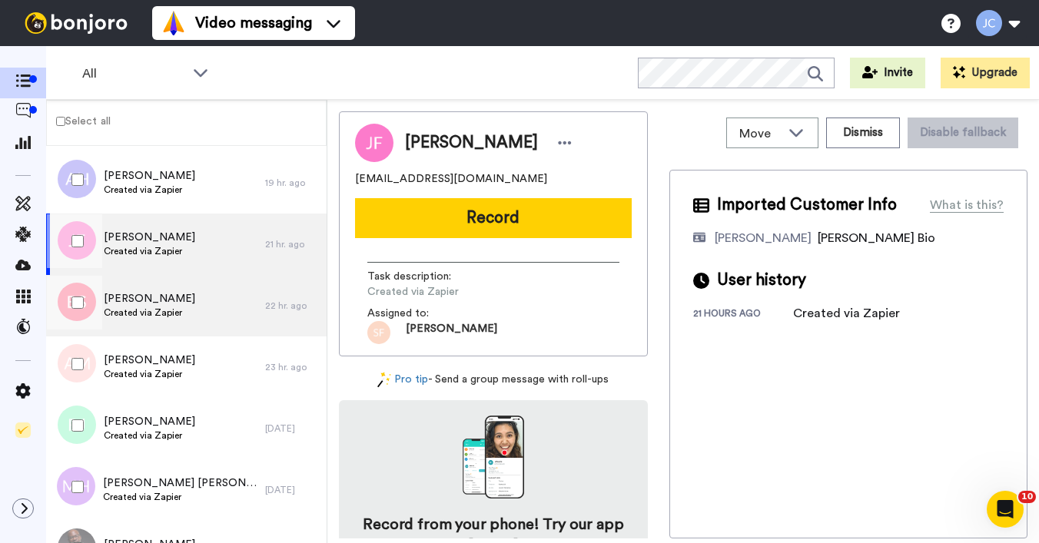
click at [143, 330] on div "Belinda Schultz Created via Zapier" at bounding box center [155, 305] width 219 height 61
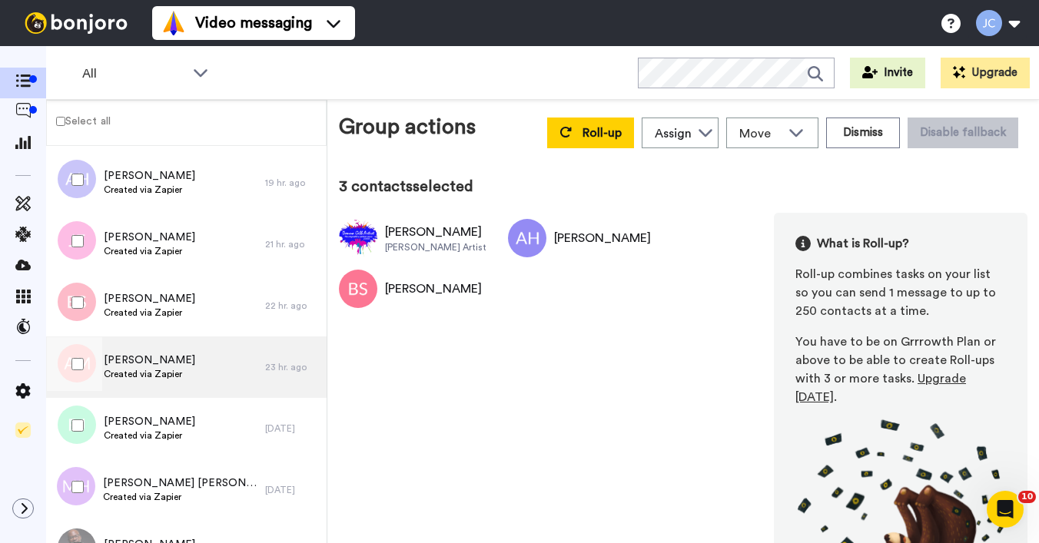
click at [123, 377] on span "Created via Zapier" at bounding box center [149, 374] width 91 height 12
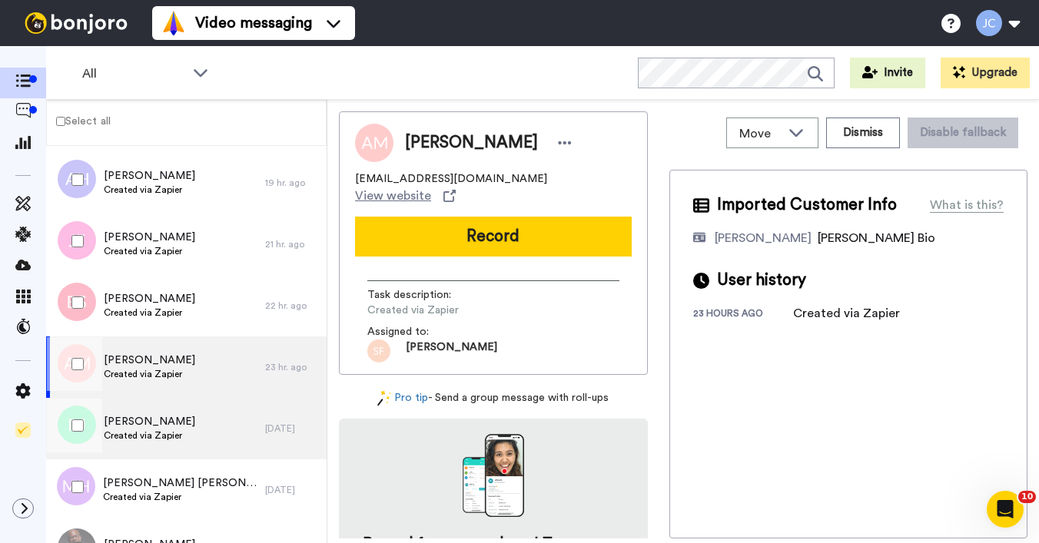
click at [132, 428] on span "Ryan Jarvis" at bounding box center [149, 421] width 91 height 15
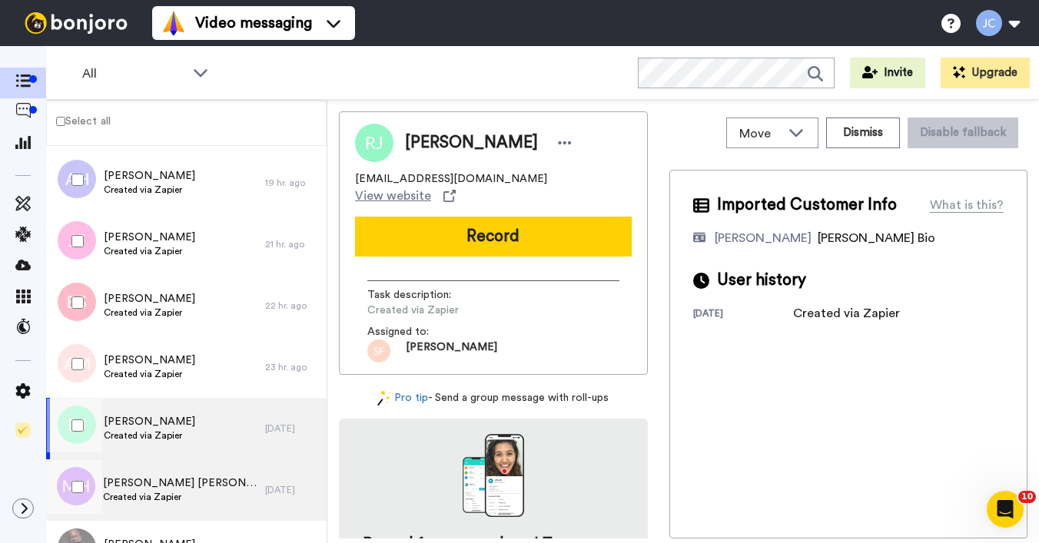
click at [138, 485] on span "Marie Helena" at bounding box center [180, 483] width 155 height 15
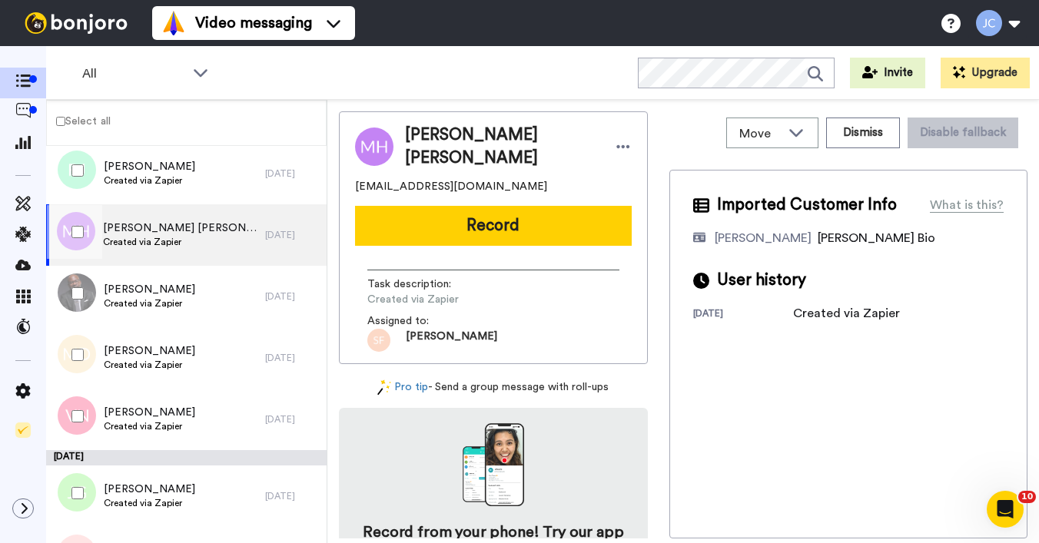
scroll to position [1706, 0]
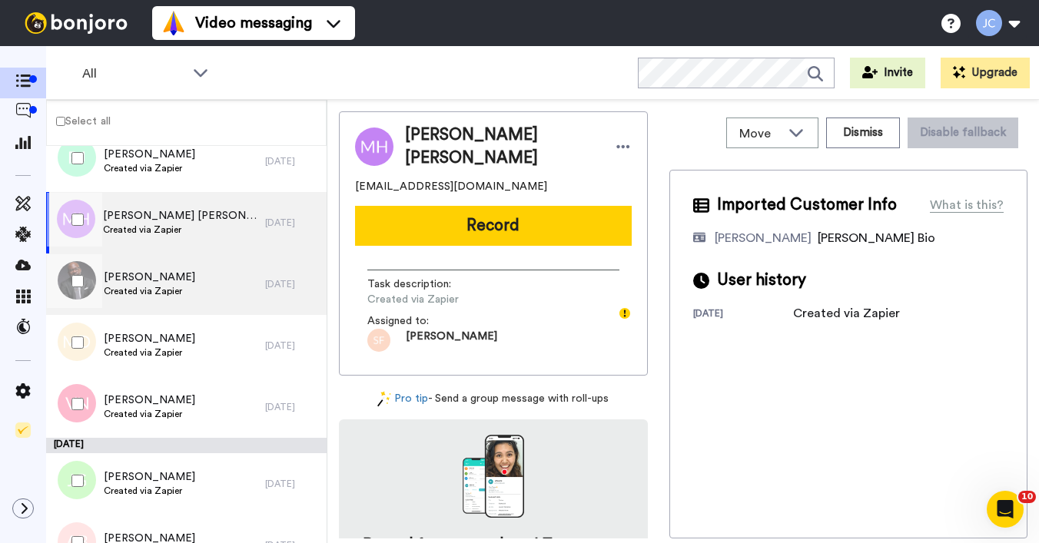
click at [211, 283] on div "Cory Holmes Created via Zapier" at bounding box center [155, 284] width 219 height 61
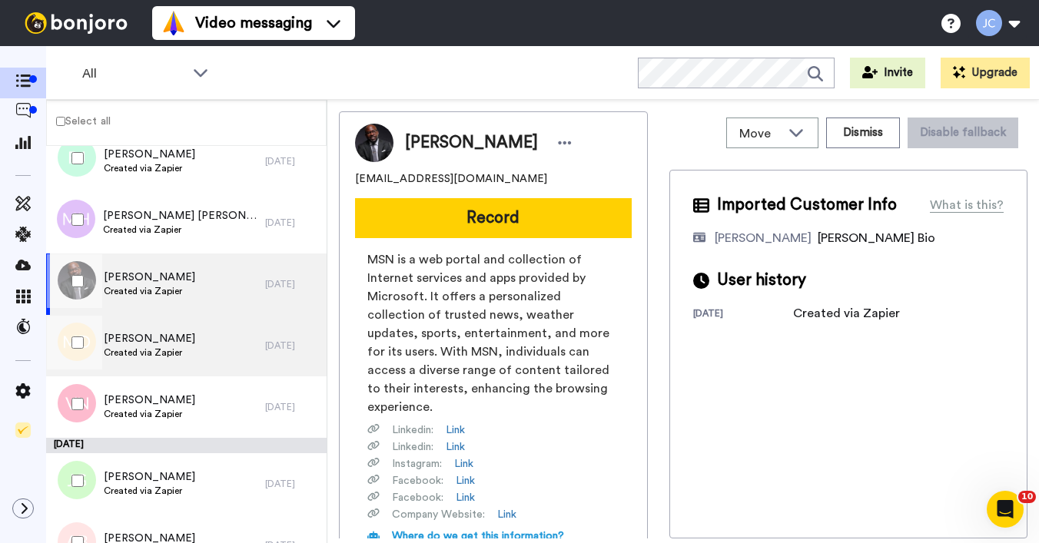
click at [180, 350] on span "Created via Zapier" at bounding box center [149, 353] width 91 height 12
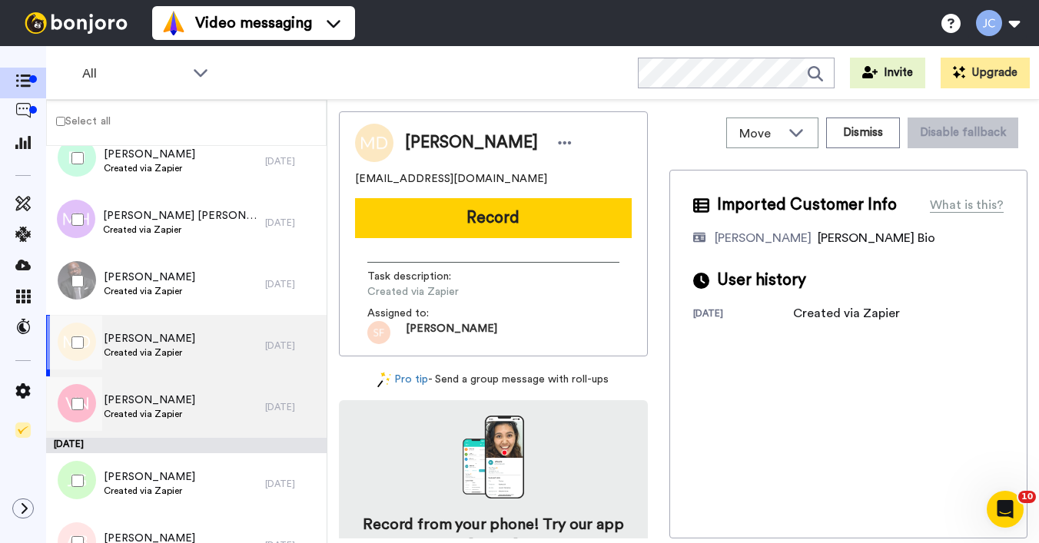
click at [164, 407] on span "[PERSON_NAME]" at bounding box center [149, 400] width 91 height 15
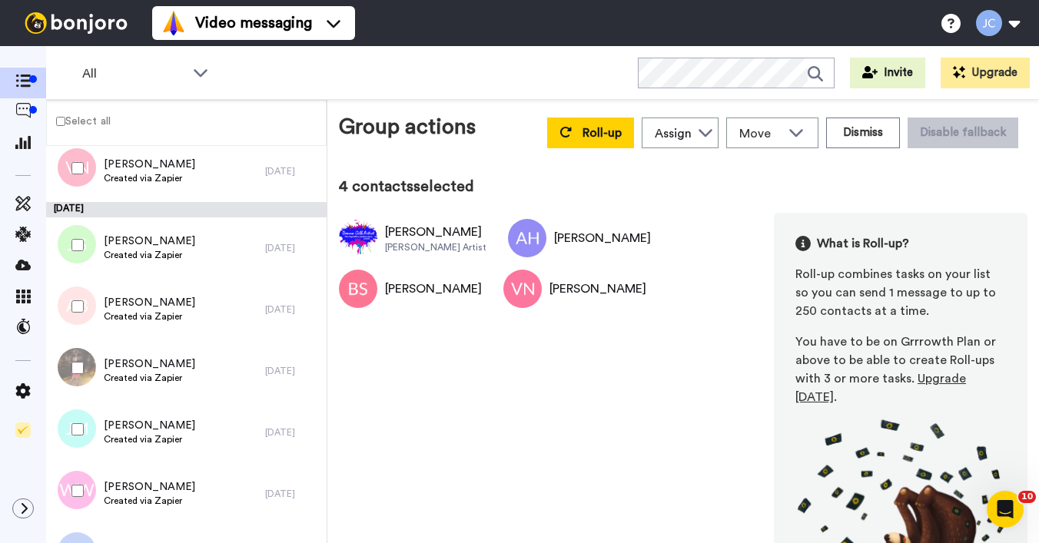
scroll to position [1946, 0]
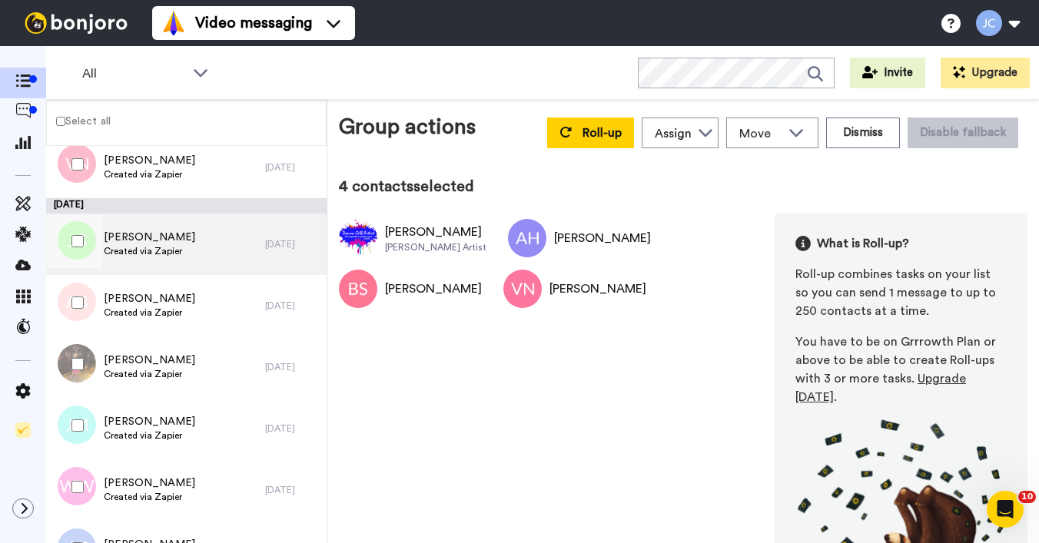
click at [148, 233] on span "Jessica Gish" at bounding box center [149, 237] width 91 height 15
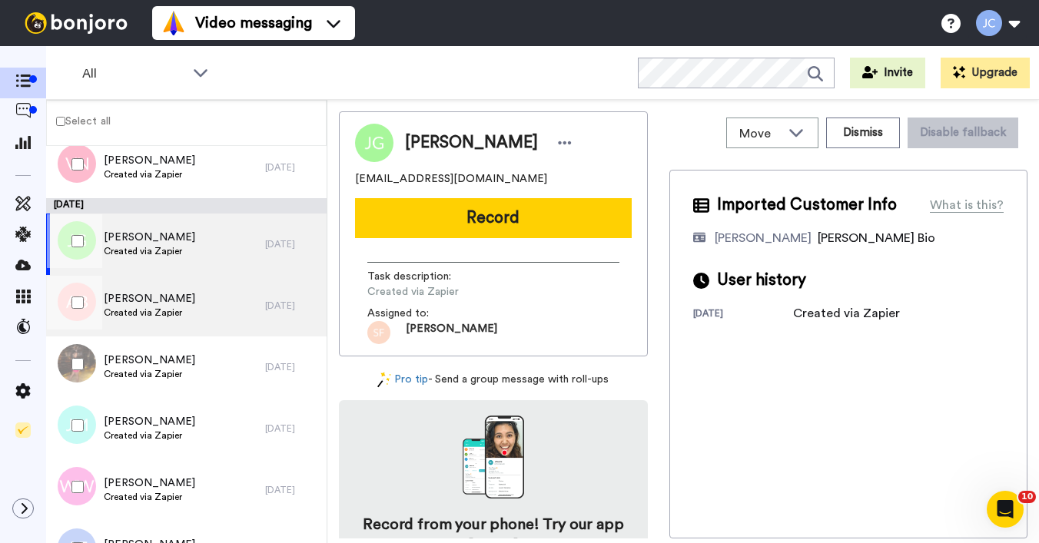
click at [141, 301] on span "AHMED BADRIS" at bounding box center [149, 298] width 91 height 15
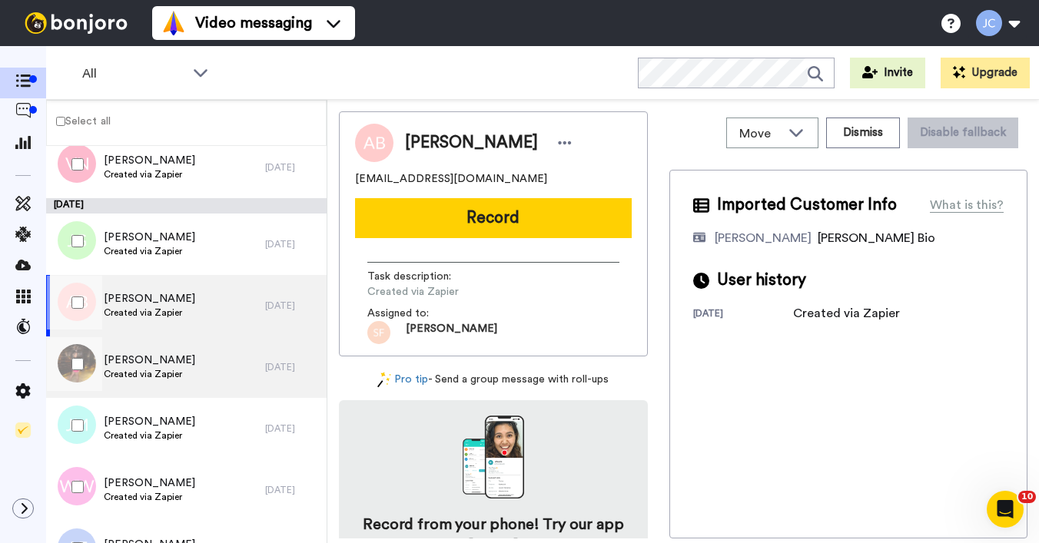
click at [142, 346] on div "Charity Alston Created via Zapier" at bounding box center [155, 367] width 219 height 61
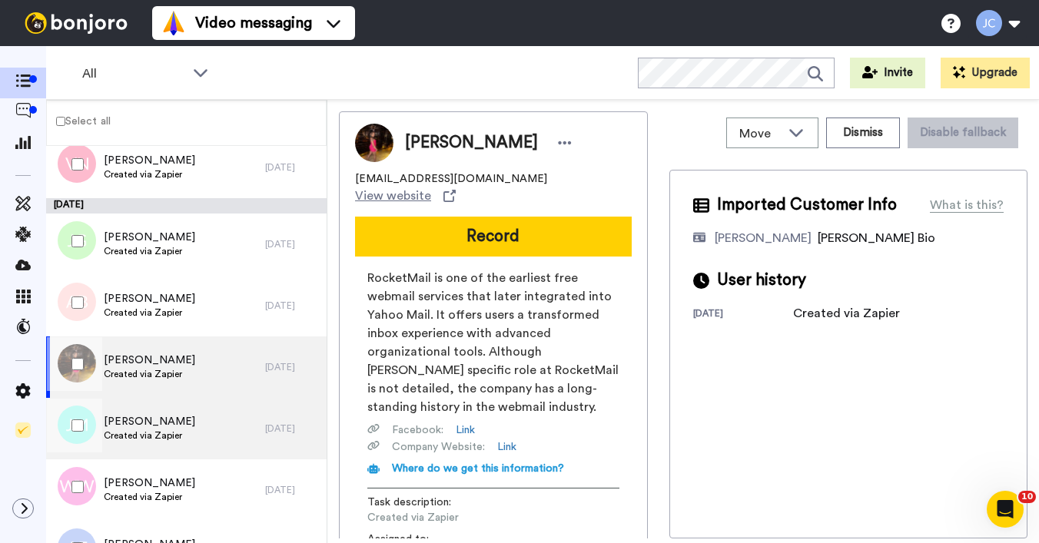
click at [145, 414] on div "James McConnell Created via Zapier" at bounding box center [155, 428] width 219 height 61
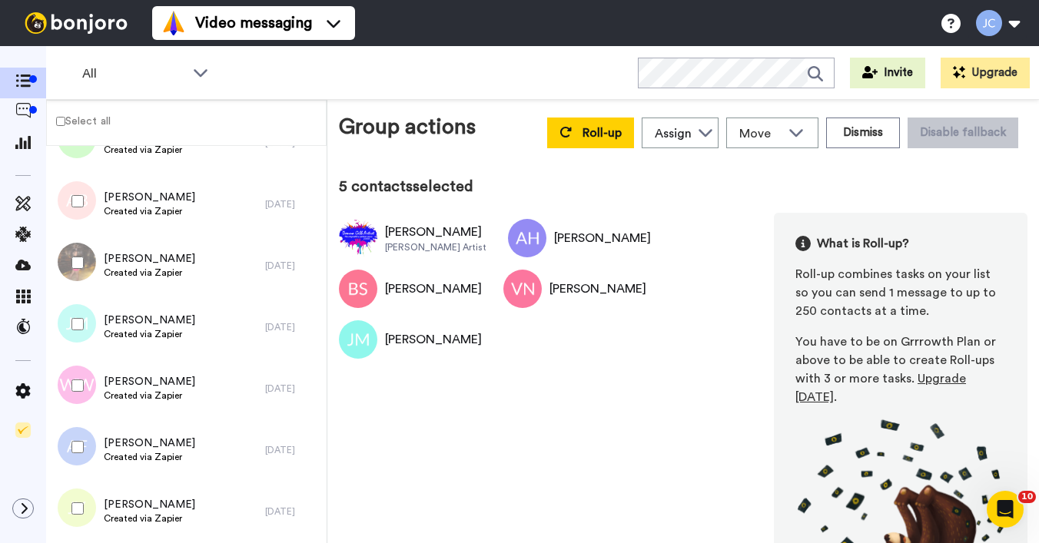
scroll to position [2134, 0]
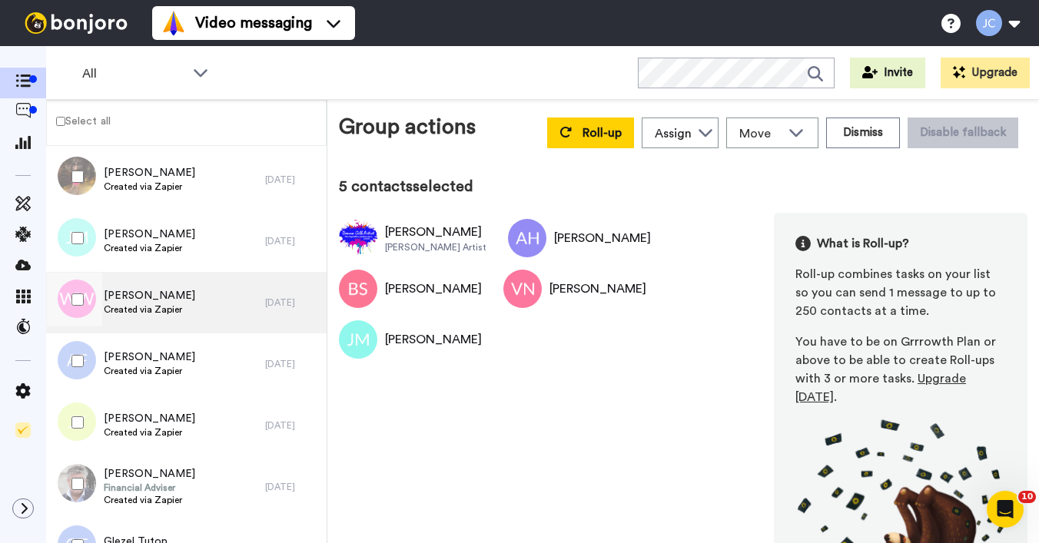
click at [164, 307] on span "Created via Zapier" at bounding box center [149, 310] width 91 height 12
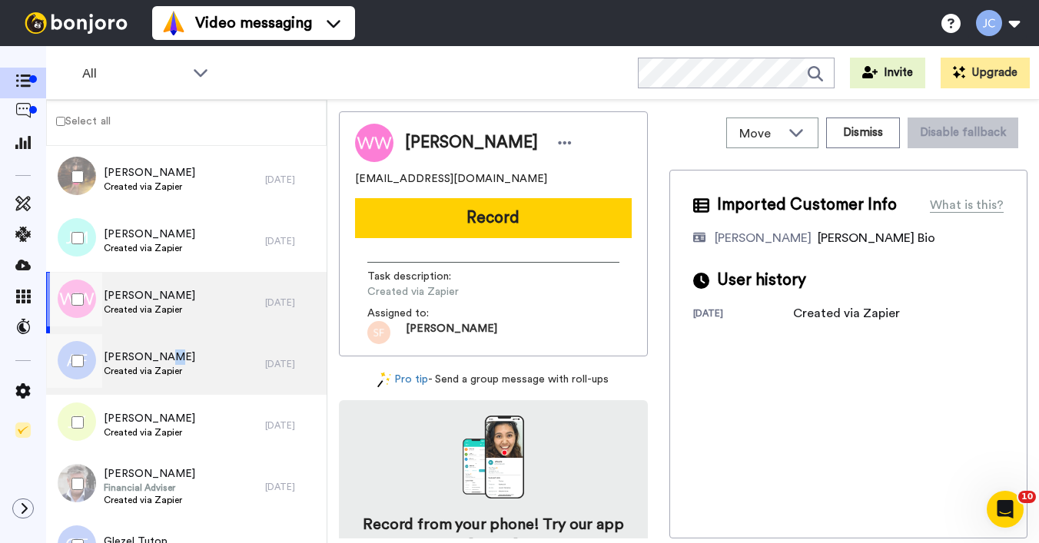
click at [163, 356] on span "[PERSON_NAME]" at bounding box center [149, 357] width 91 height 15
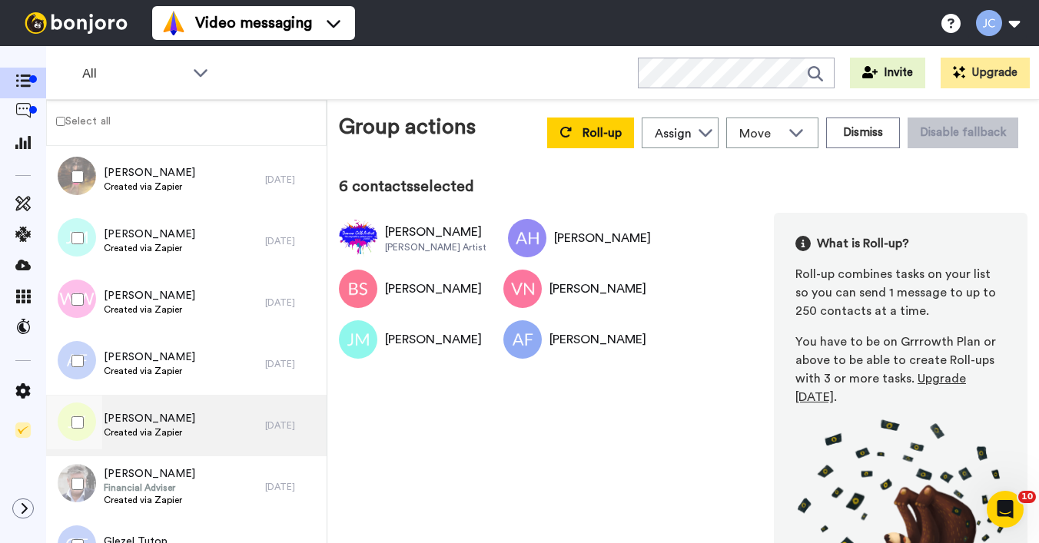
click at [120, 420] on span "[PERSON_NAME]" at bounding box center [149, 418] width 91 height 15
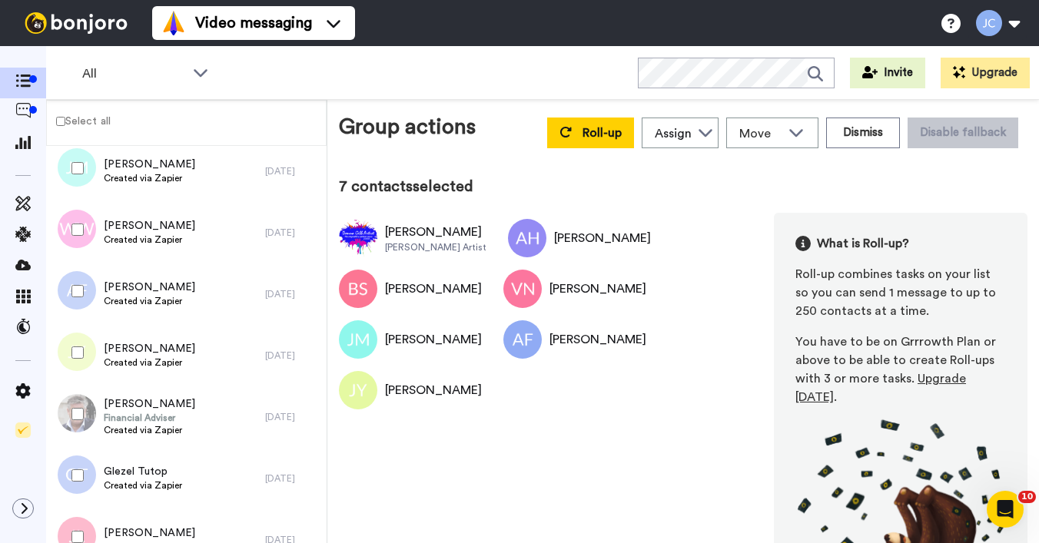
scroll to position [2294, 0]
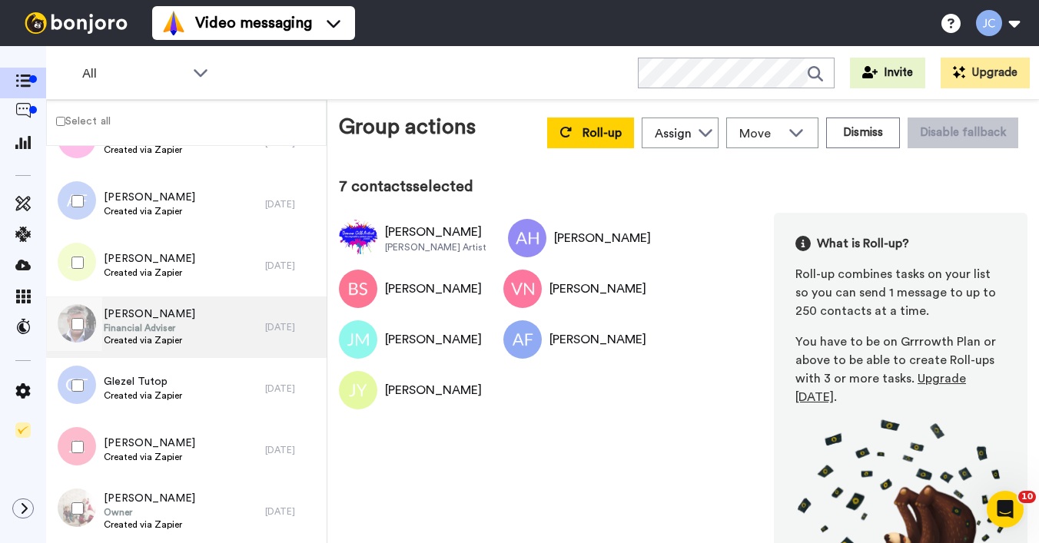
click at [148, 326] on span "Financial Adviser" at bounding box center [149, 328] width 91 height 12
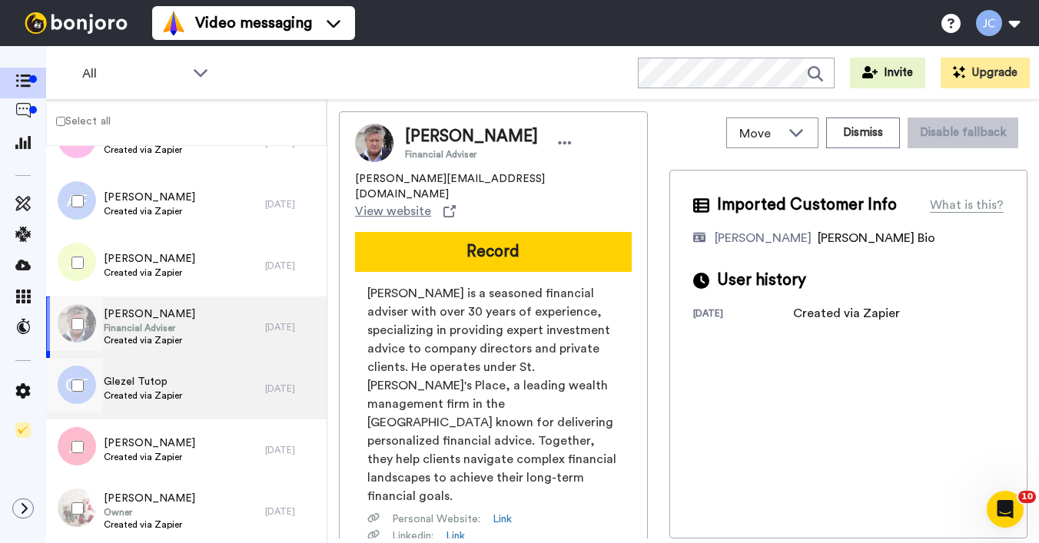
click at [131, 380] on span "Glezel Tutop" at bounding box center [143, 381] width 78 height 15
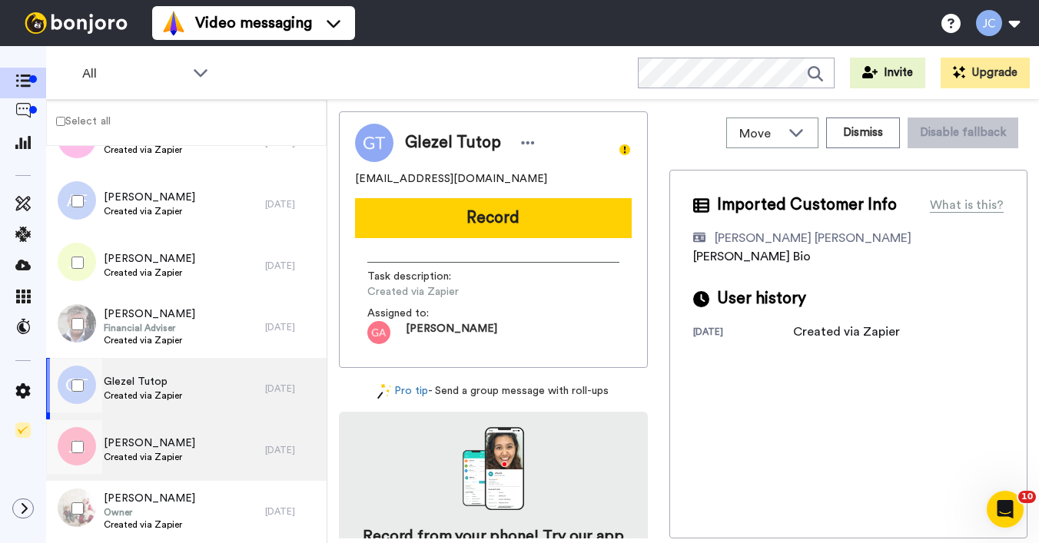
click at [145, 450] on span "Jessica Lee" at bounding box center [149, 443] width 91 height 15
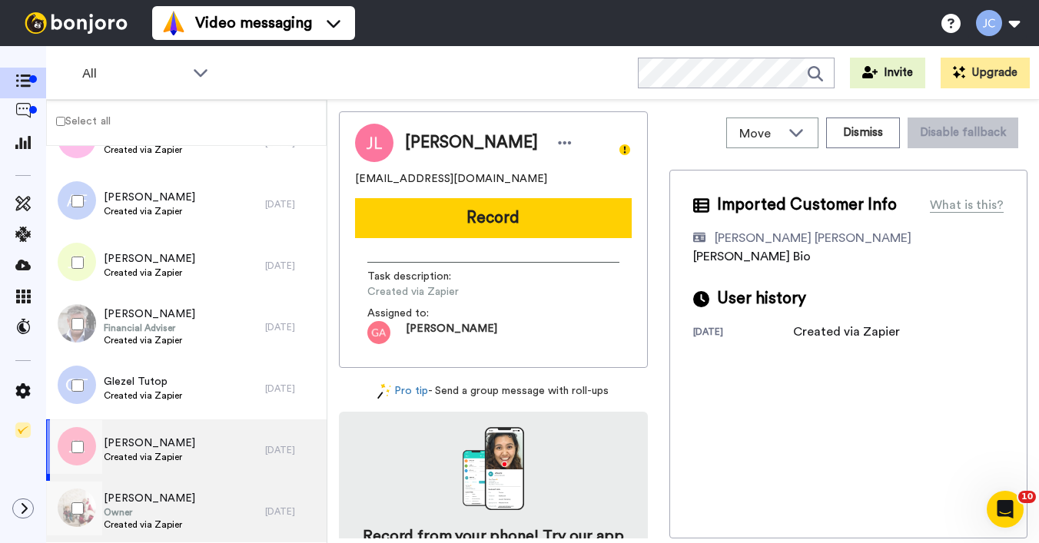
click at [139, 510] on span "Owner" at bounding box center [149, 513] width 91 height 12
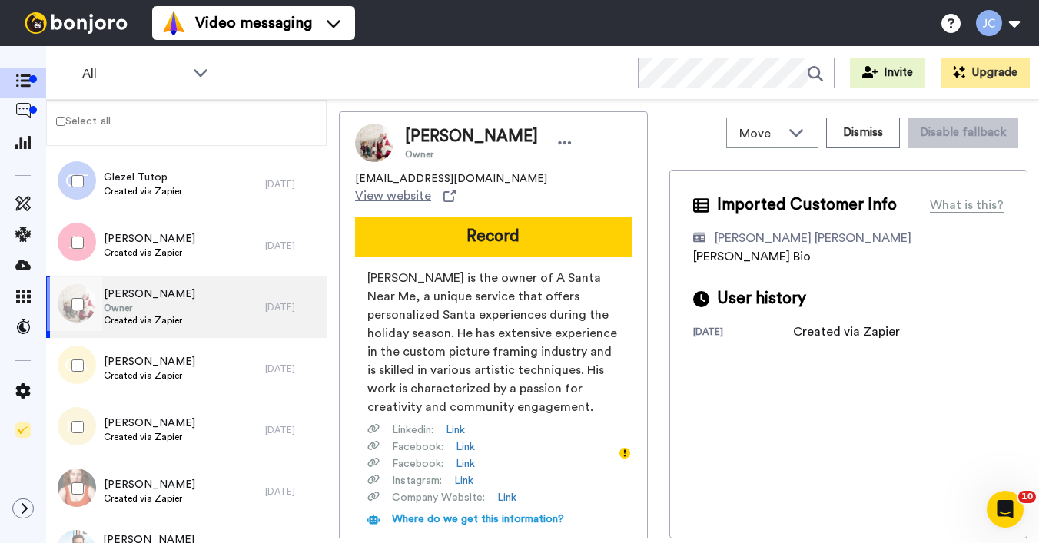
scroll to position [2541, 0]
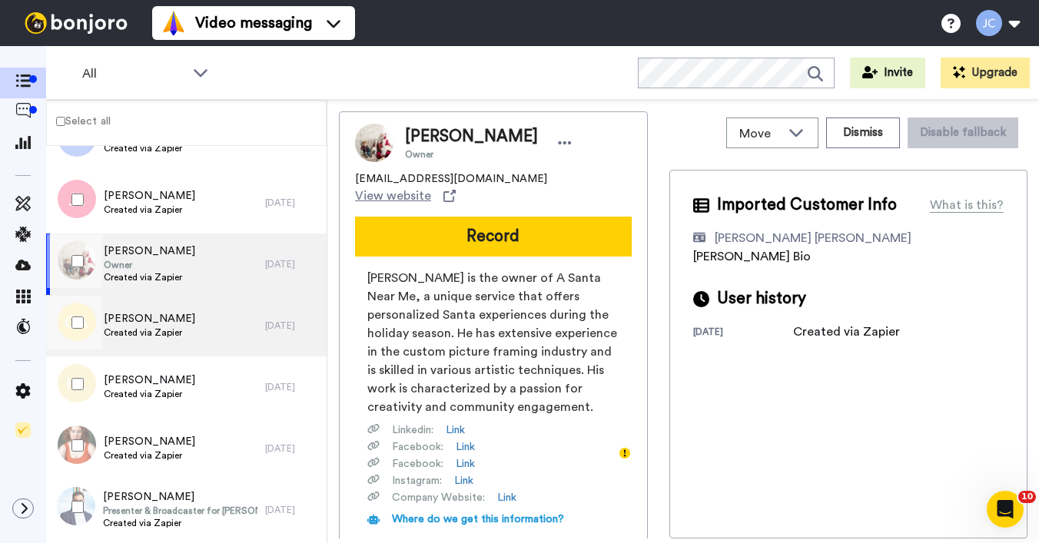
click at [144, 317] on span "Cody Anderson" at bounding box center [149, 318] width 91 height 15
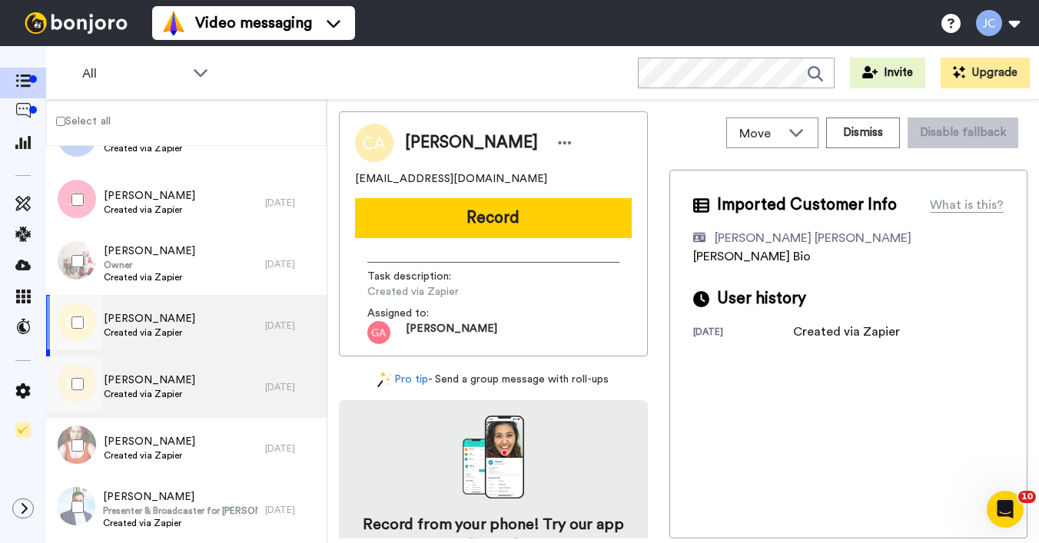
click at [146, 385] on span "Keith Lilienthal" at bounding box center [149, 380] width 91 height 15
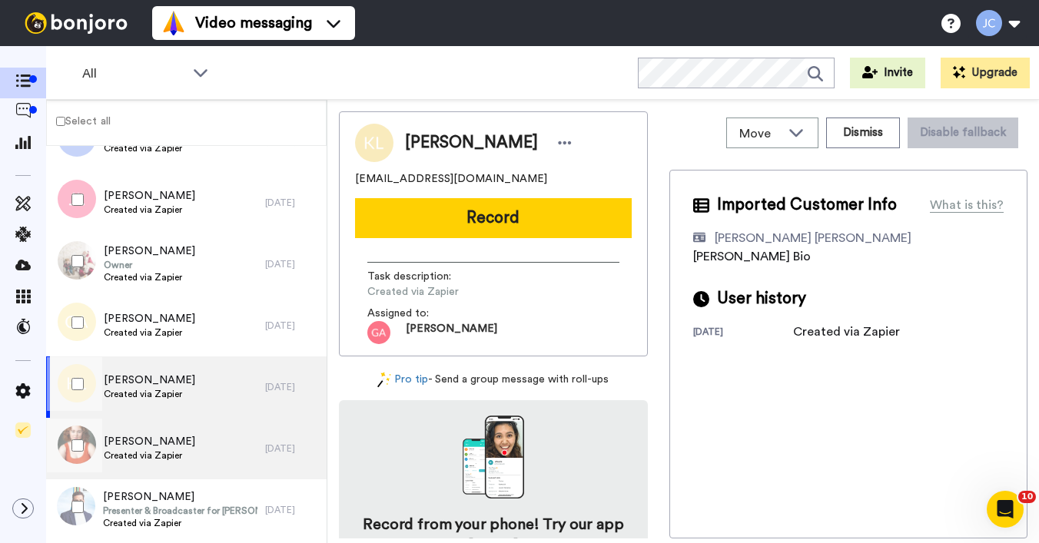
click at [137, 447] on span "[PERSON_NAME]" at bounding box center [149, 441] width 91 height 15
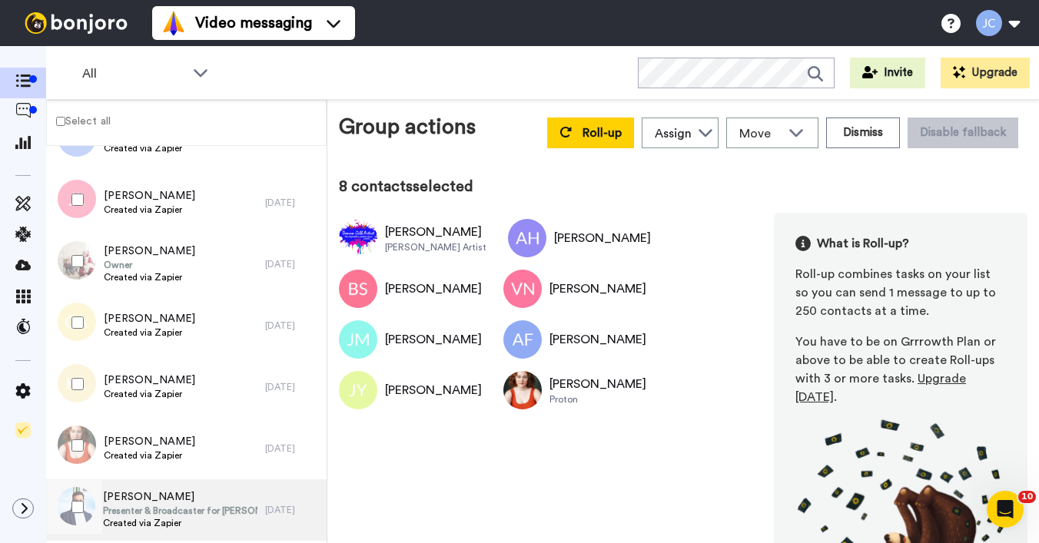
click at [131, 507] on span "Presenter & Broadcaster for [PERSON_NAME] Sport" at bounding box center [180, 511] width 155 height 12
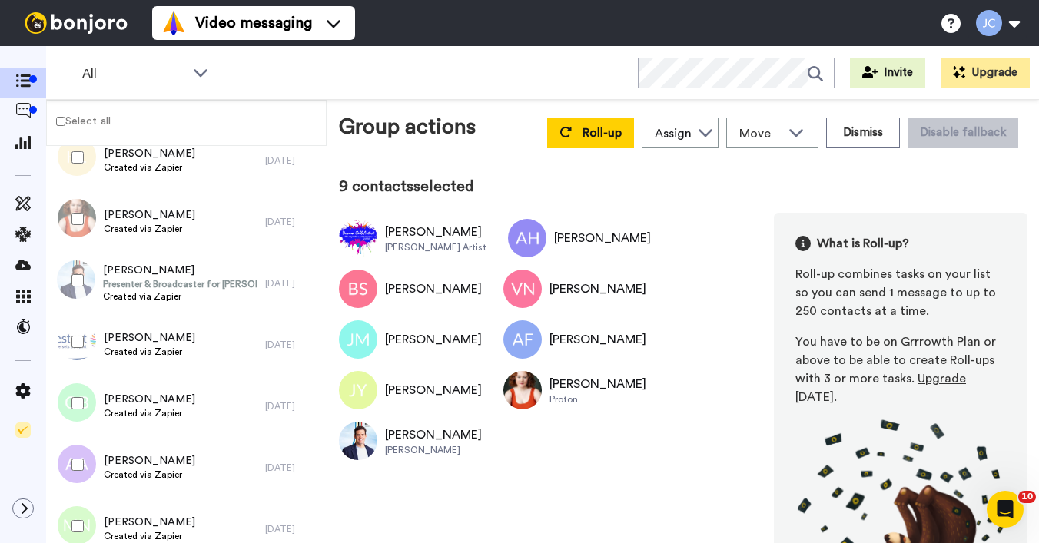
scroll to position [2858, 0]
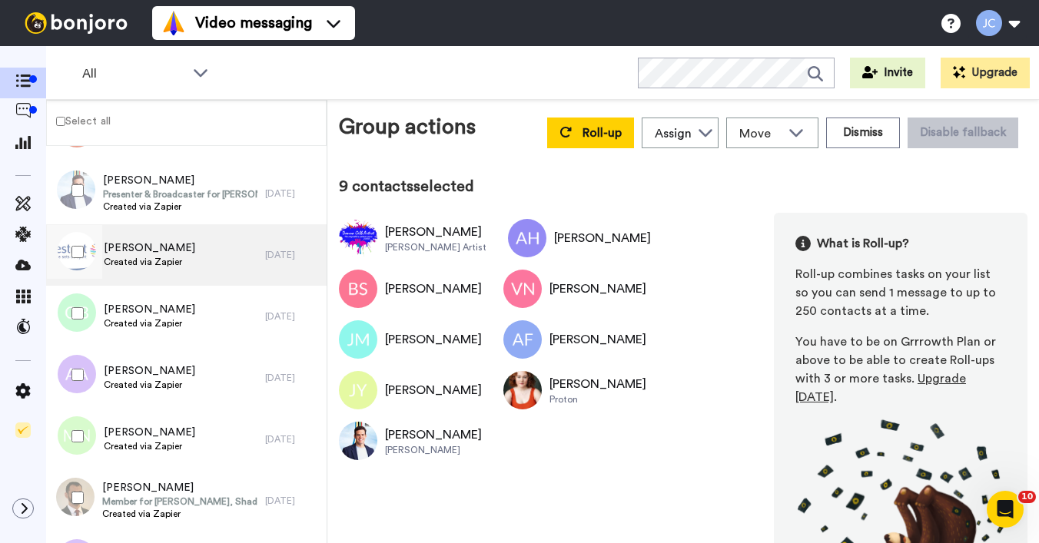
click at [177, 259] on span "Created via Zapier" at bounding box center [149, 262] width 91 height 12
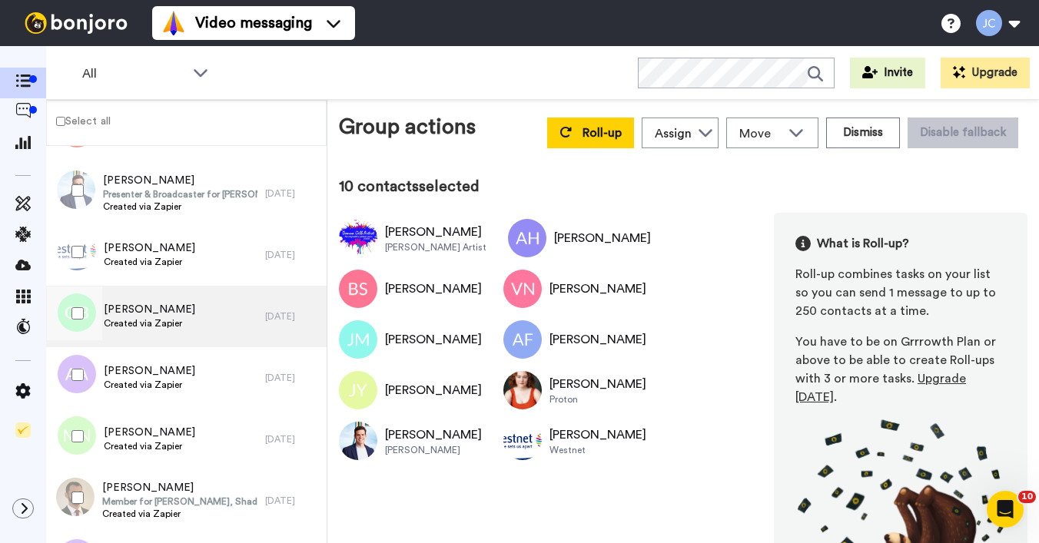
click at [122, 299] on div "Olympio Balangitao Created via Zapier" at bounding box center [155, 316] width 219 height 61
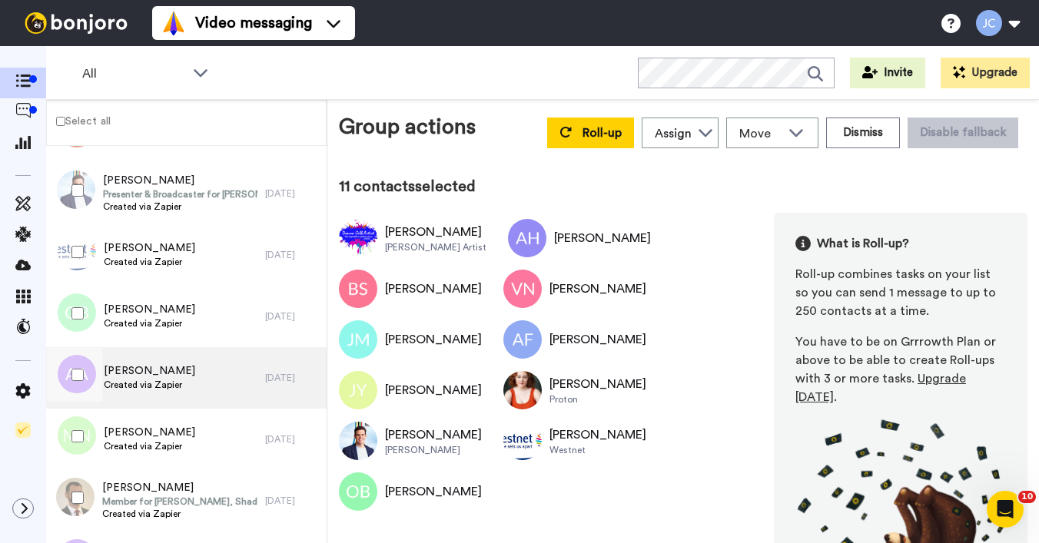
click at [138, 383] on span "Created via Zapier" at bounding box center [149, 385] width 91 height 12
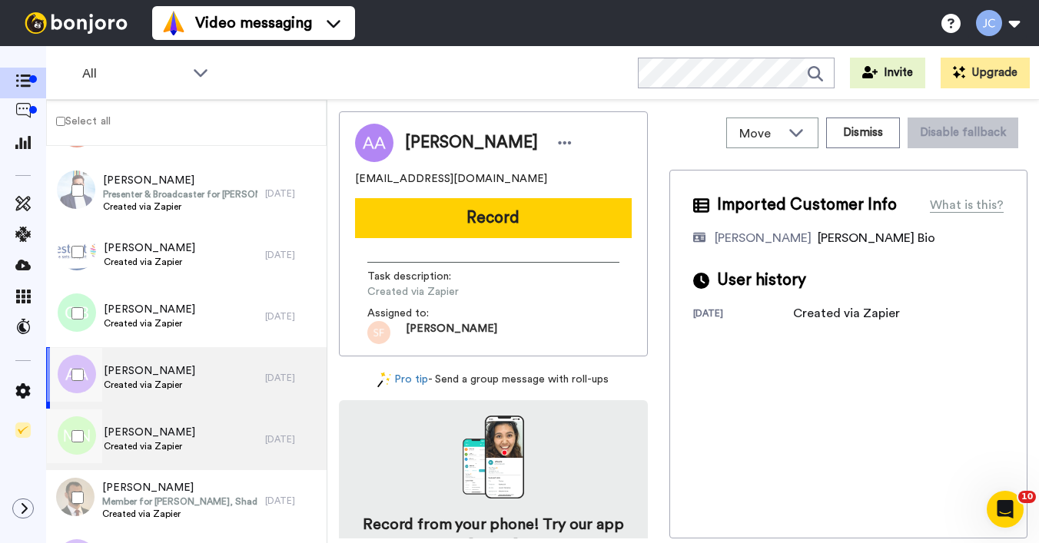
click at [135, 450] on span "Created via Zapier" at bounding box center [149, 446] width 91 height 12
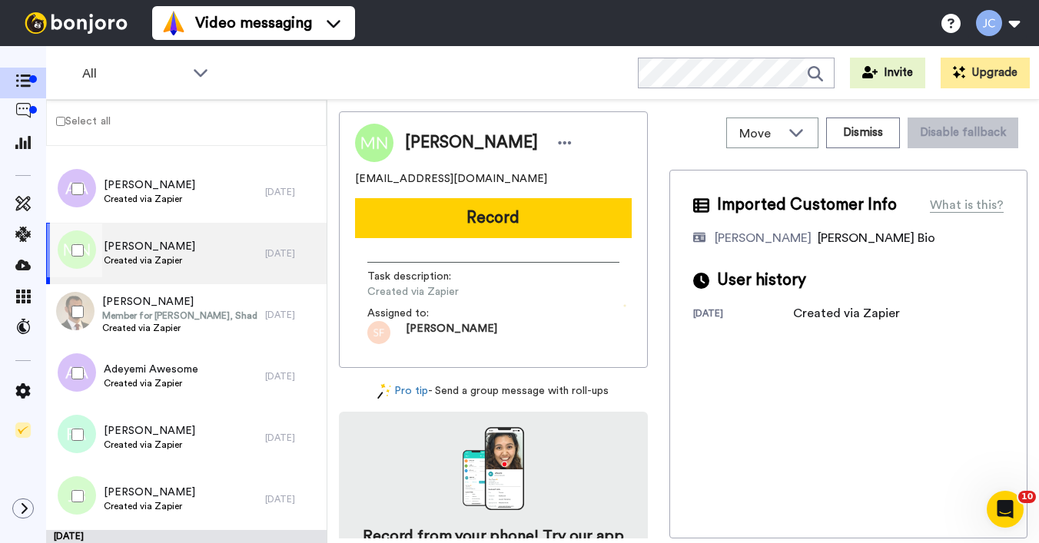
scroll to position [3057, 0]
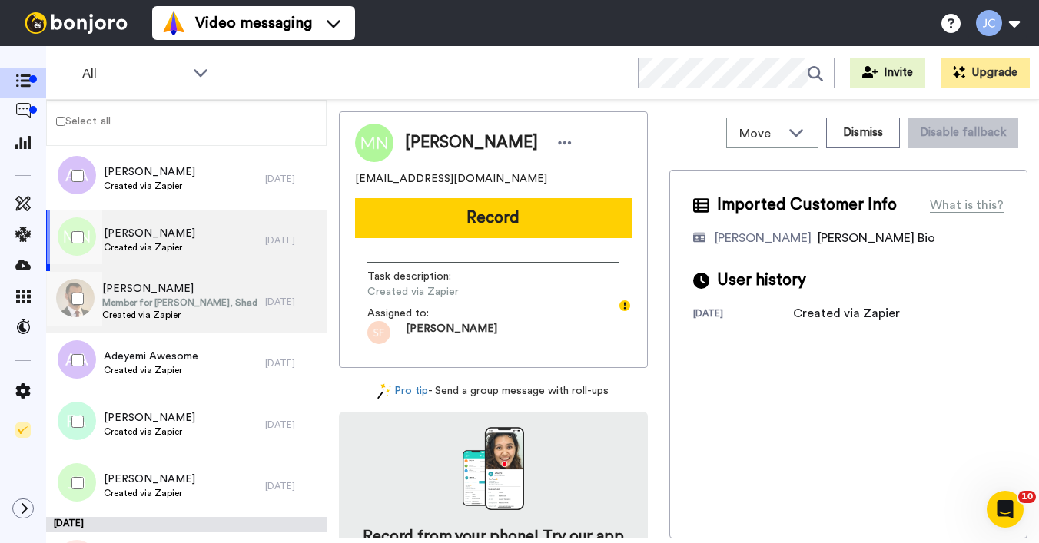
click at [164, 297] on span "Member for [PERSON_NAME], Shadow Assistant Minister for Justice" at bounding box center [179, 303] width 155 height 12
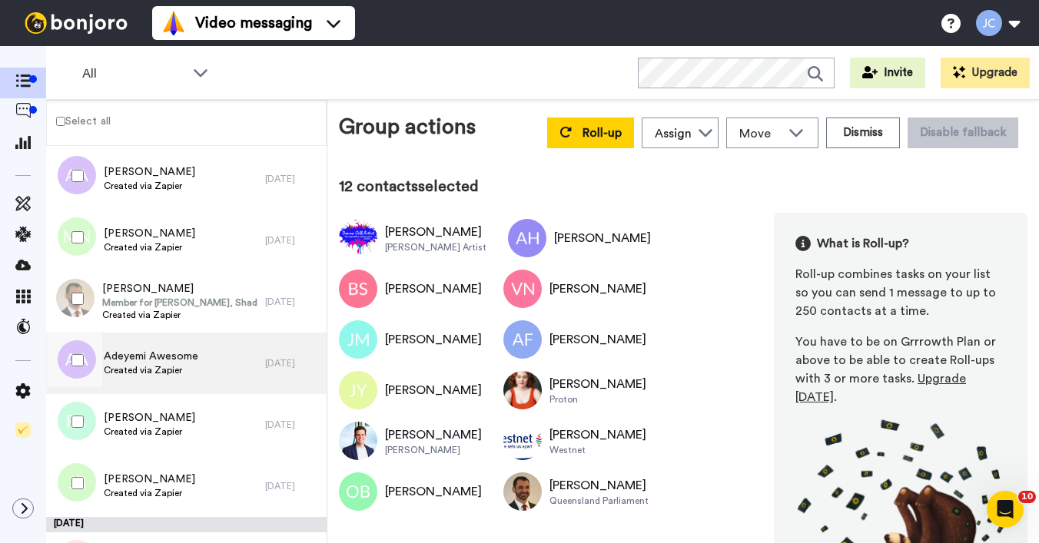
click at [146, 370] on span "Created via Zapier" at bounding box center [151, 370] width 95 height 12
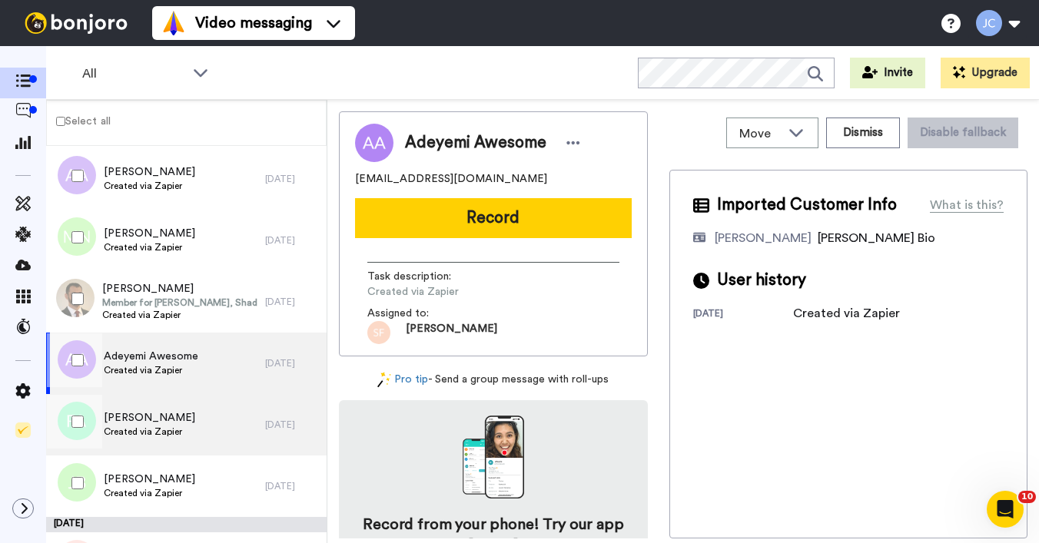
click at [137, 424] on span "Faisal Ahmad" at bounding box center [149, 417] width 91 height 15
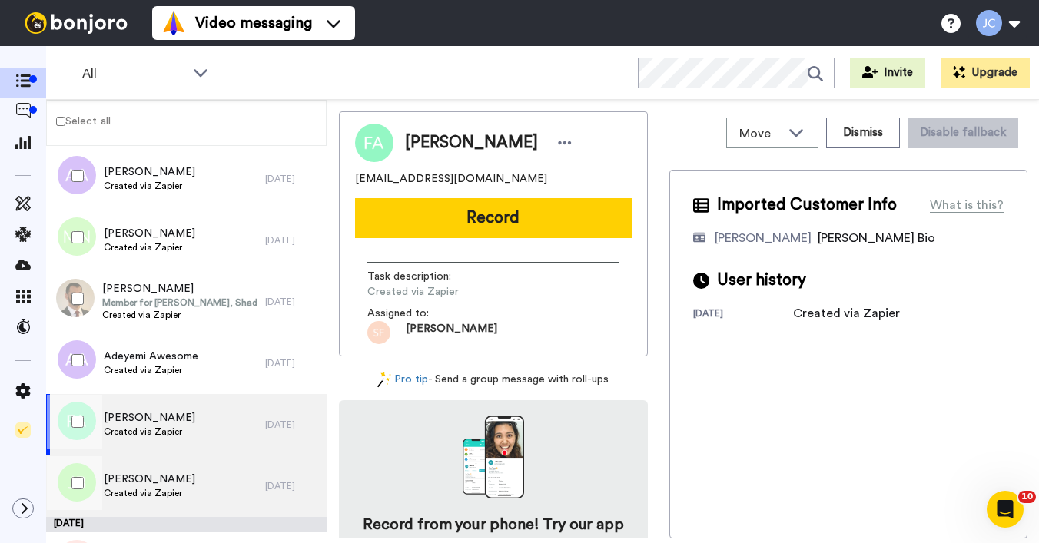
click at [126, 497] on span "Created via Zapier" at bounding box center [149, 493] width 91 height 12
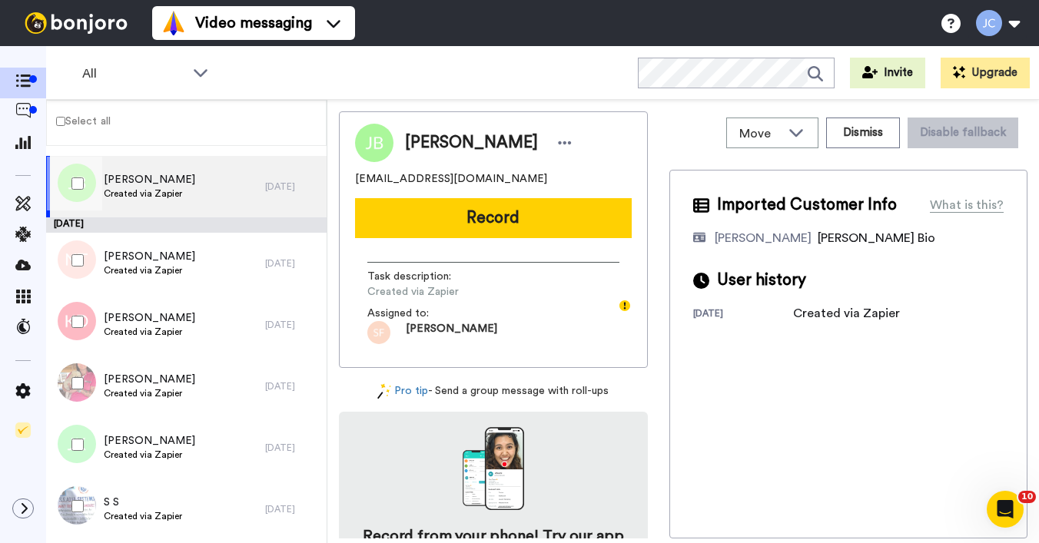
scroll to position [3380, 0]
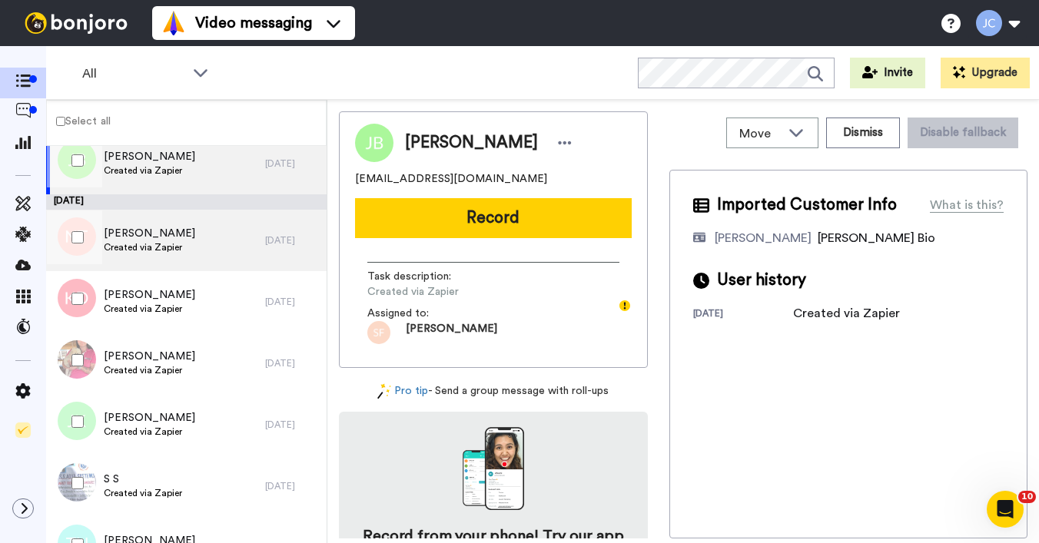
click at [157, 248] on span "Created via Zapier" at bounding box center [149, 247] width 91 height 12
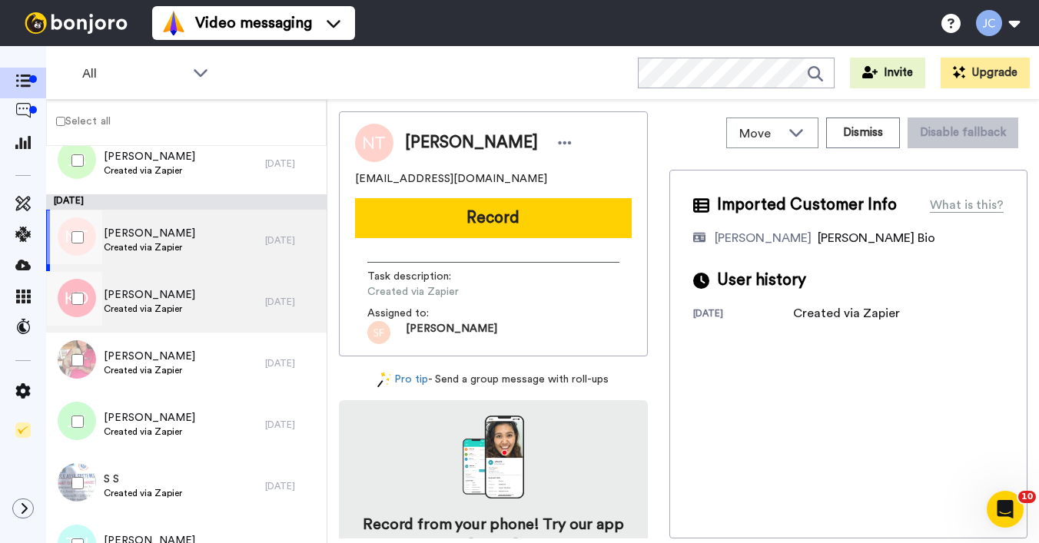
click at [148, 299] on span "Katie Douangnouanexay" at bounding box center [149, 294] width 91 height 15
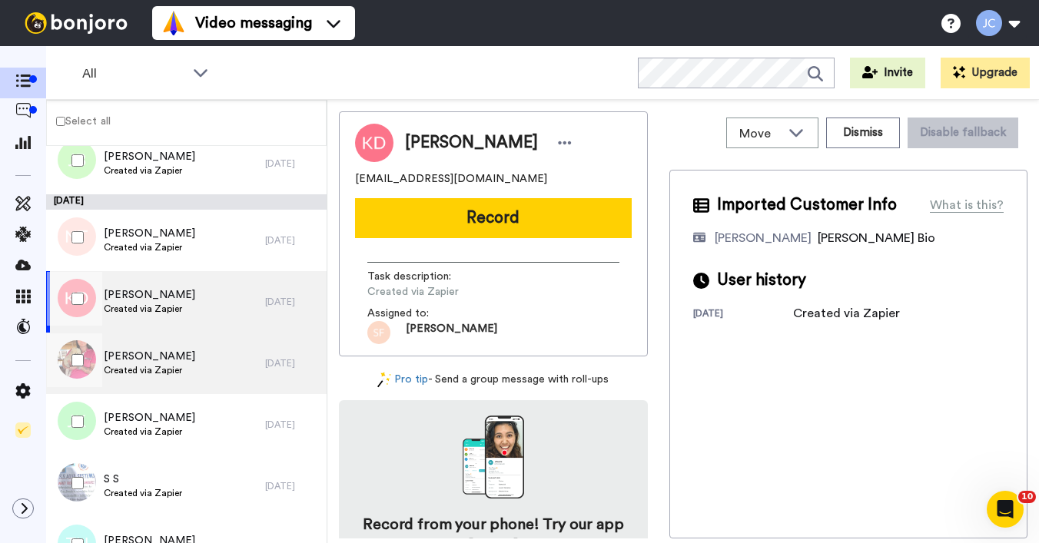
click at [139, 351] on span "Doddie Lagervall" at bounding box center [149, 356] width 91 height 15
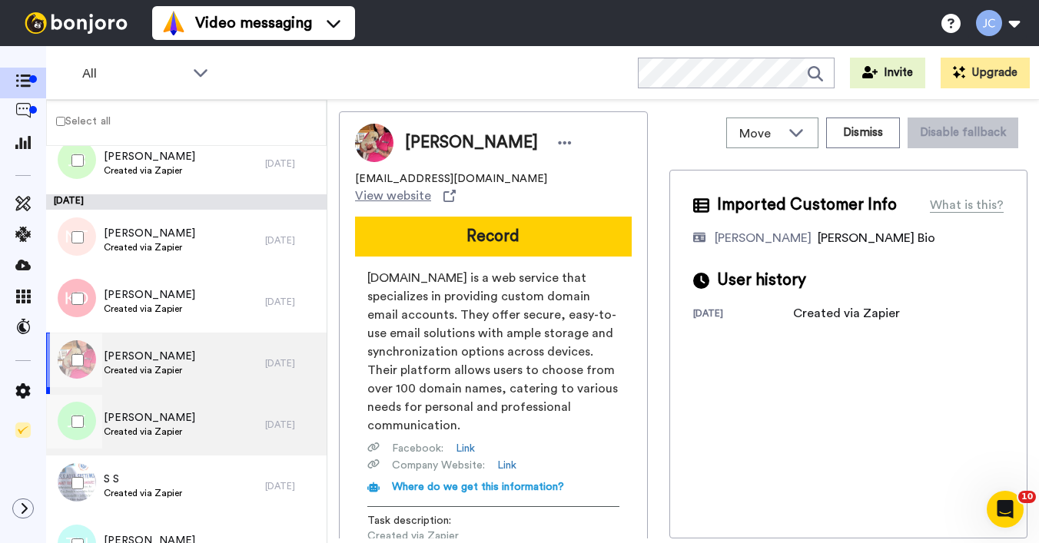
click at [136, 408] on div "Jasmine Kluge Created via Zapier" at bounding box center [155, 424] width 219 height 61
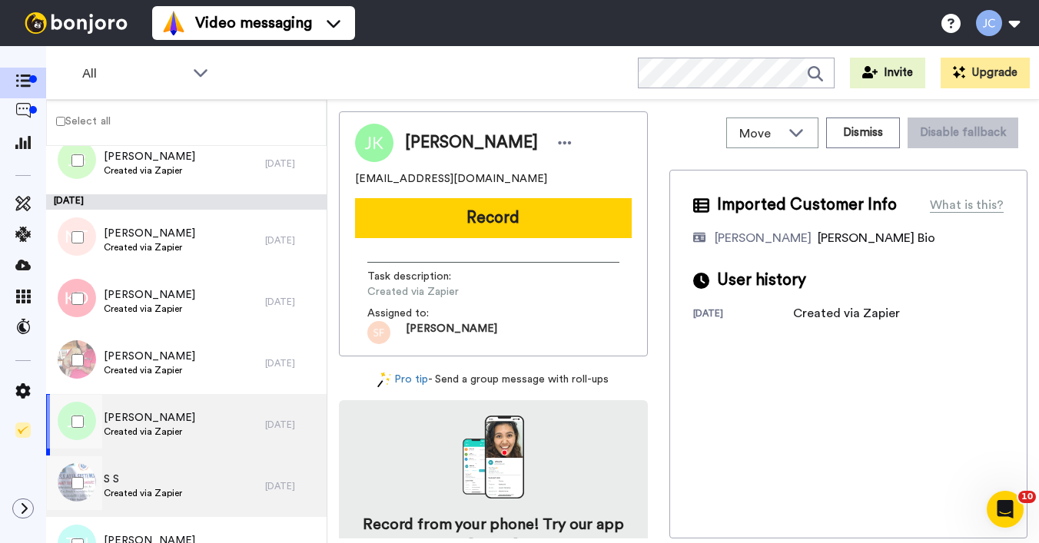
click at [128, 482] on span "S S" at bounding box center [143, 479] width 78 height 15
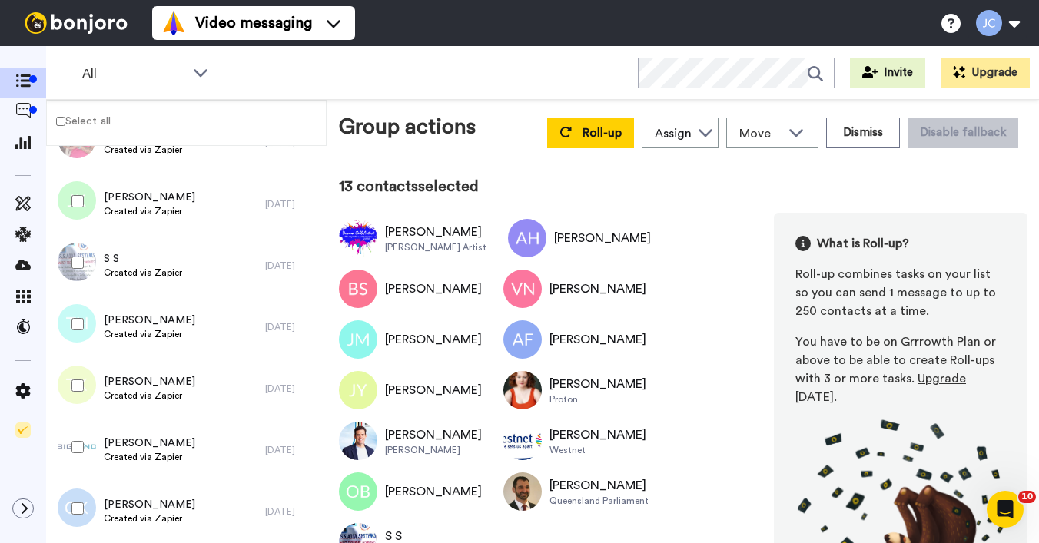
scroll to position [3607, 0]
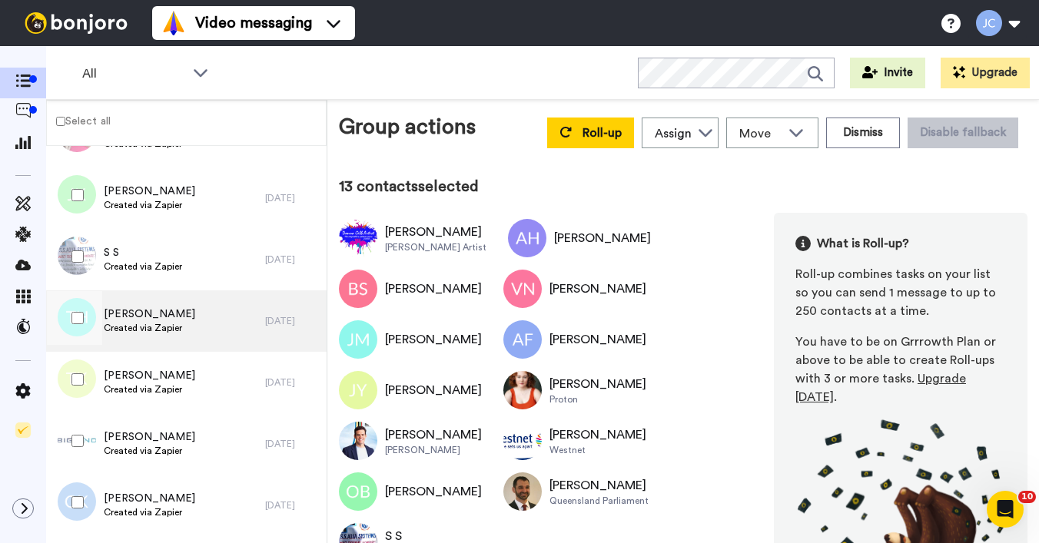
click at [155, 311] on span "Tiina Hoddy" at bounding box center [149, 314] width 91 height 15
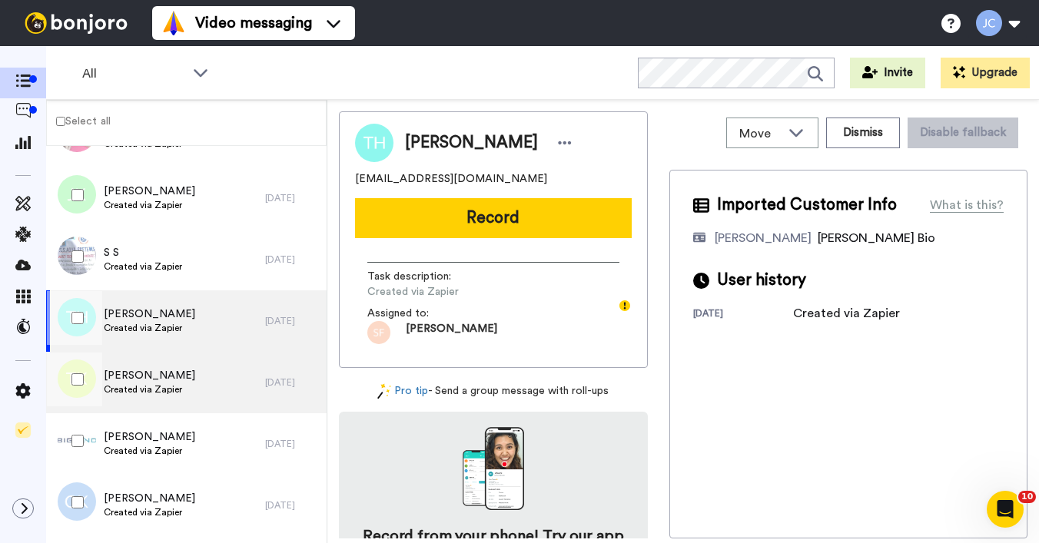
click at [116, 379] on span "[PERSON_NAME]" at bounding box center [149, 375] width 91 height 15
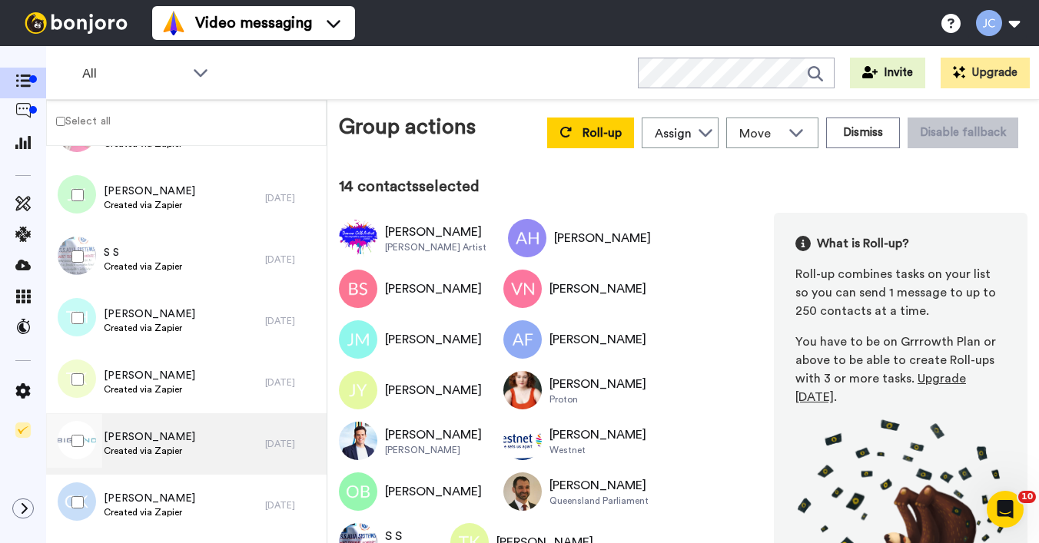
click at [115, 429] on div "Robyn Roberts Created via Zapier" at bounding box center [155, 444] width 219 height 61
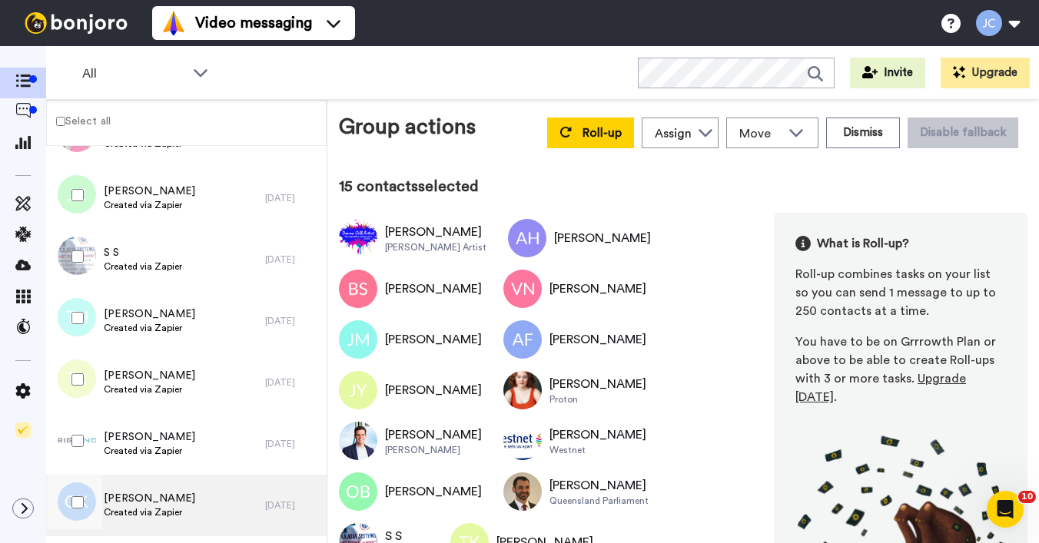
click at [127, 498] on span "[PERSON_NAME]" at bounding box center [149, 498] width 91 height 15
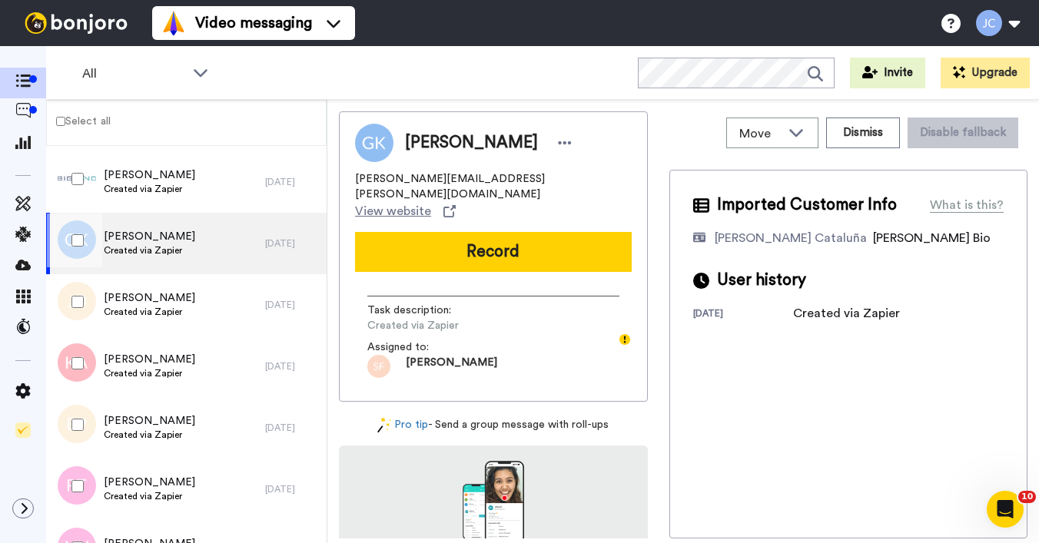
scroll to position [3886, 0]
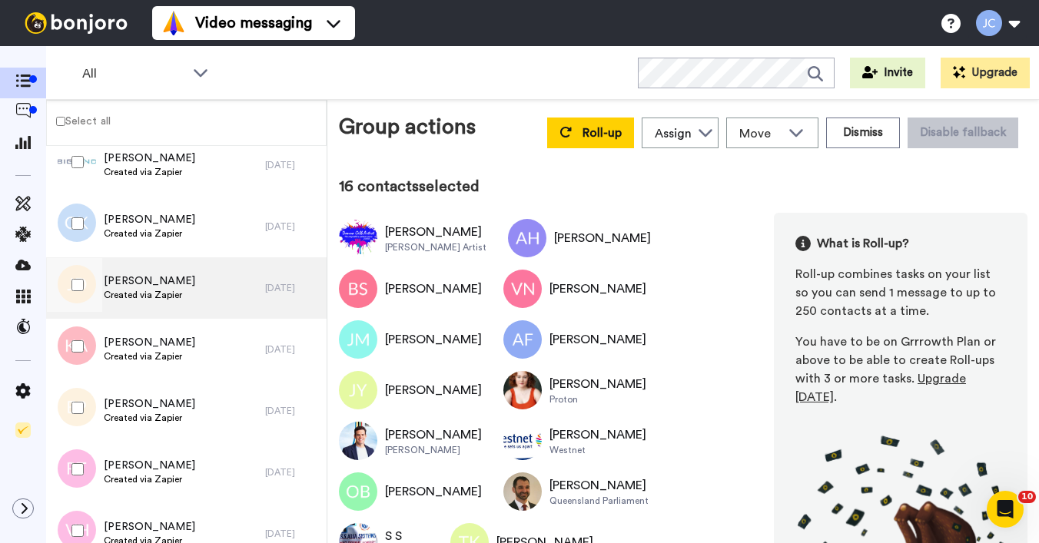
click at [118, 287] on span "[PERSON_NAME]" at bounding box center [149, 281] width 91 height 15
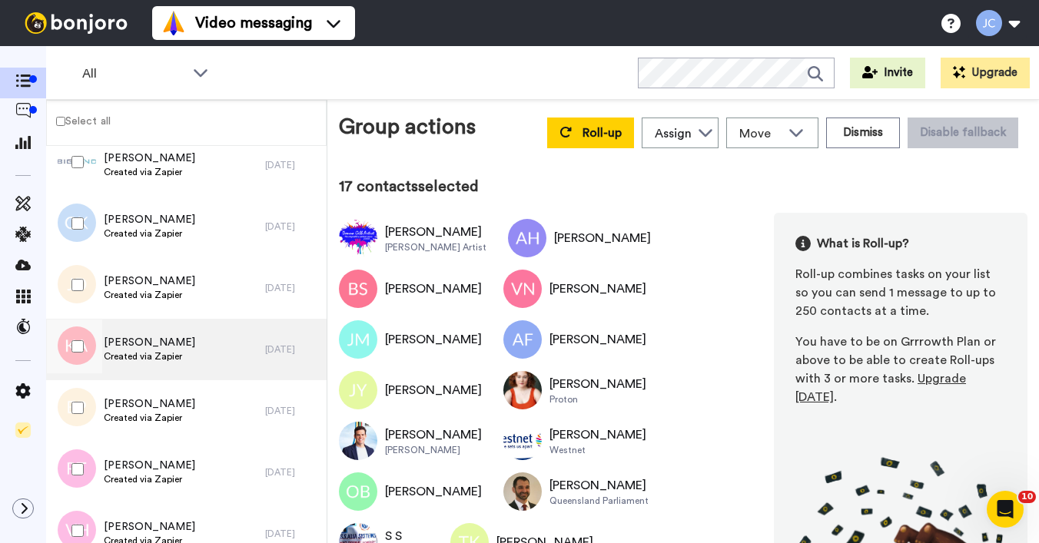
click at [123, 344] on span "Karen Aranha" at bounding box center [149, 342] width 91 height 15
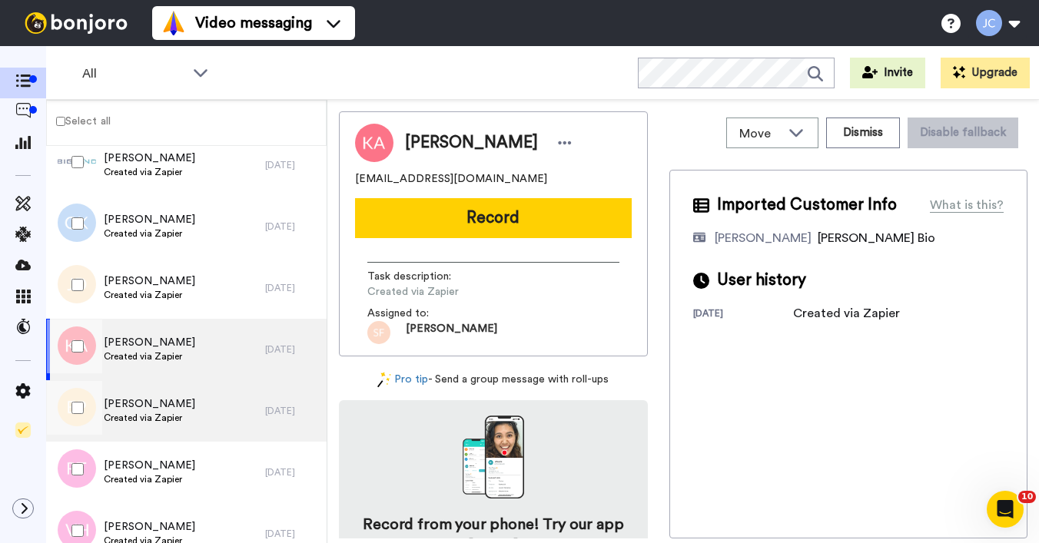
click at [128, 420] on span "Created via Zapier" at bounding box center [149, 418] width 91 height 12
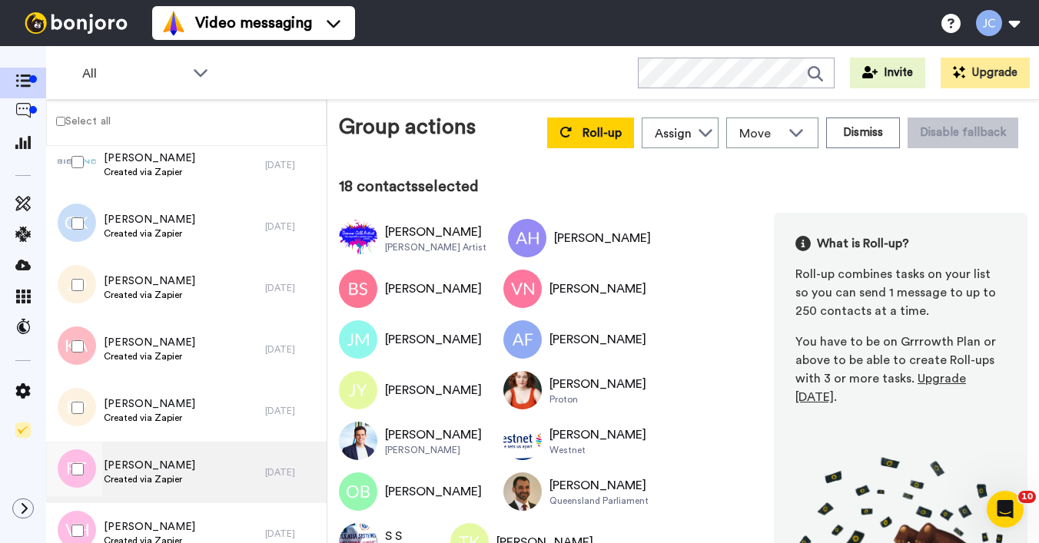
click at [122, 468] on span "Randolph Taylor" at bounding box center [149, 465] width 91 height 15
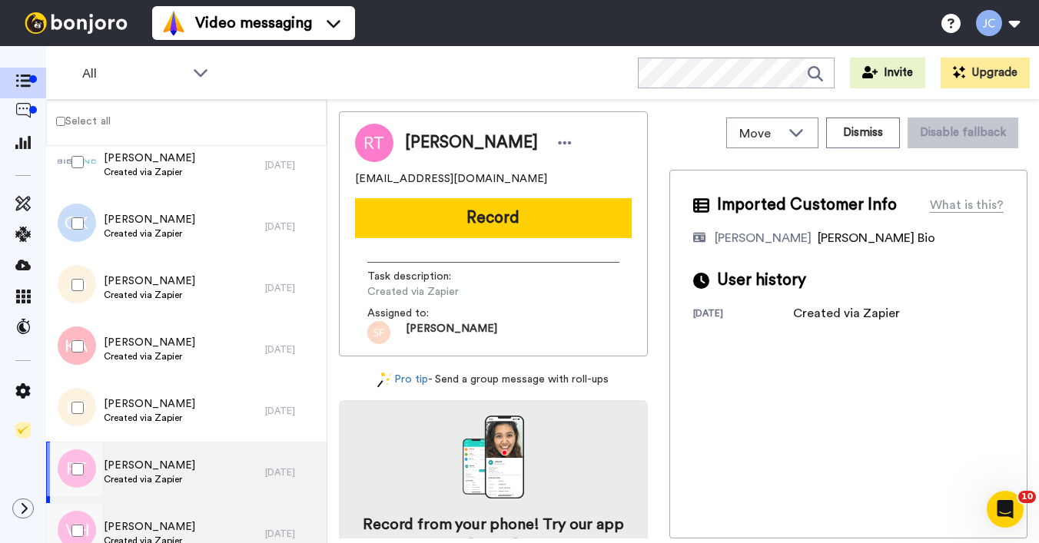
click at [140, 535] on span "Created via Zapier" at bounding box center [149, 541] width 91 height 12
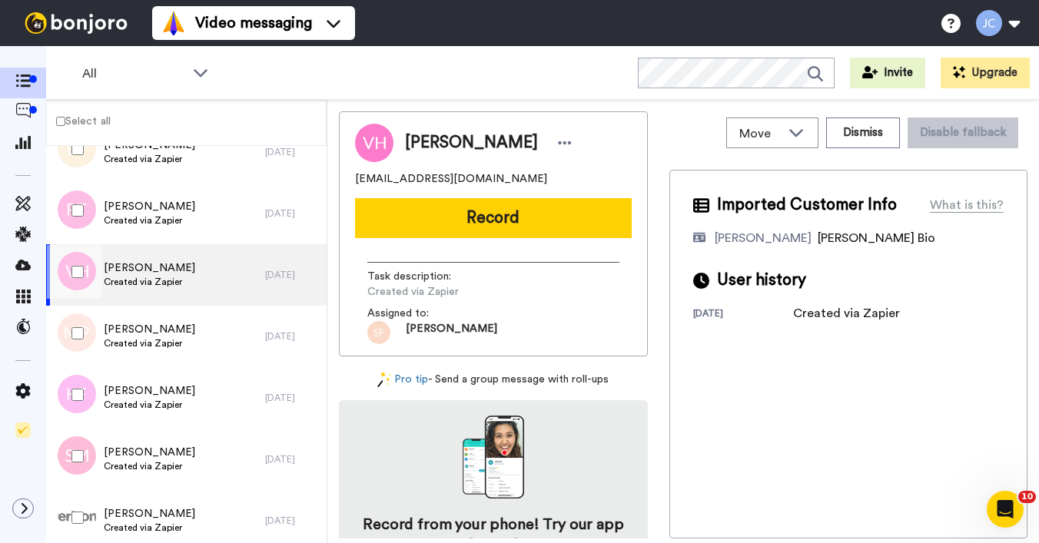
scroll to position [4145, 0]
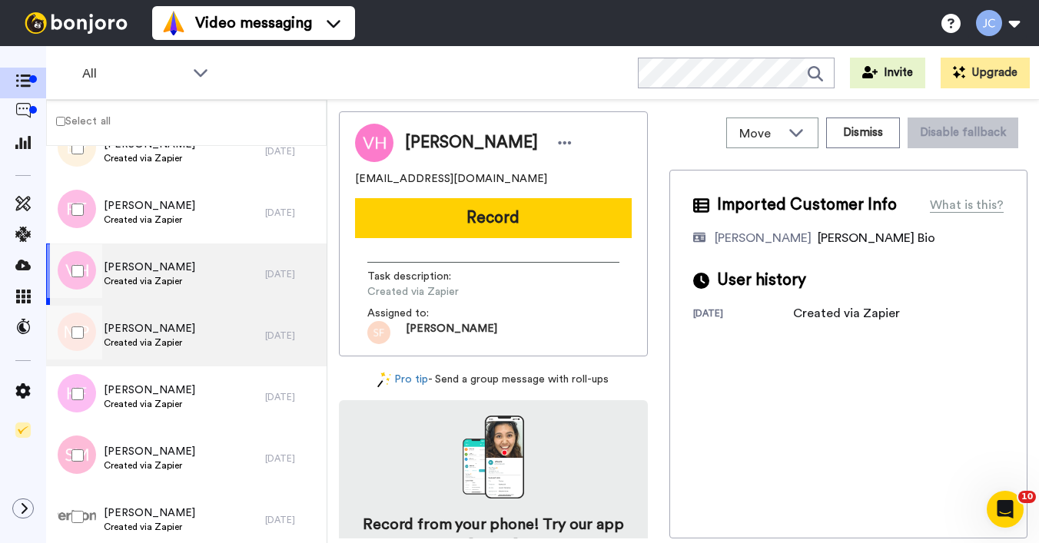
click at [150, 336] on span "Marylynn Pascale" at bounding box center [149, 328] width 91 height 15
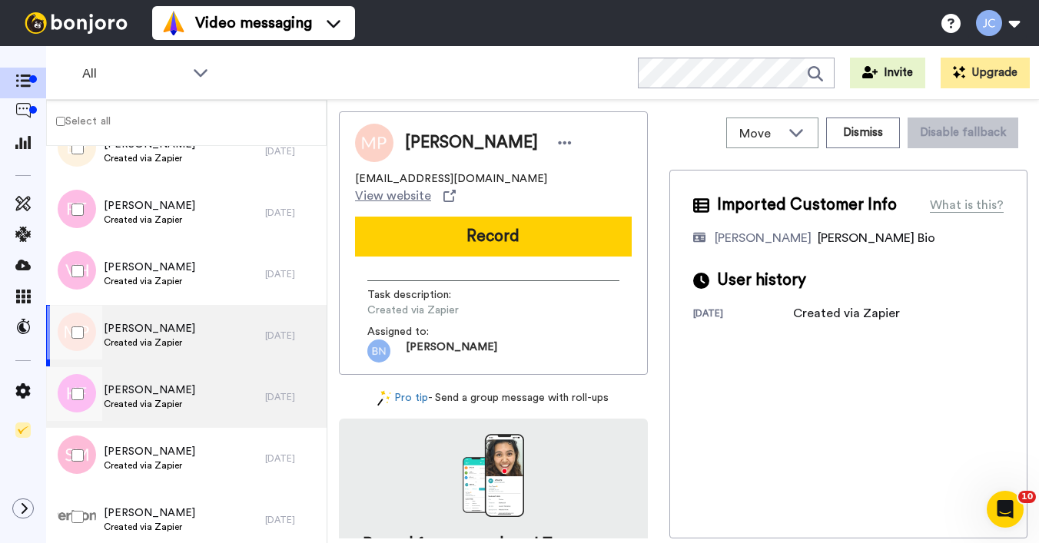
click at [141, 380] on div "Kimberly Ferguson Created via Zapier" at bounding box center [155, 397] width 219 height 61
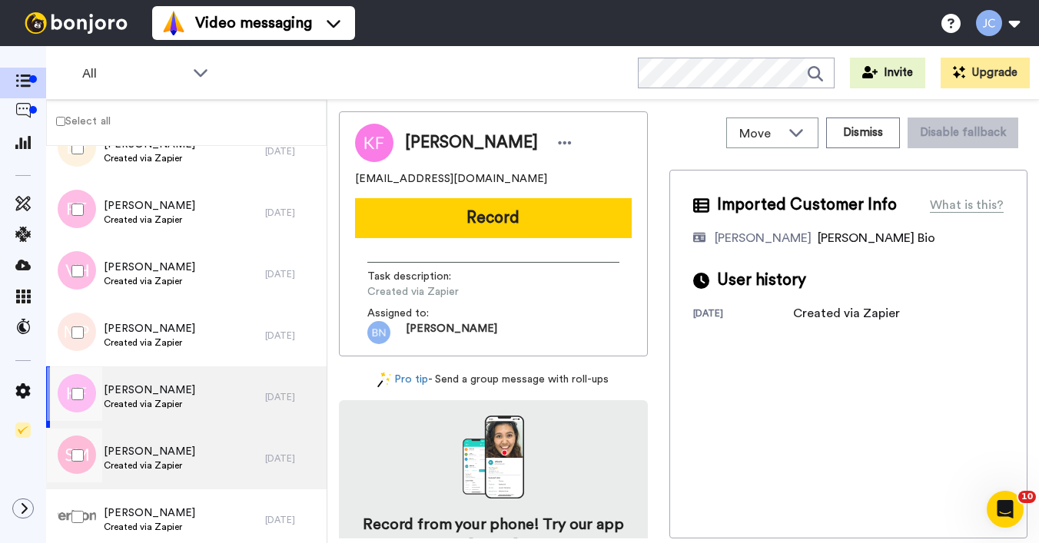
click at [139, 454] on span "Sean Michael" at bounding box center [149, 451] width 91 height 15
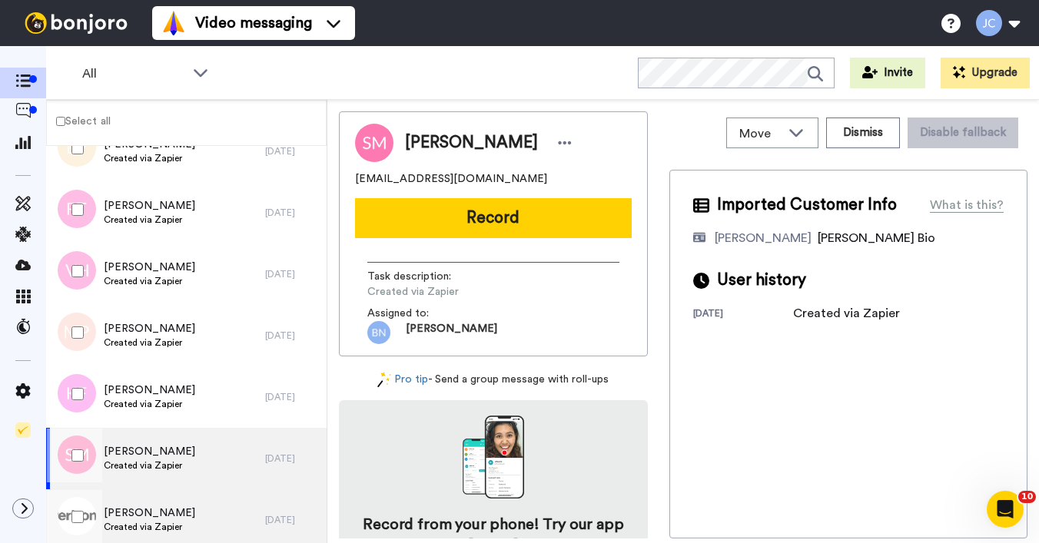
click at [124, 522] on span "Created via Zapier" at bounding box center [149, 527] width 91 height 12
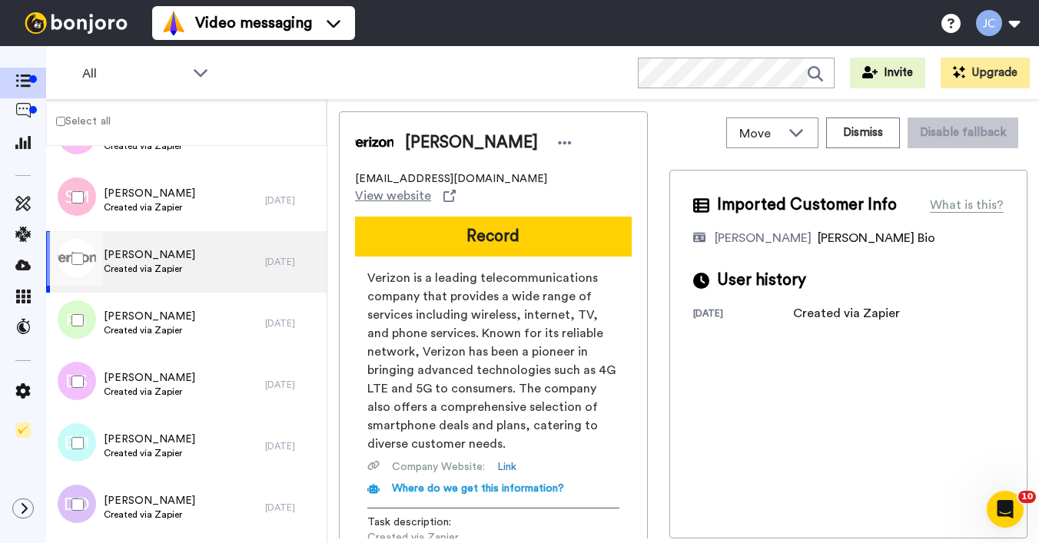
scroll to position [4416, 0]
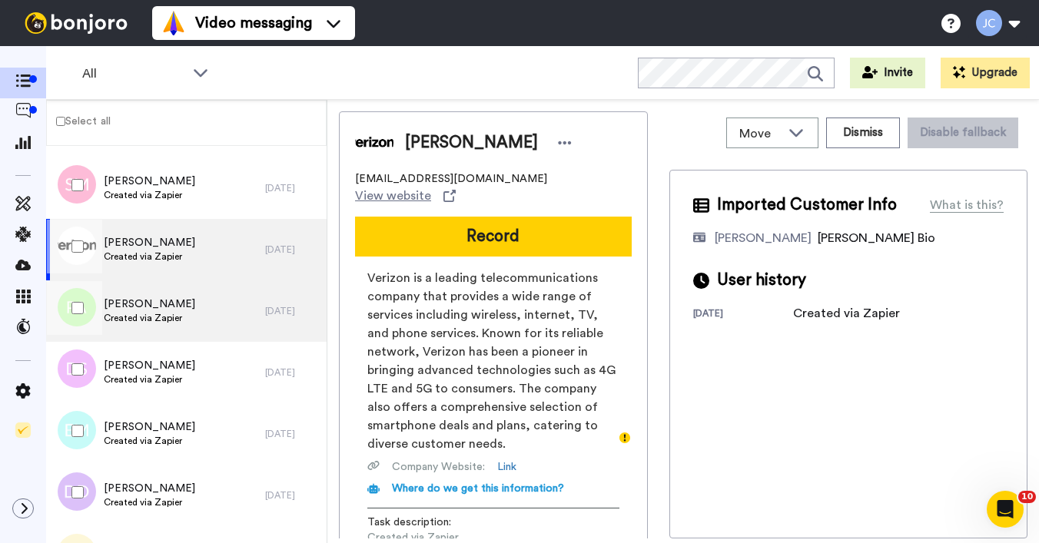
click at [213, 328] on div "Patricia Alexander Created via Zapier" at bounding box center [155, 311] width 219 height 61
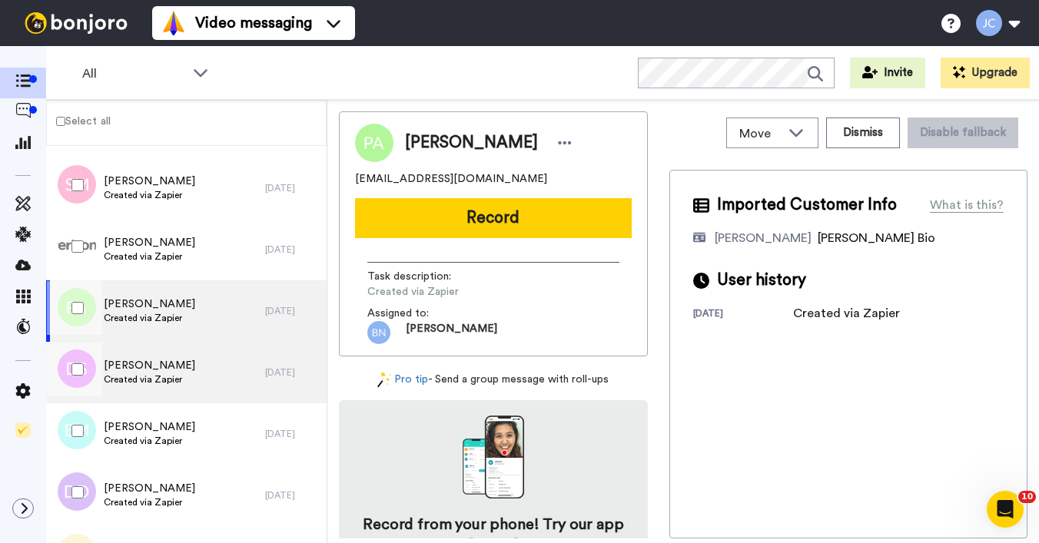
click at [181, 363] on span "Dusty SANDERSON" at bounding box center [149, 365] width 91 height 15
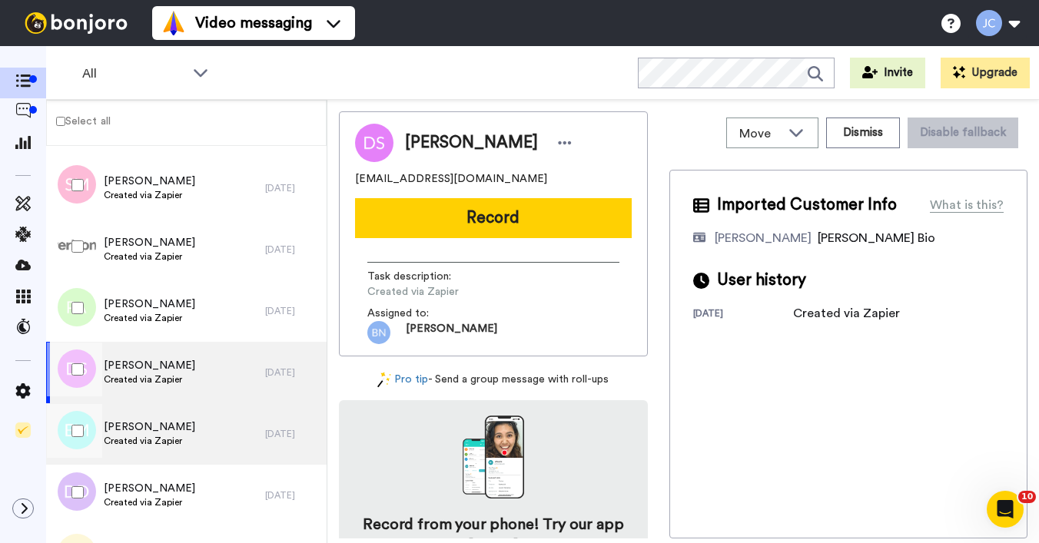
click at [166, 435] on span "Created via Zapier" at bounding box center [149, 441] width 91 height 12
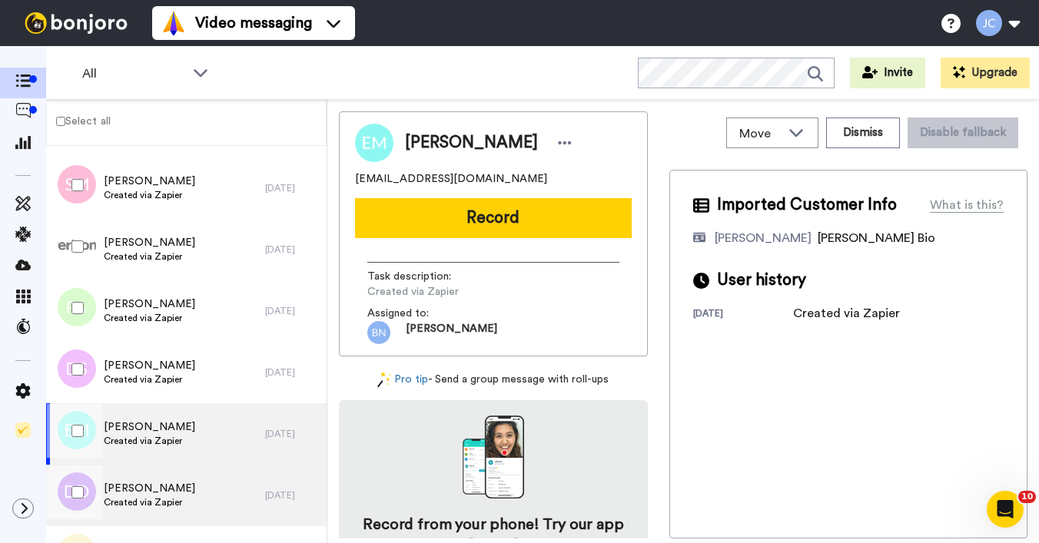
click at [145, 496] on span "Debra Dusenbury" at bounding box center [149, 488] width 91 height 15
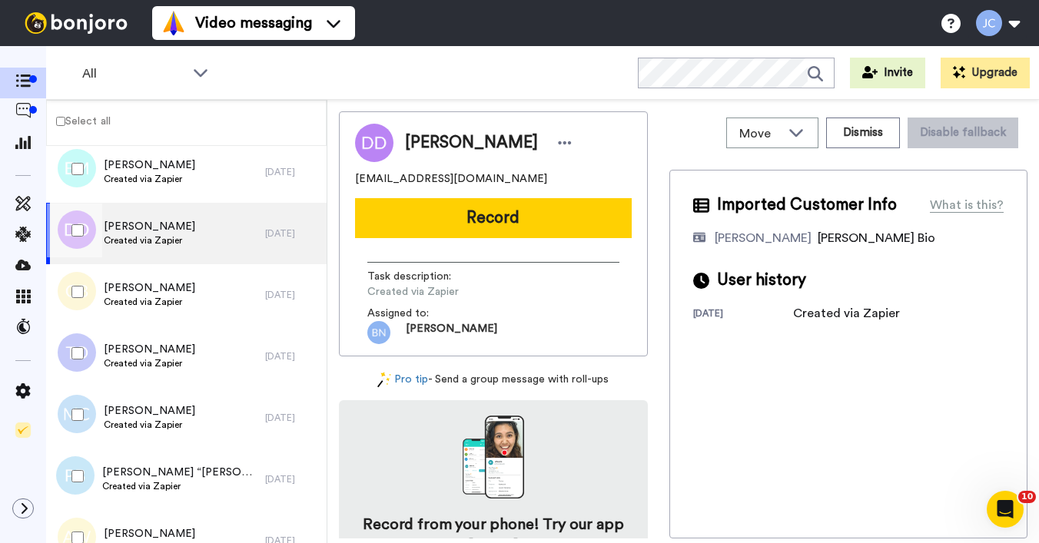
scroll to position [4755, 0]
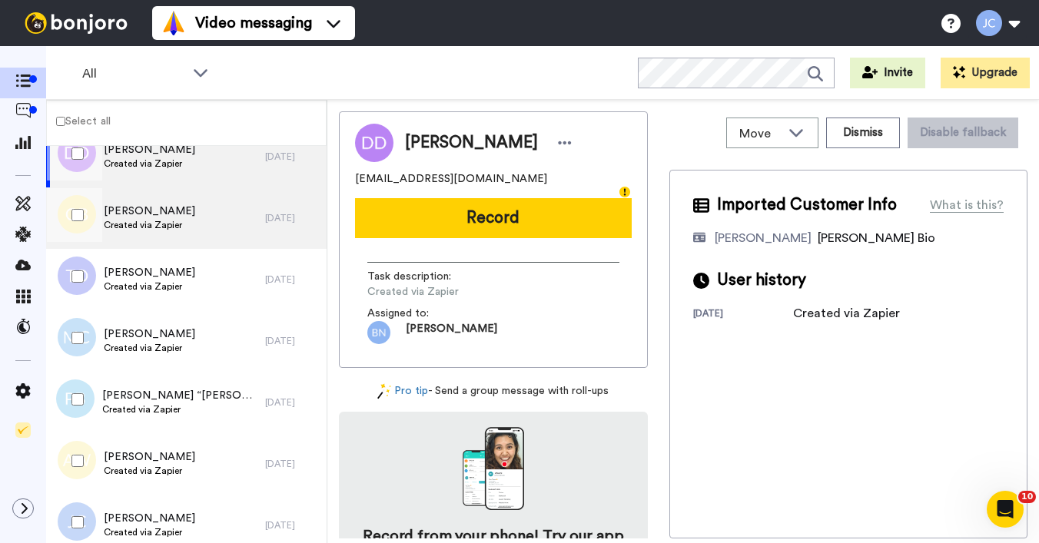
click at [156, 213] on span "Grace Buchanan" at bounding box center [149, 211] width 91 height 15
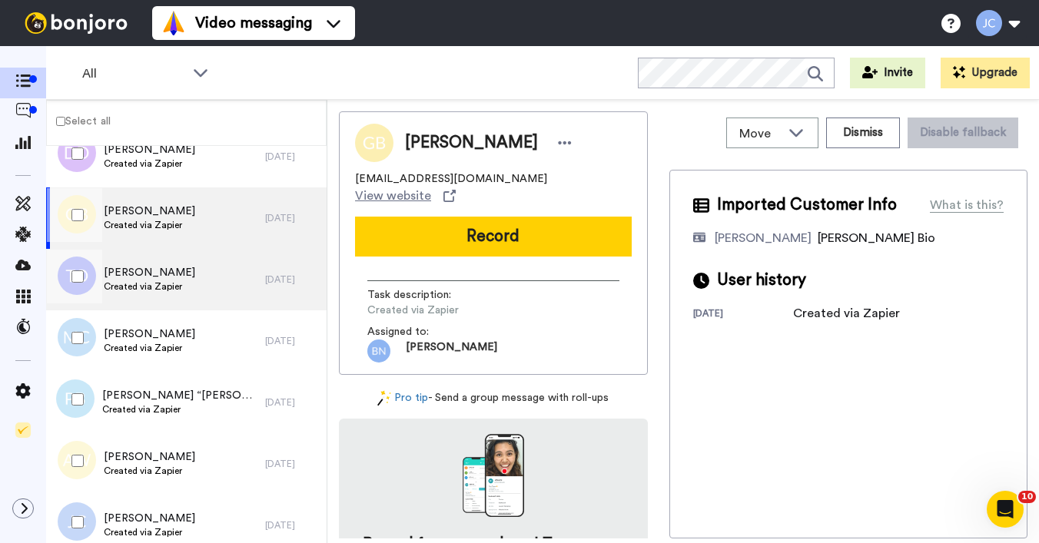
click at [146, 269] on span "Tina Odembo" at bounding box center [149, 272] width 91 height 15
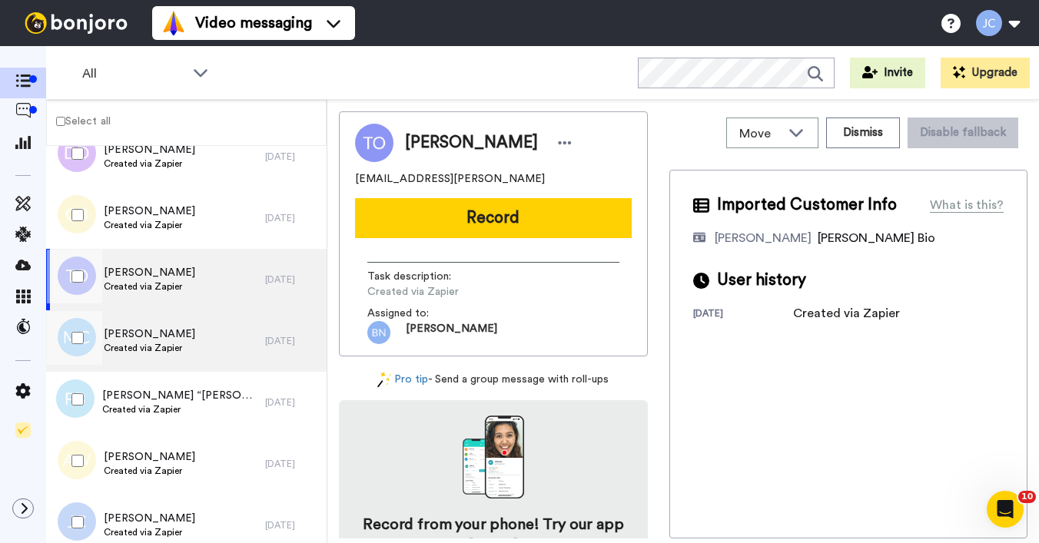
click at [128, 347] on span "Created via Zapier" at bounding box center [149, 348] width 91 height 12
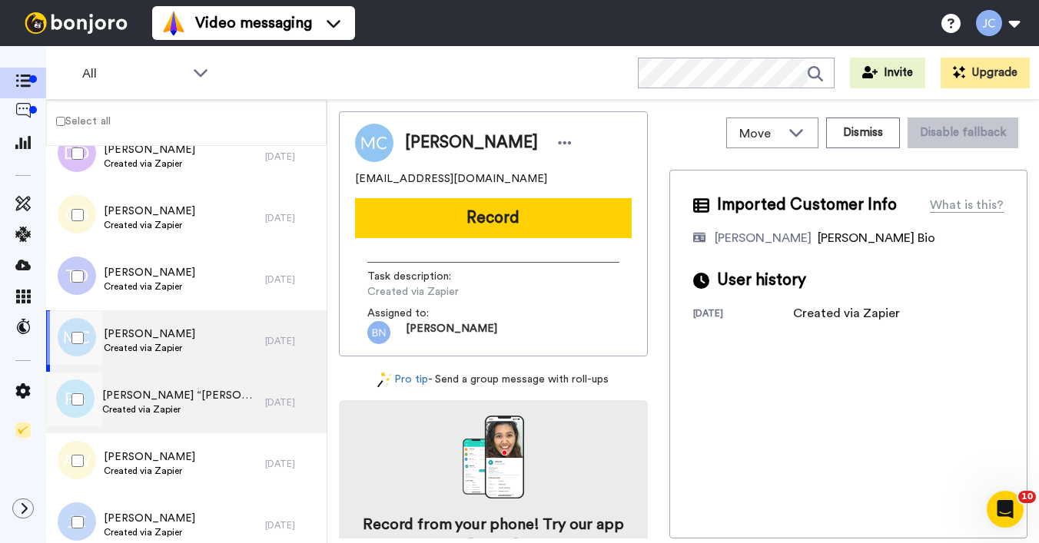
click at [125, 403] on span "Paul “Patrick” BEAUDRY" at bounding box center [179, 395] width 155 height 15
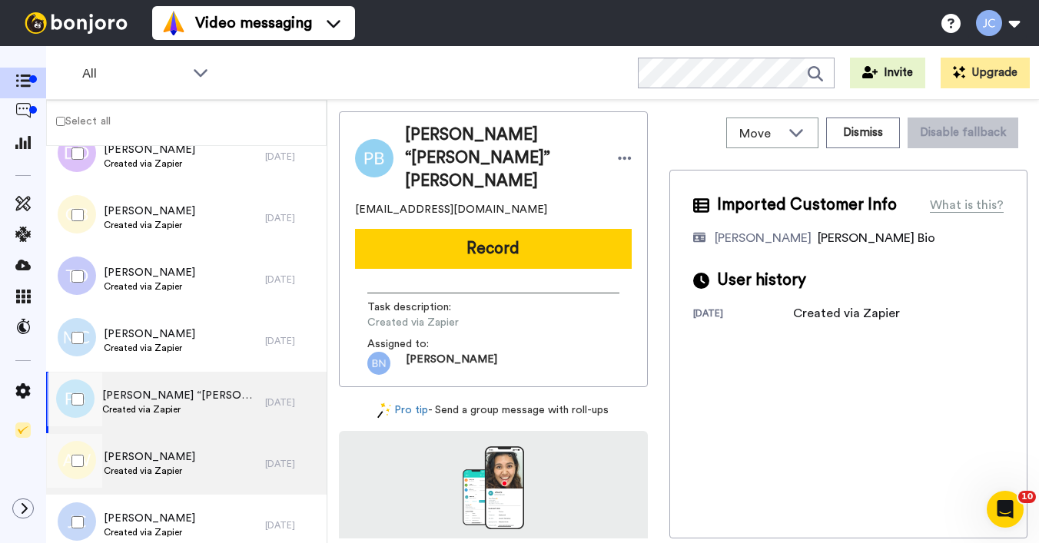
click at [121, 463] on span "Ashley Watties" at bounding box center [149, 457] width 91 height 15
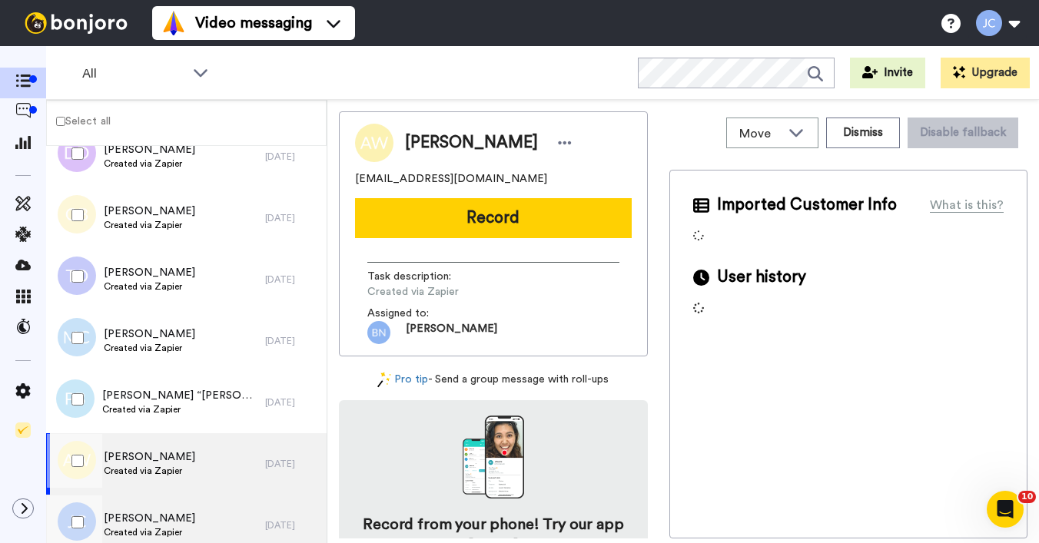
click at [122, 520] on span "Jerome Crowder" at bounding box center [149, 518] width 91 height 15
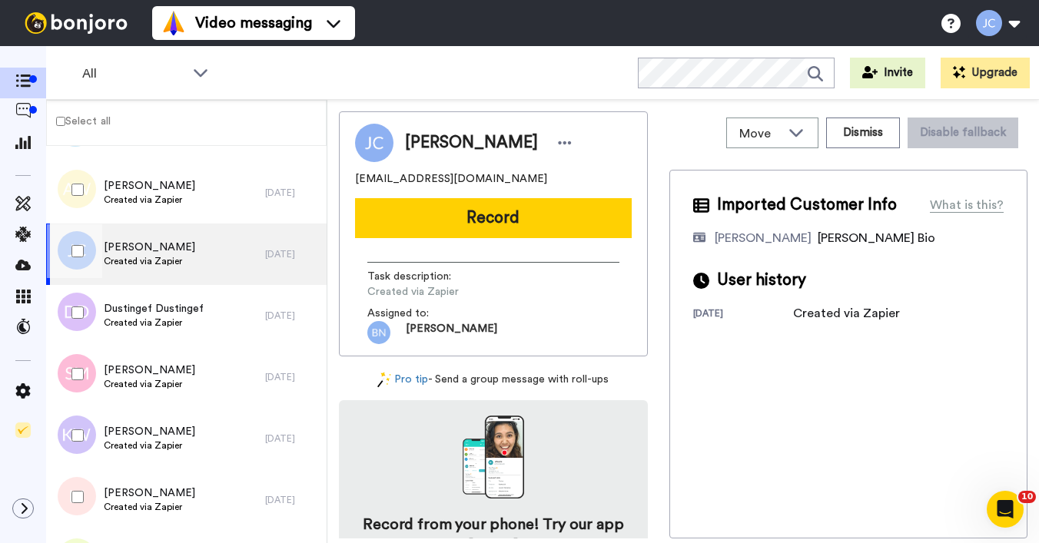
scroll to position [5027, 0]
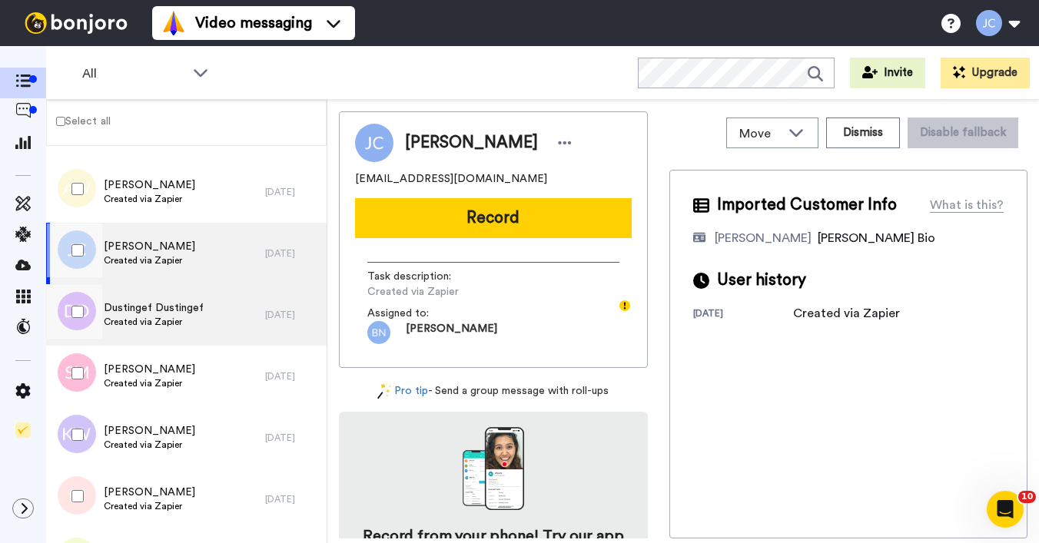
click at [164, 312] on span "Dustingef Dustingef" at bounding box center [154, 308] width 100 height 15
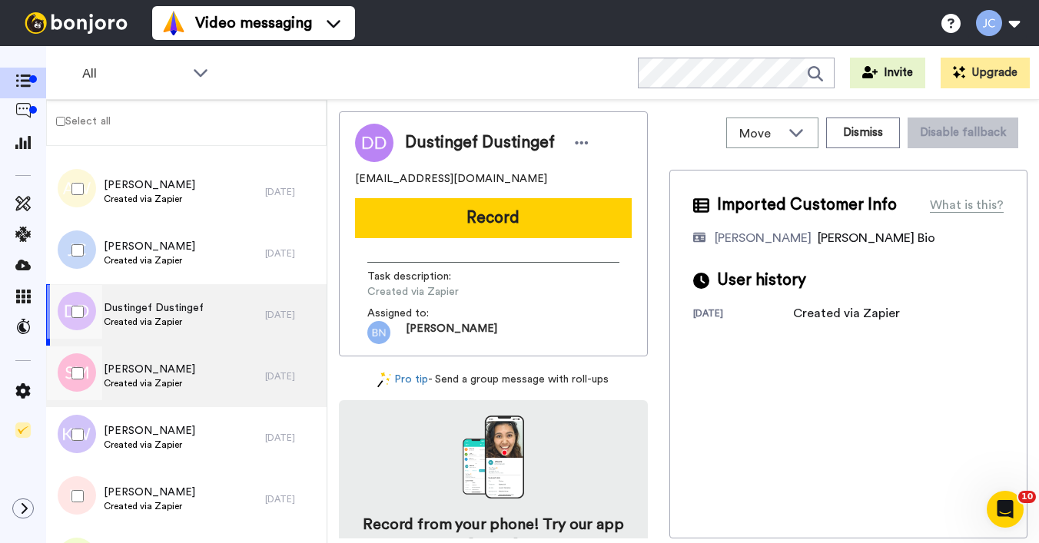
click at [153, 363] on span "Shvonne Munch" at bounding box center [149, 369] width 91 height 15
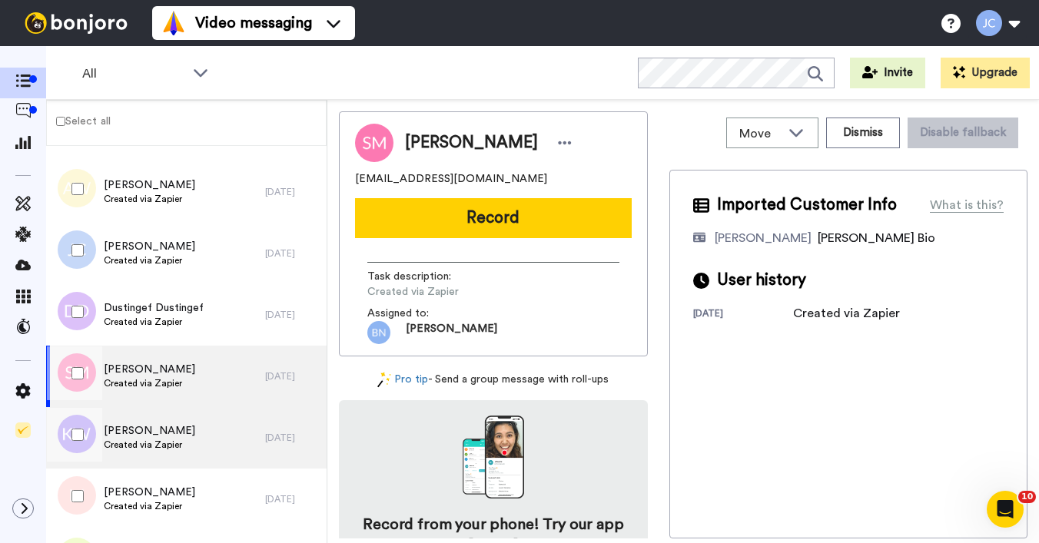
click at [131, 438] on span "Kadie Ann Whyte-Smith" at bounding box center [149, 431] width 91 height 15
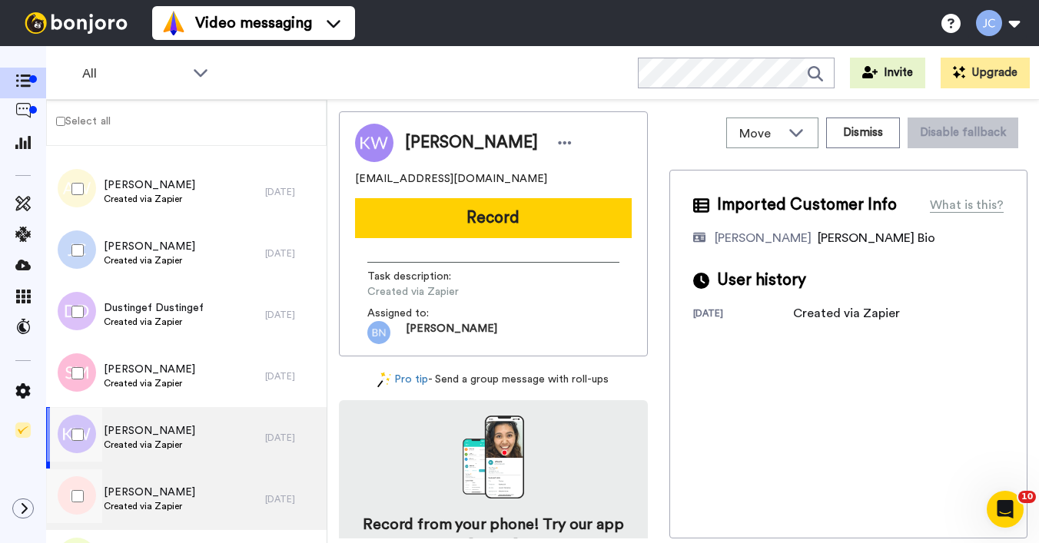
click at [115, 504] on span "Created via Zapier" at bounding box center [149, 506] width 91 height 12
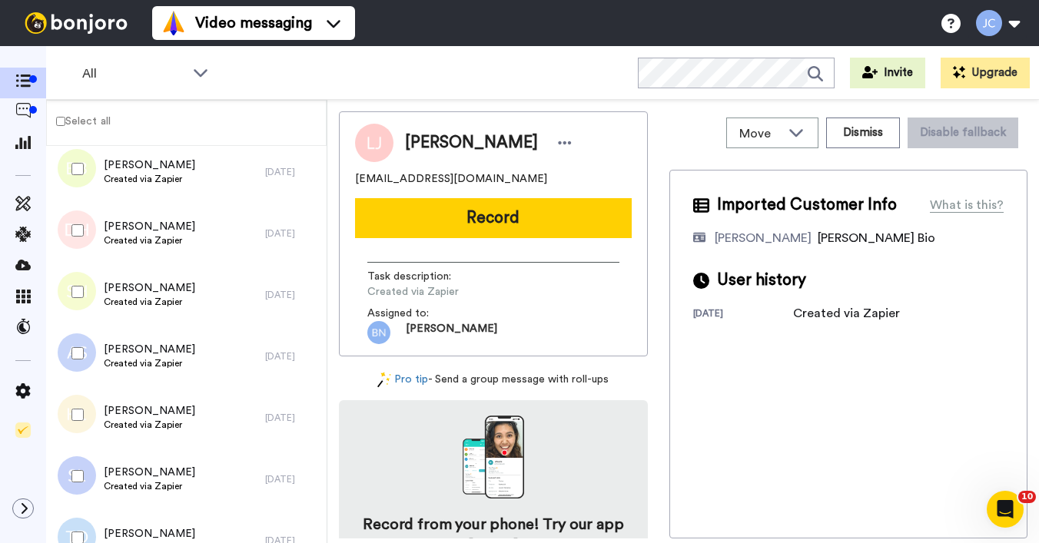
scroll to position [5420, 0]
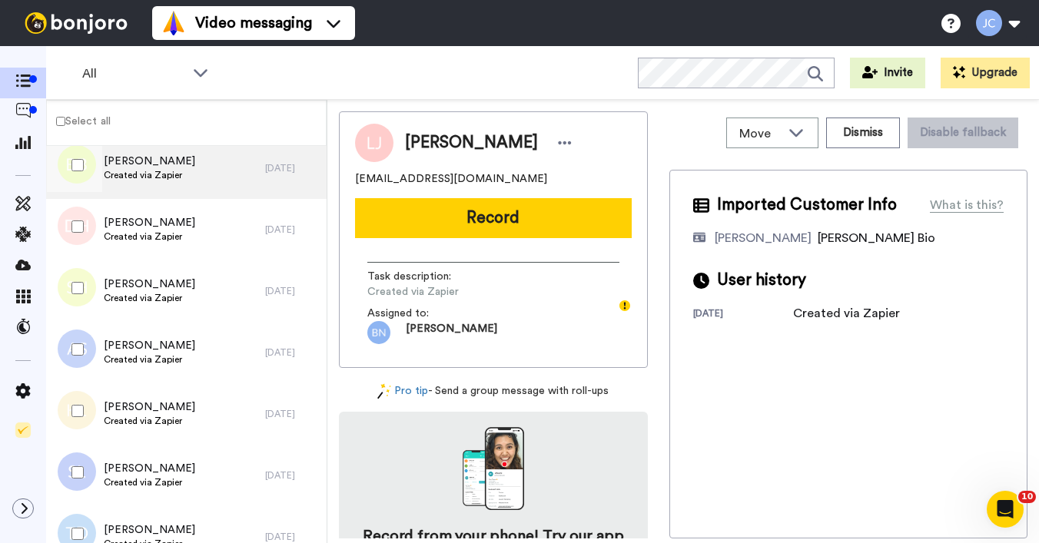
click at [160, 181] on div "BRENDA BENTLEY Created via Zapier" at bounding box center [149, 168] width 91 height 29
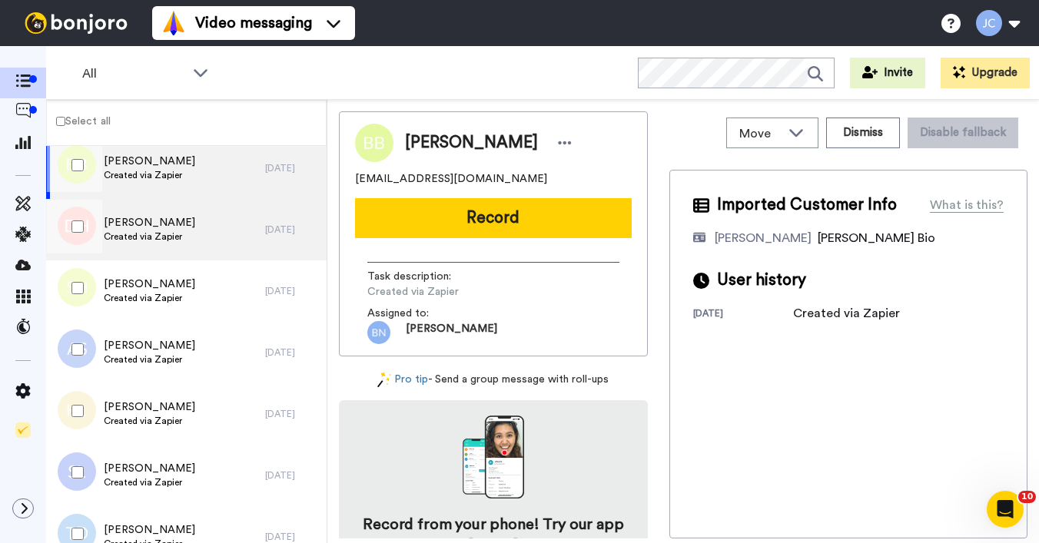
click at [155, 227] on span "Darranique Hobbs" at bounding box center [149, 222] width 91 height 15
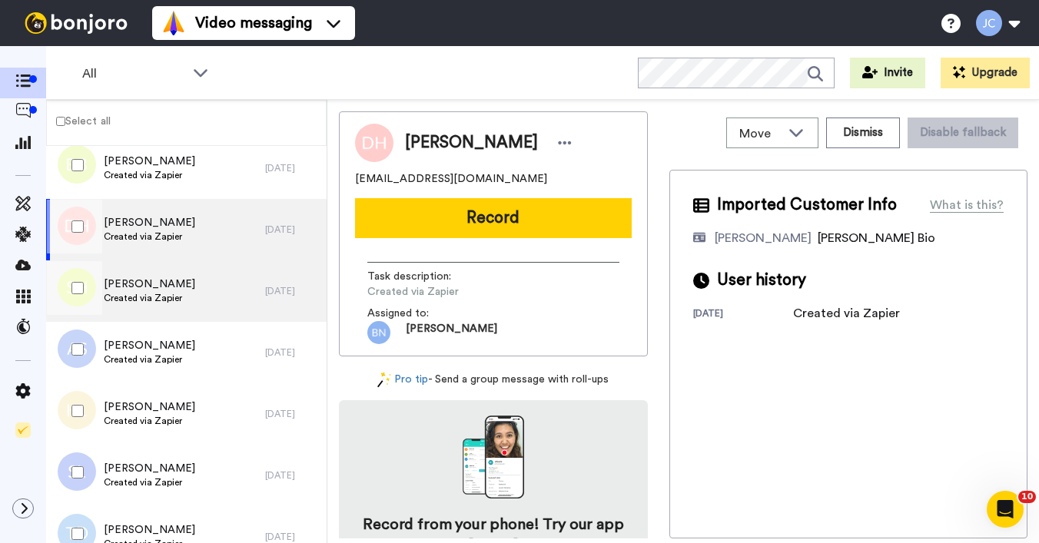
click at [148, 277] on span "Shareese Hamer" at bounding box center [149, 284] width 91 height 15
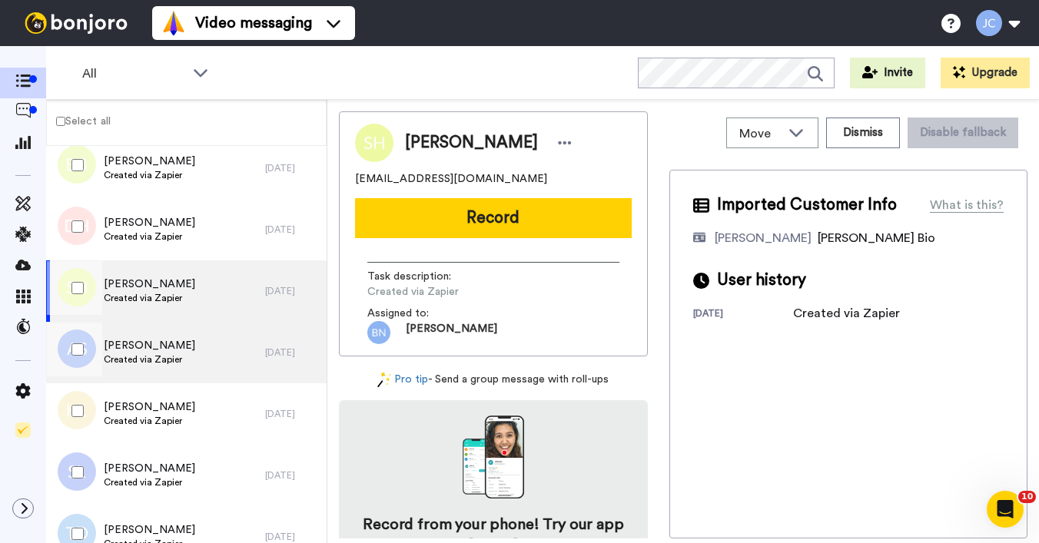
click at [126, 363] on span "Created via Zapier" at bounding box center [149, 360] width 91 height 12
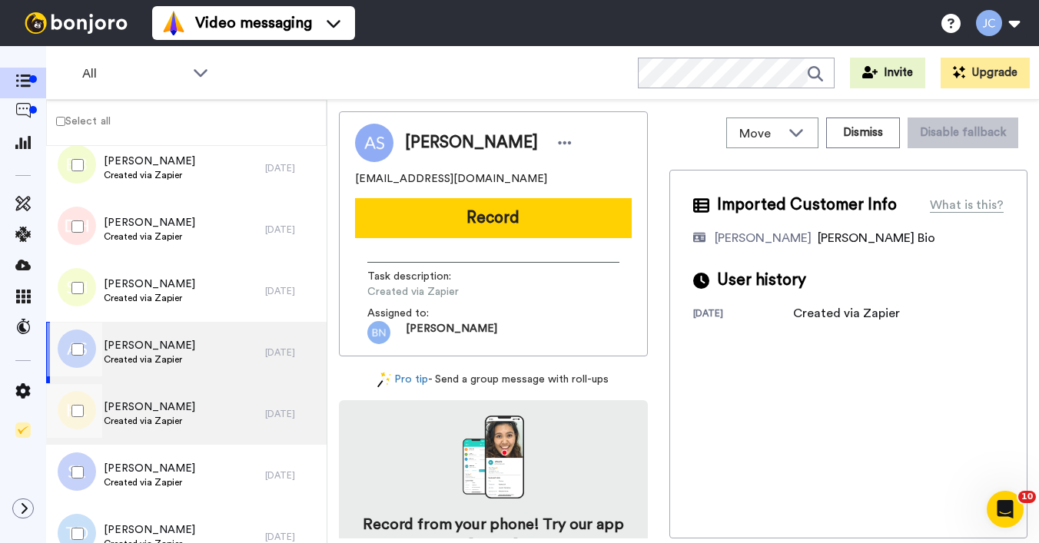
click at [121, 407] on span "Karen Logan" at bounding box center [149, 407] width 91 height 15
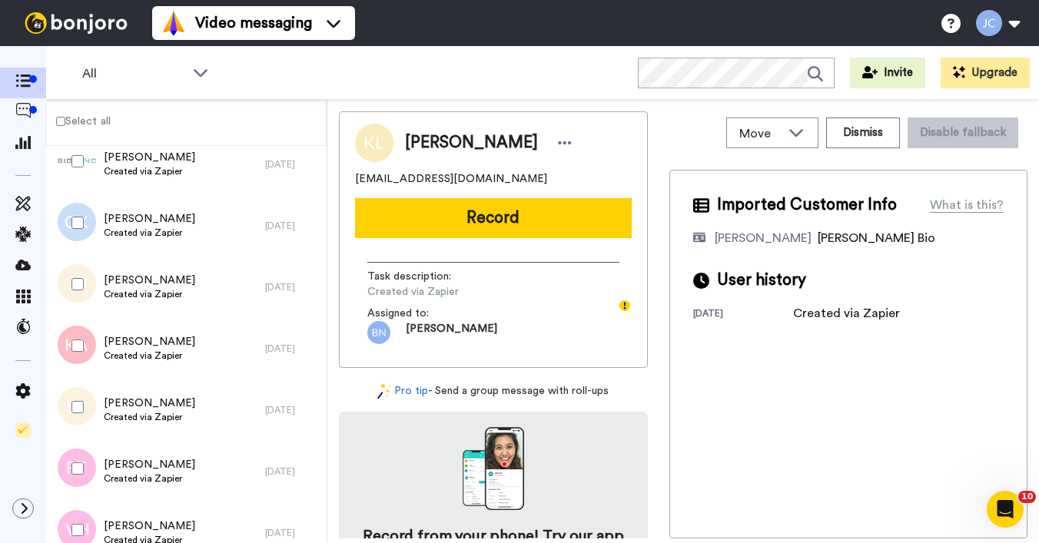
scroll to position [3878, 0]
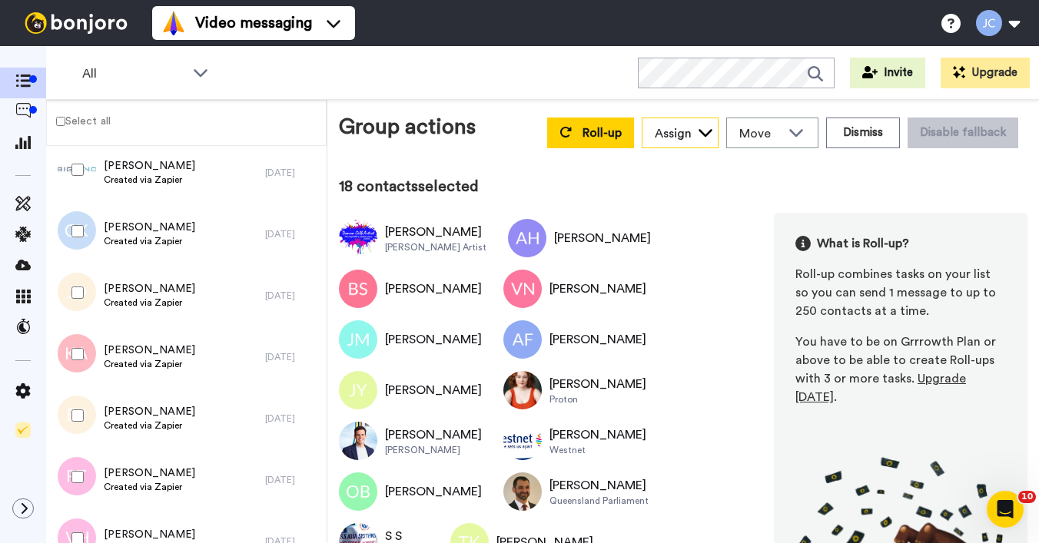
click at [675, 130] on div "Assign" at bounding box center [673, 134] width 37 height 18
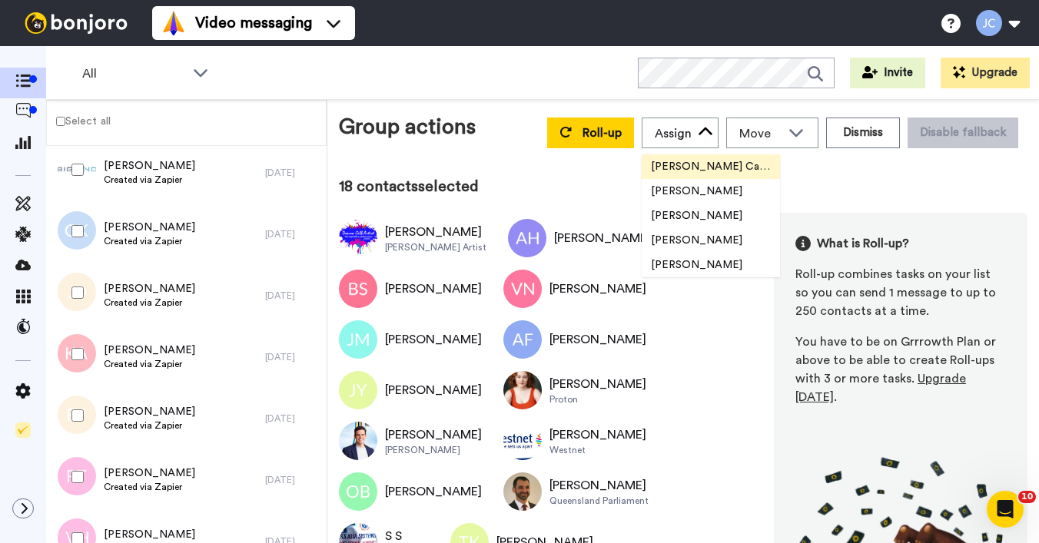
click at [678, 164] on span "[PERSON_NAME] Cataluña" at bounding box center [711, 166] width 138 height 15
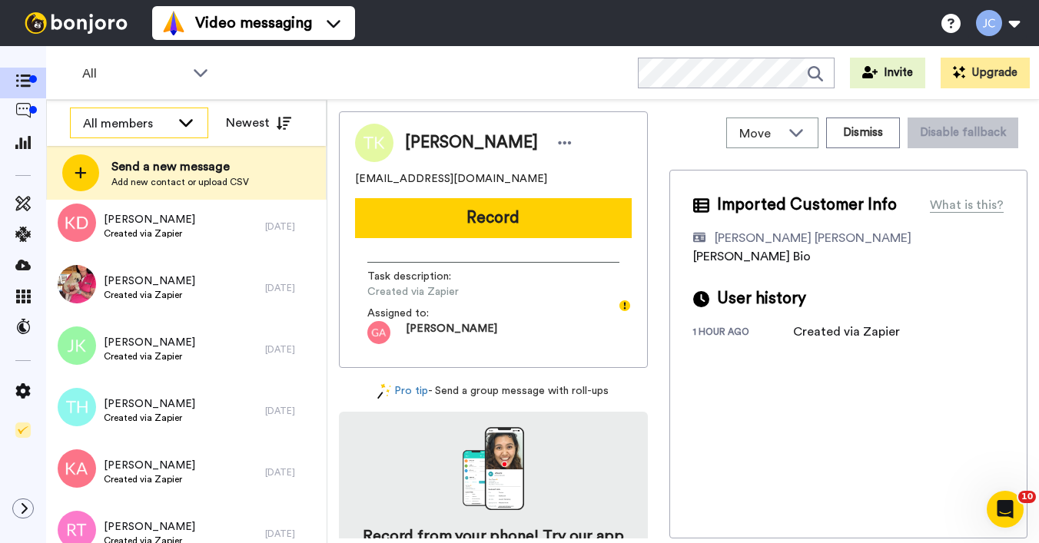
click at [183, 127] on icon at bounding box center [186, 122] width 18 height 15
click at [171, 121] on div "All members" at bounding box center [139, 123] width 137 height 31
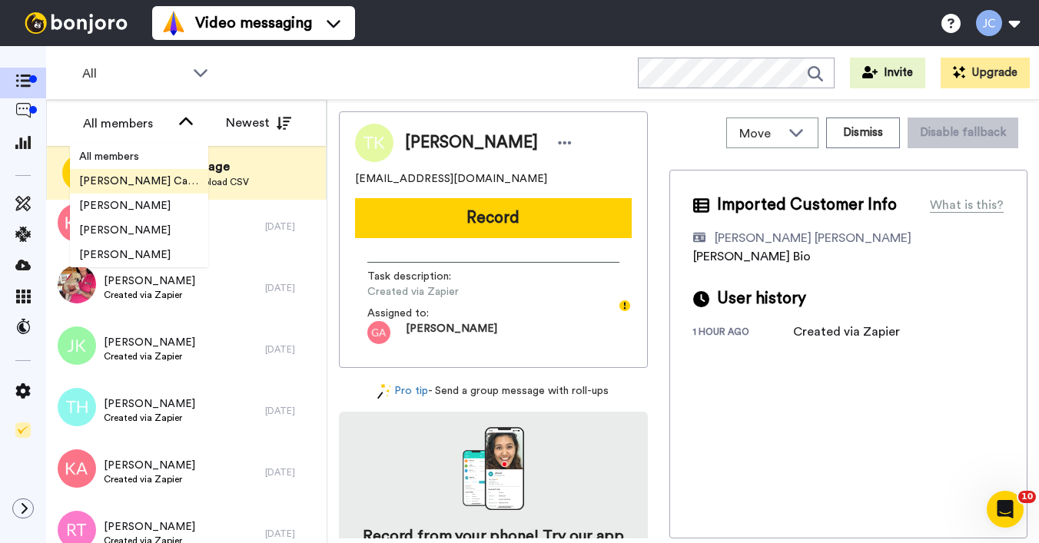
click at [147, 181] on span "[PERSON_NAME] Cataluña" at bounding box center [139, 181] width 138 height 15
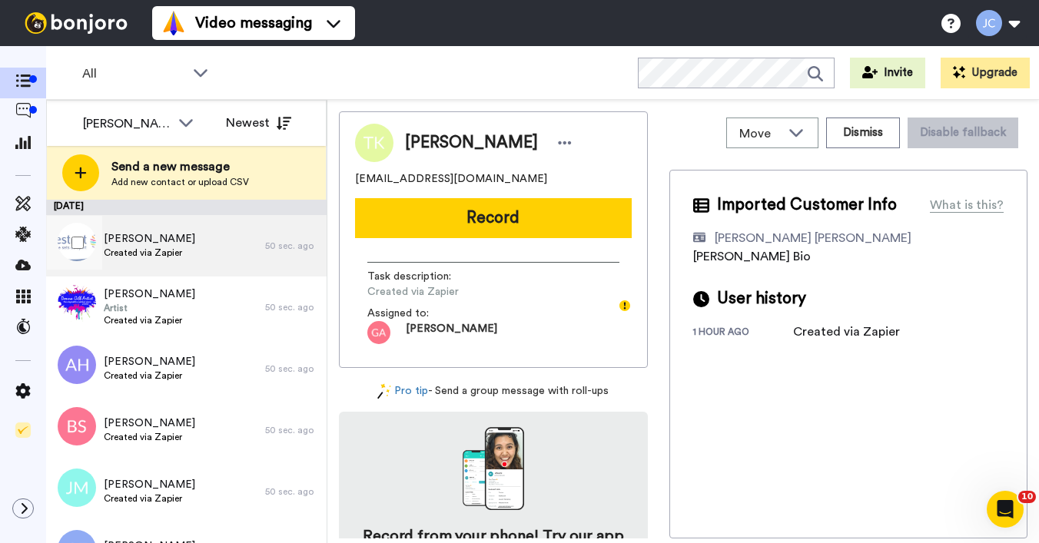
click at [168, 254] on span "Created via Zapier" at bounding box center [149, 253] width 91 height 12
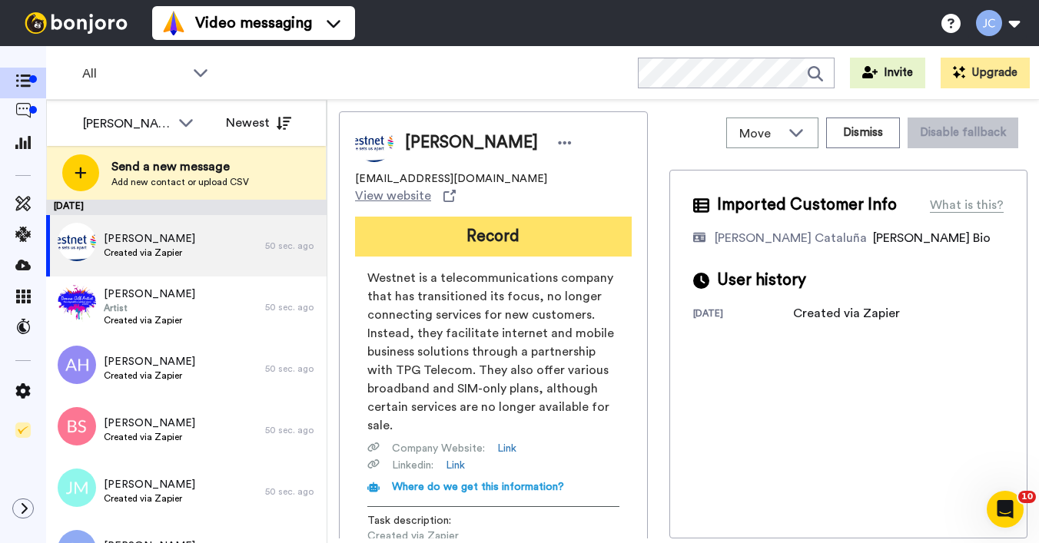
click at [460, 221] on button "Record" at bounding box center [493, 237] width 277 height 40
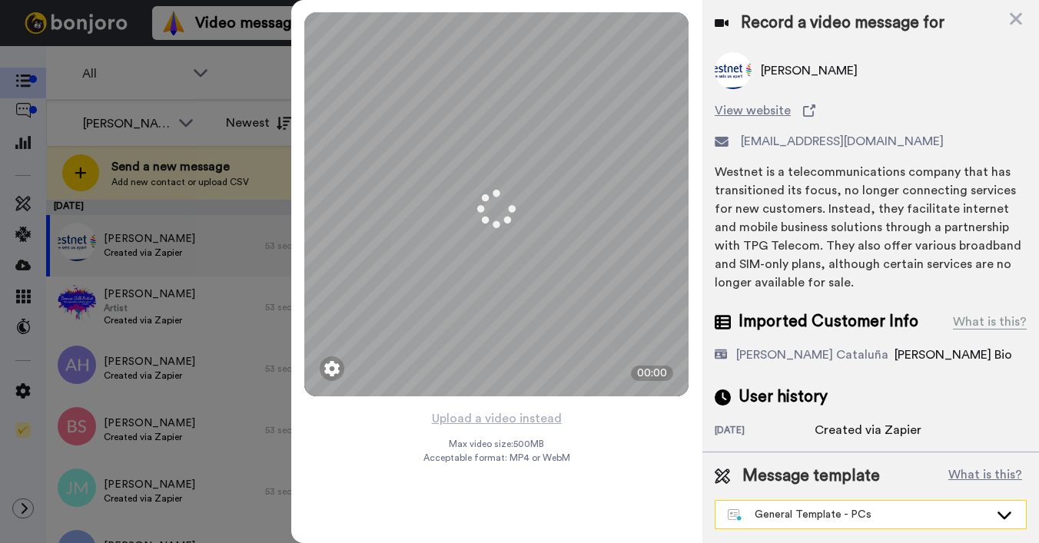
click at [802, 519] on div "General Template - PCs" at bounding box center [858, 514] width 261 height 15
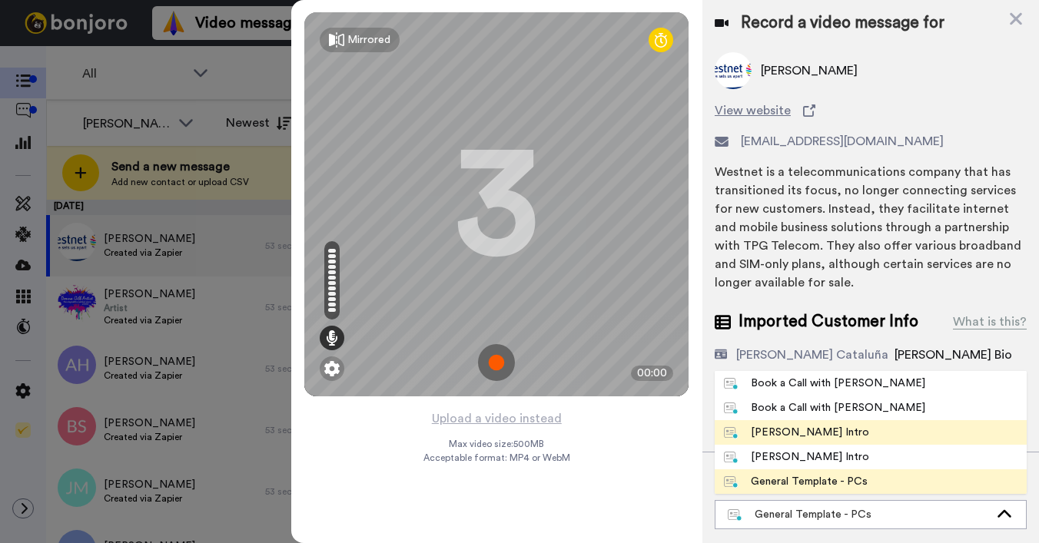
click at [773, 430] on div "Josephine Bonjoro Intro" at bounding box center [796, 432] width 145 height 15
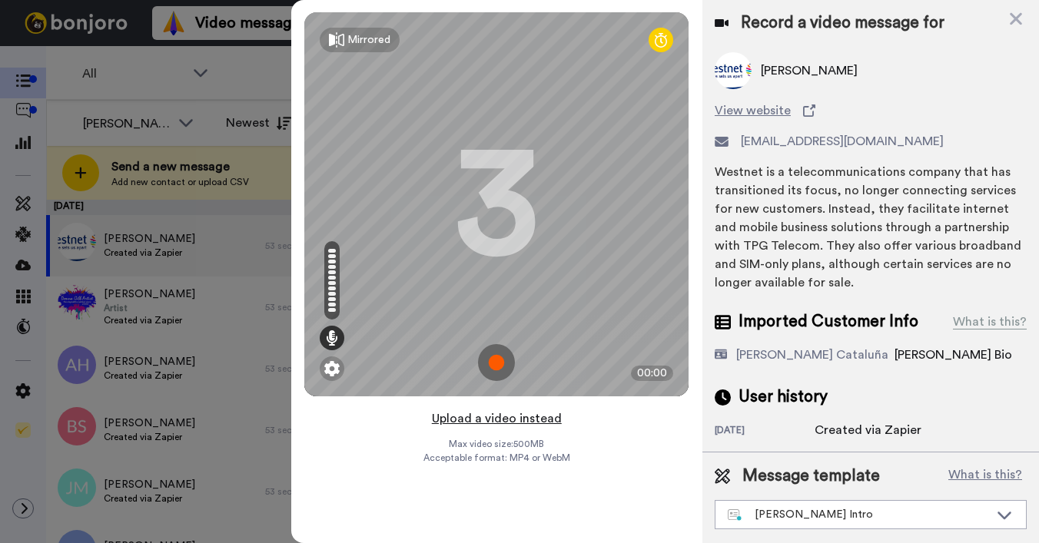
click at [488, 420] on button "Upload a video instead" at bounding box center [496, 419] width 139 height 20
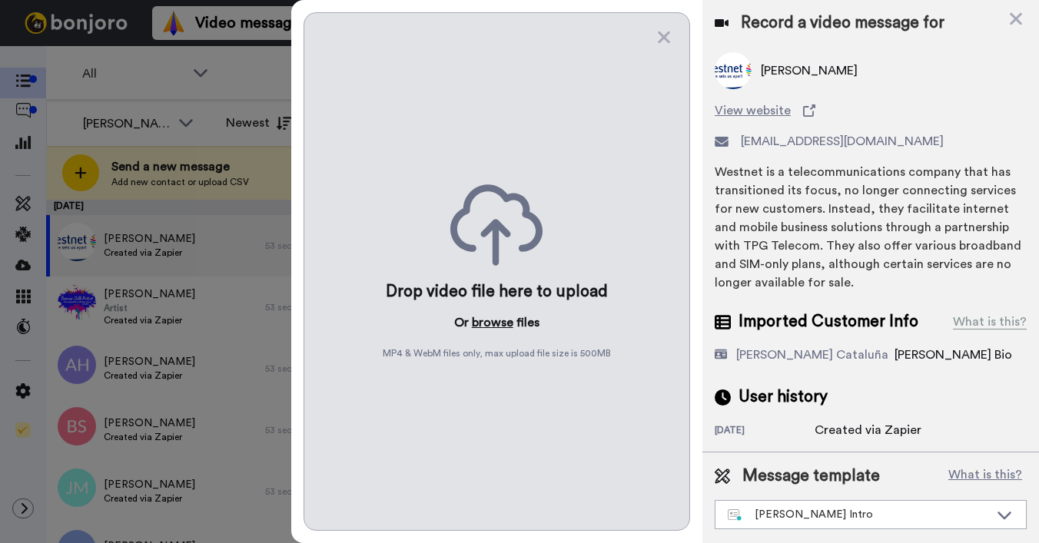
click at [487, 324] on button "browse" at bounding box center [493, 323] width 42 height 18
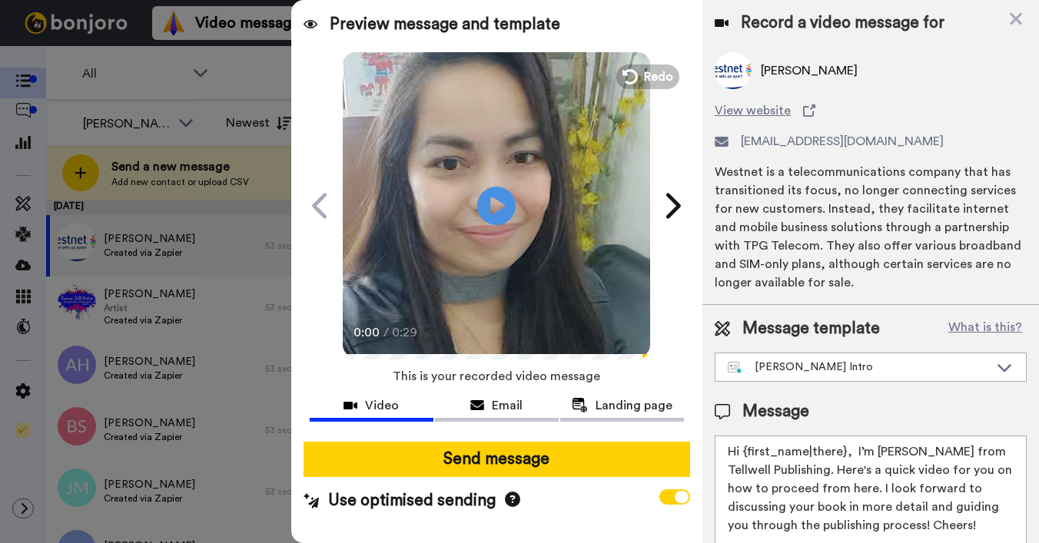
drag, startPoint x: 743, startPoint y: 452, endPoint x: 844, endPoint y: 457, distance: 100.8
click at [844, 457] on textarea "Hi {first_name|there}, I’m Joe from Tellwell Publishing. Here's a quick video f…" at bounding box center [871, 505] width 312 height 138
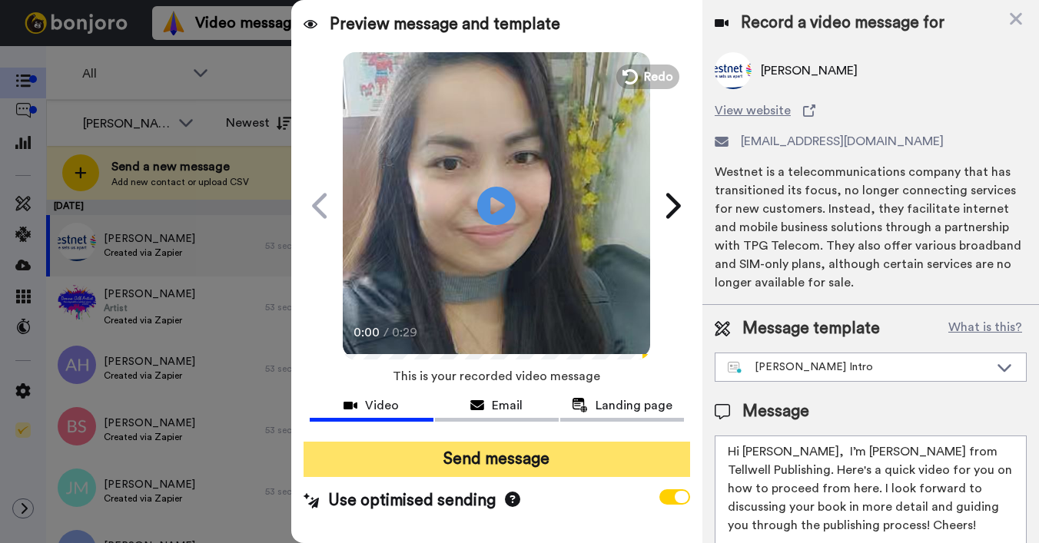
type textarea "Hi Karen, I’m Joe from Tellwell Publishing. Here's a quick video for you on how…"
click at [613, 462] on button "Send message" at bounding box center [497, 459] width 387 height 35
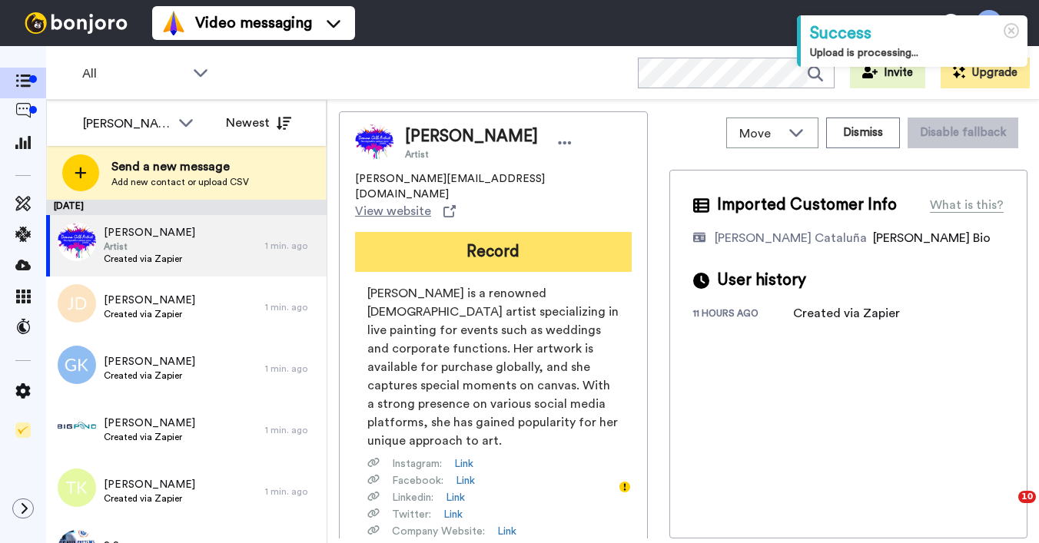
click at [456, 232] on button "Record" at bounding box center [493, 252] width 277 height 40
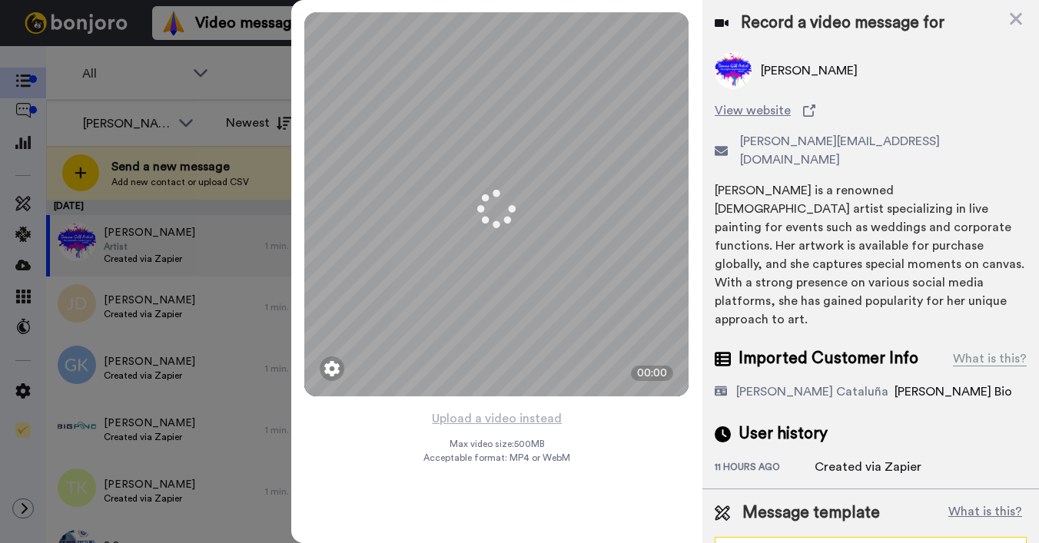
click at [774, 543] on div "General Template - PCs" at bounding box center [858, 551] width 261 height 15
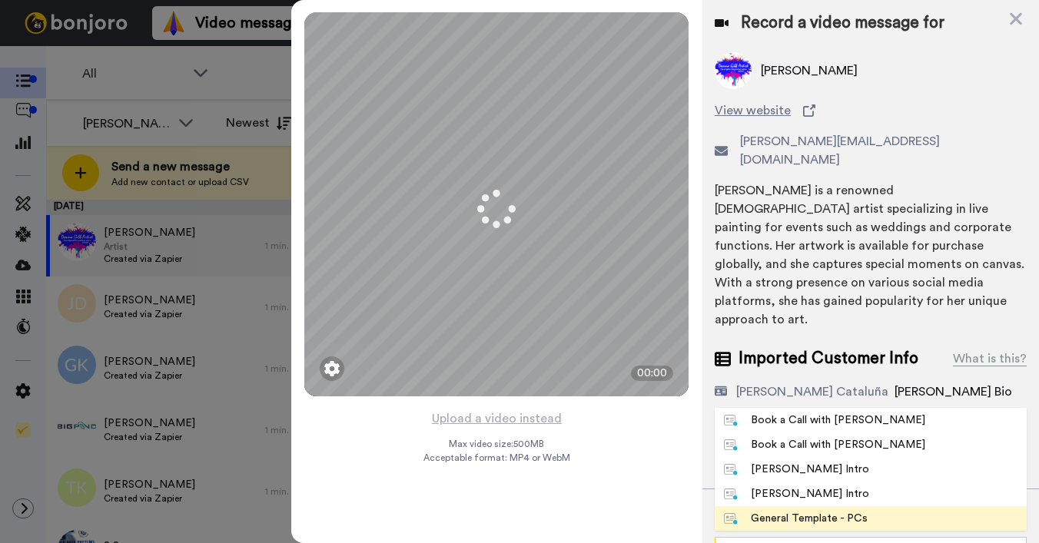
click at [774, 543] on div "General Template - PCs" at bounding box center [858, 551] width 261 height 15
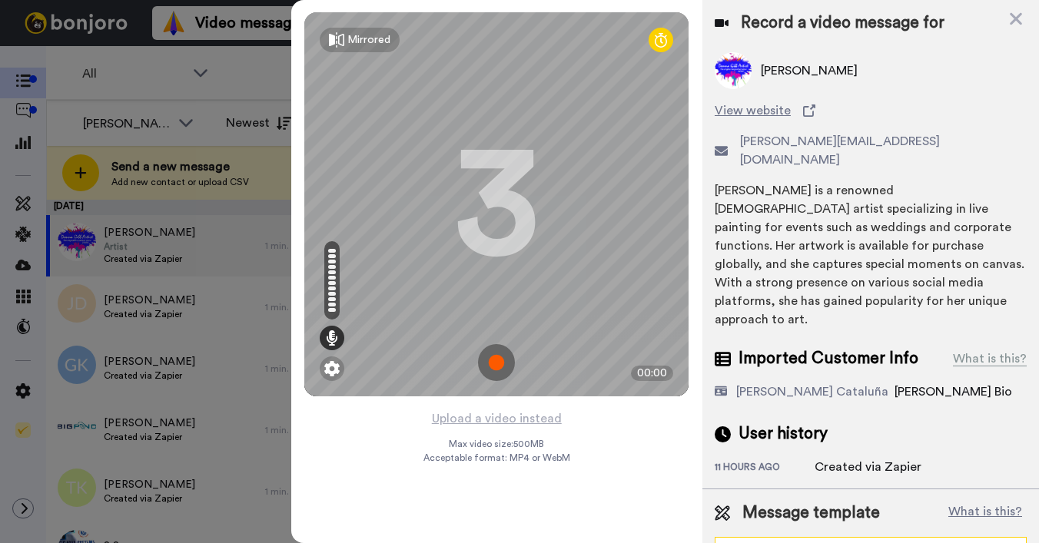
click at [779, 543] on div "General Template - PCs" at bounding box center [858, 551] width 261 height 15
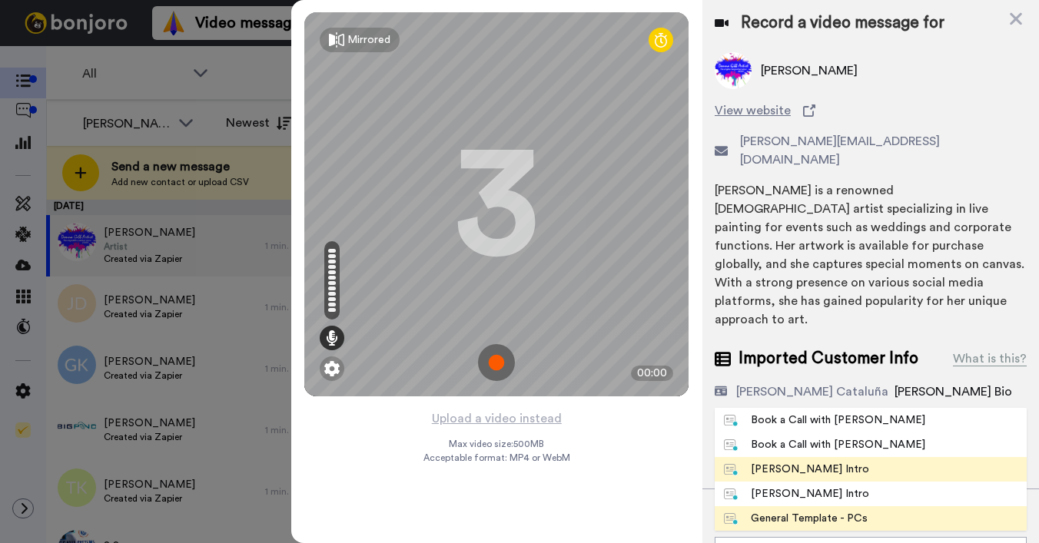
click at [786, 462] on div "[PERSON_NAME] Intro" at bounding box center [796, 469] width 145 height 15
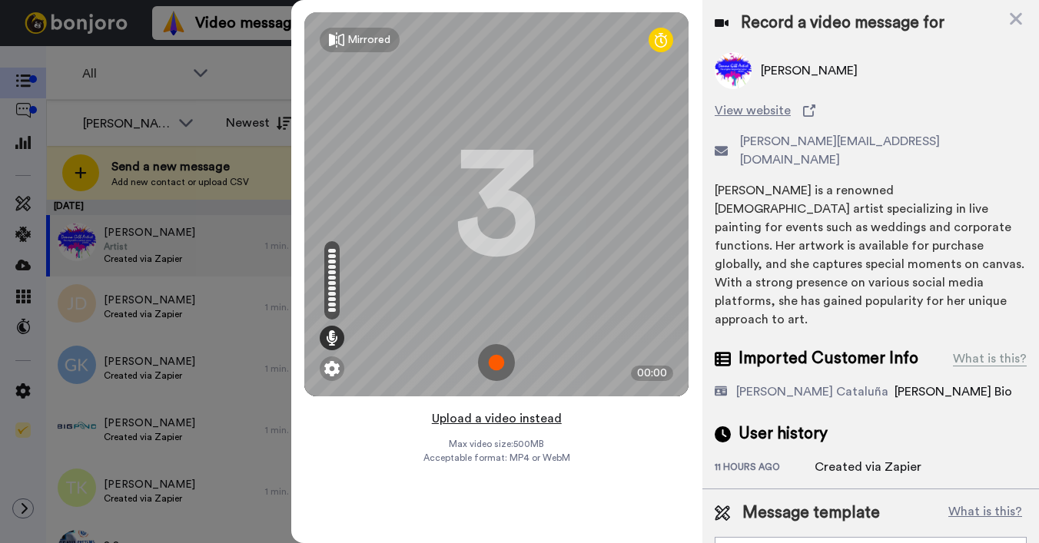
click at [481, 418] on button "Upload a video instead" at bounding box center [496, 419] width 139 height 20
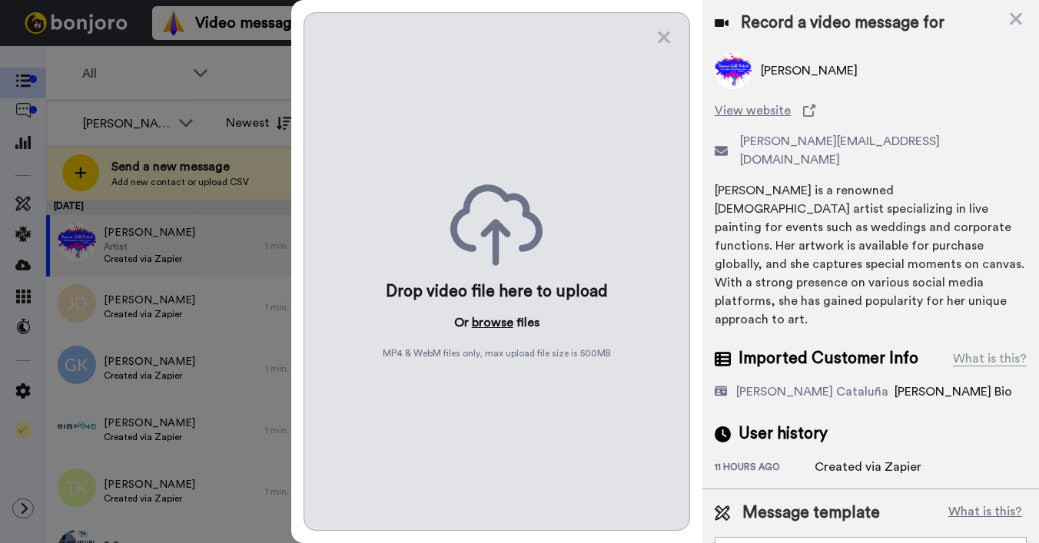
click at [497, 323] on button "browse" at bounding box center [493, 323] width 42 height 18
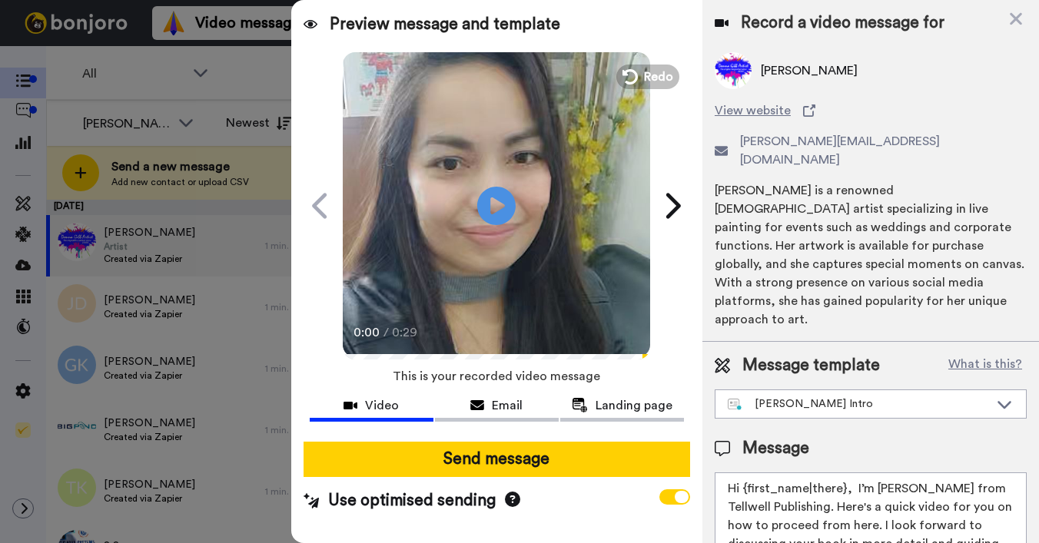
drag, startPoint x: 745, startPoint y: 454, endPoint x: 843, endPoint y: 453, distance: 98.4
click at [843, 473] on textarea "Hi {first_name|there}, I’m [PERSON_NAME] from Tellwell Publishing. Here's a qui…" at bounding box center [871, 542] width 312 height 138
type textarea "Hi Terry, I’m Joe from Tellwell Publishing. Here's a quick video for you on how…"
click at [594, 480] on div "Send message Use optimised sending" at bounding box center [496, 477] width 411 height 95
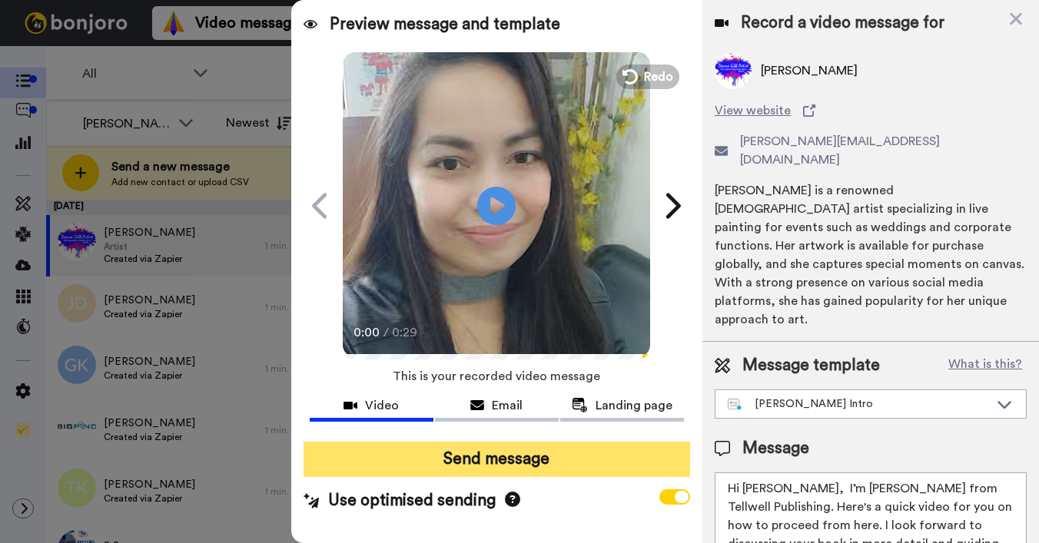
click at [600, 453] on button "Send message" at bounding box center [497, 459] width 387 height 35
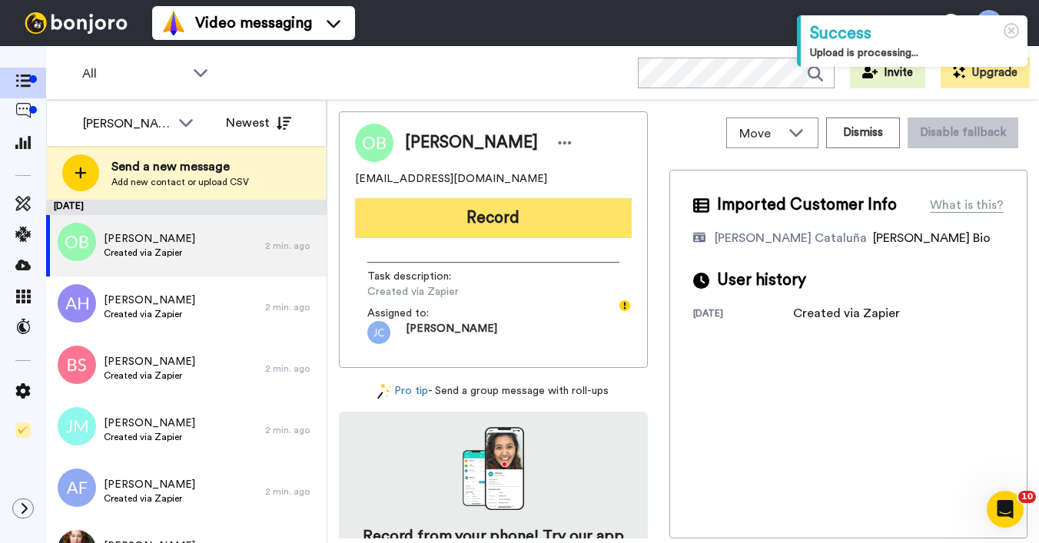
click at [514, 214] on button "Record" at bounding box center [493, 218] width 277 height 40
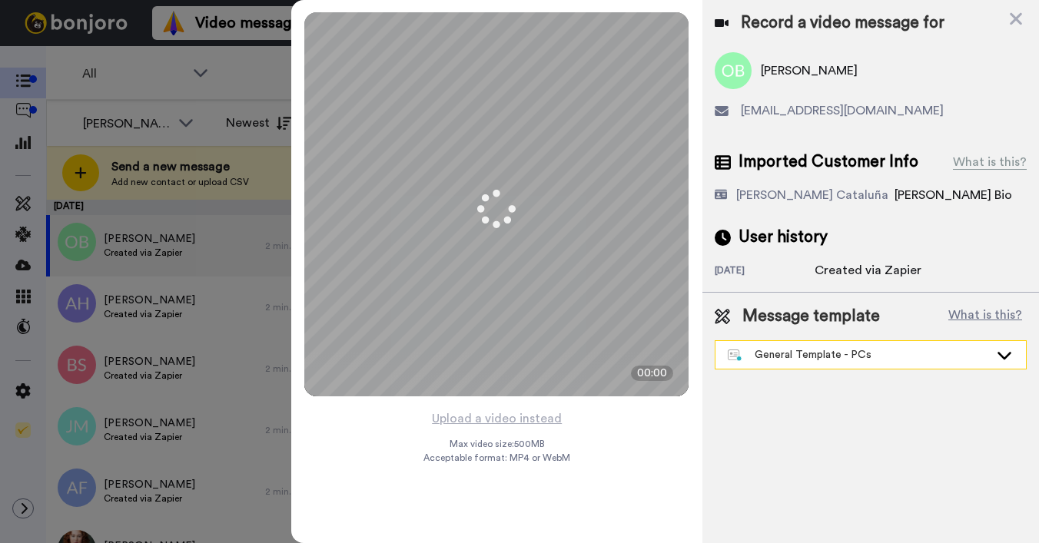
click at [819, 355] on div "General Template - PCs" at bounding box center [858, 354] width 261 height 15
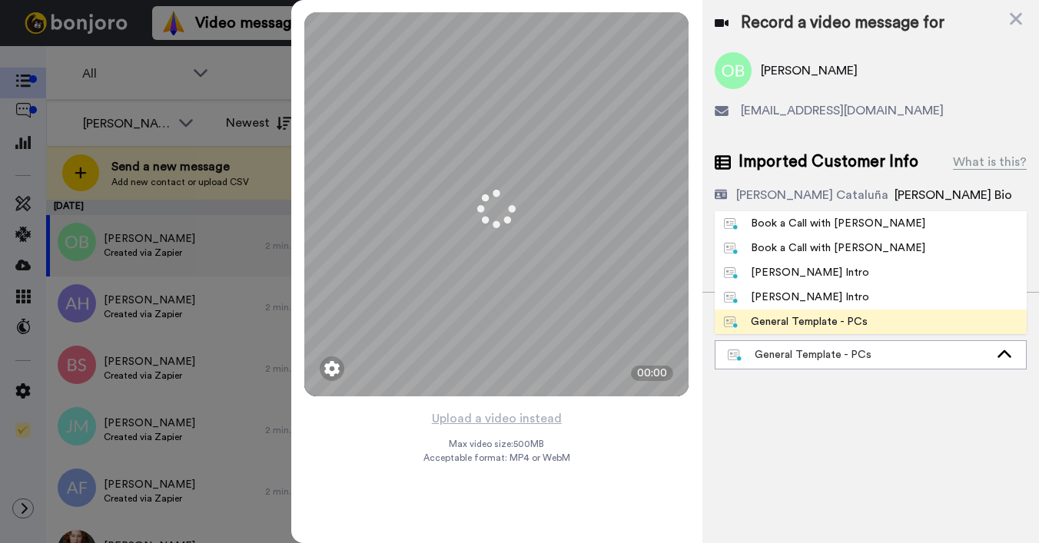
click at [809, 274] on div "[PERSON_NAME] Intro" at bounding box center [796, 272] width 145 height 15
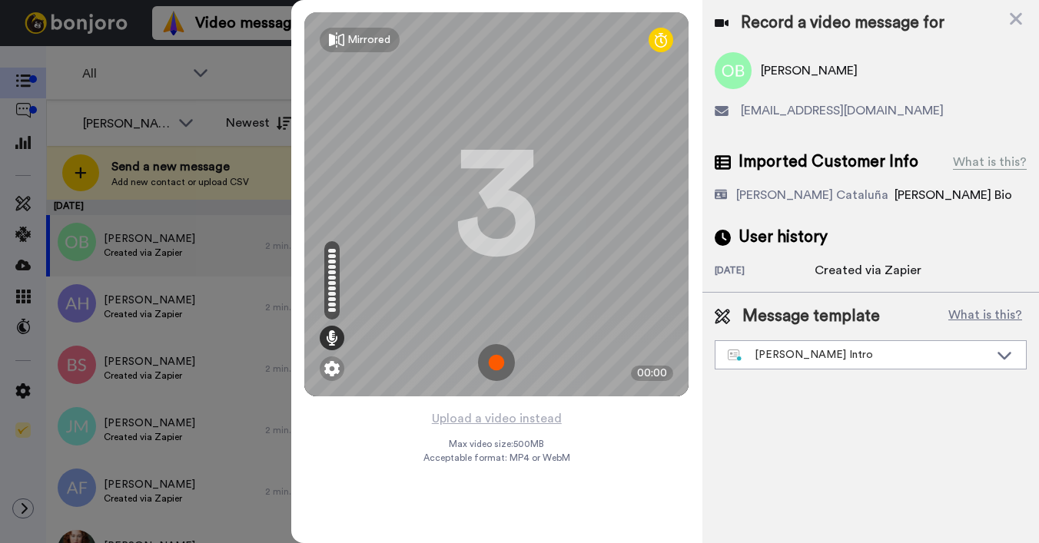
click at [493, 417] on button "Upload a video instead" at bounding box center [496, 419] width 139 height 20
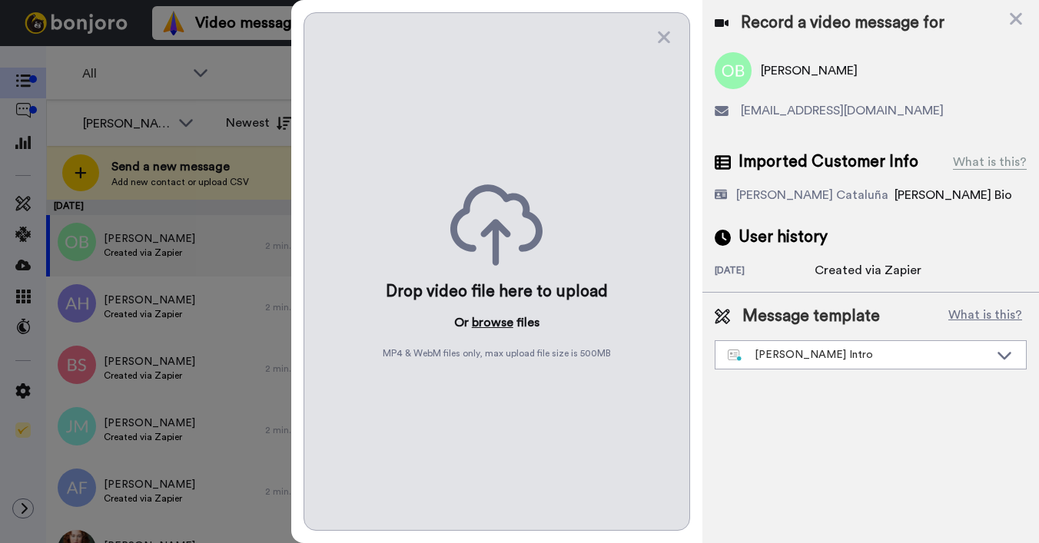
click at [477, 322] on button "browse" at bounding box center [493, 323] width 42 height 18
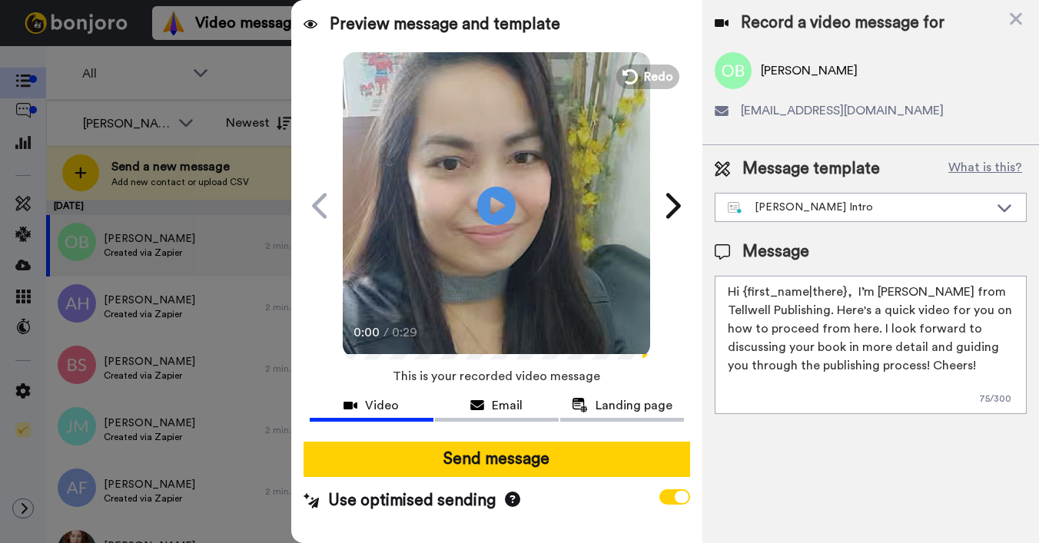
drag, startPoint x: 743, startPoint y: 291, endPoint x: 842, endPoint y: 294, distance: 100.0
click at [842, 294] on textarea "Hi {first_name|there}, I’m [PERSON_NAME] from Tellwell Publishing. Here's a qui…" at bounding box center [871, 345] width 312 height 138
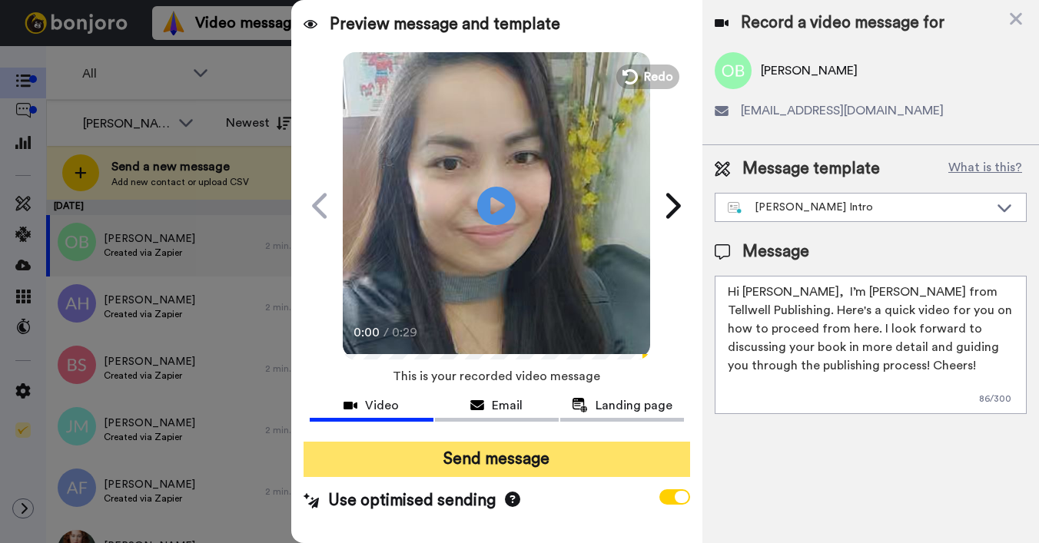
type textarea "Hi Olympio, I’m Joe from Tellwell Publishing. Here's a quick video for you on h…"
click at [580, 474] on button "Send message" at bounding box center [497, 459] width 387 height 35
